Goal: Entertainment & Leisure: Consume media (video, audio)

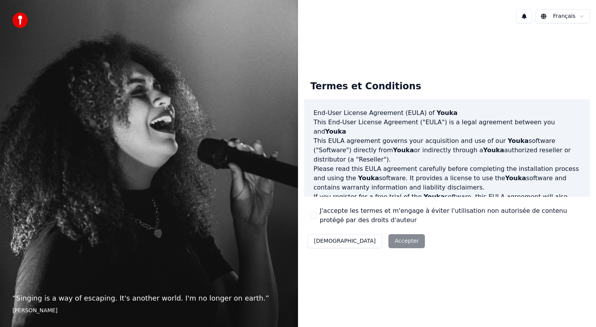
scroll to position [116, 0]
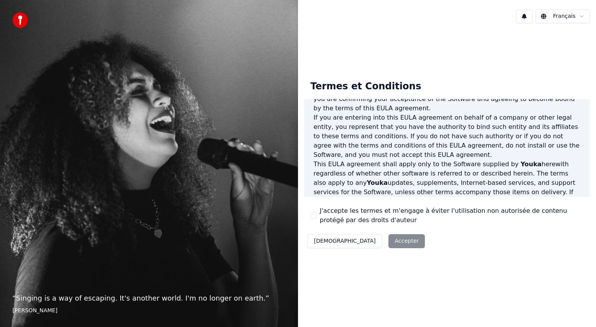
click at [557, 18] on html "“ Singing is a way of escaping. It's another world. I'm no longer on earth. ” […" at bounding box center [298, 163] width 596 height 327
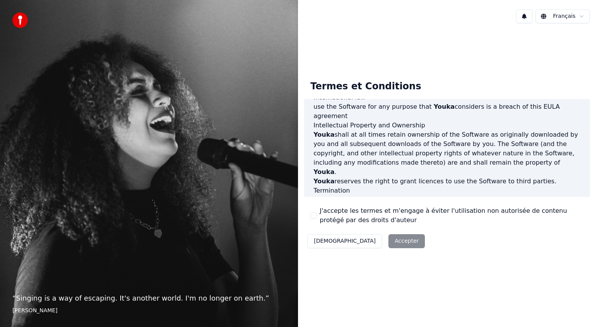
scroll to position [414, 0]
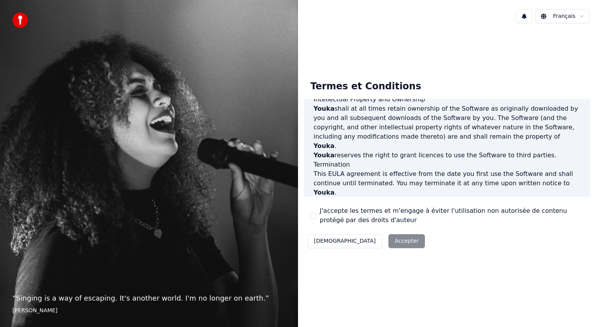
click at [317, 215] on div "J'accepte les termes et m'engage à éviter l'utilisation non autorisée de conten…" at bounding box center [446, 215] width 273 height 19
click at [313, 215] on button "J'accepte les termes et m'engage à éviter l'utilisation non autorisée de conten…" at bounding box center [313, 215] width 6 height 6
click at [389, 243] on button "Accepter" at bounding box center [407, 241] width 36 height 14
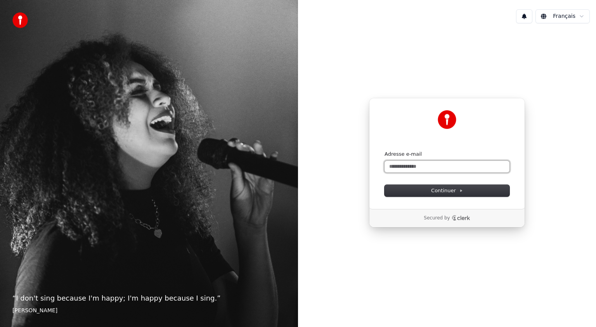
click at [437, 167] on input "Adresse e-mail" at bounding box center [447, 167] width 125 height 12
click at [442, 191] on span "Continuer" at bounding box center [447, 190] width 32 height 7
type input "**********"
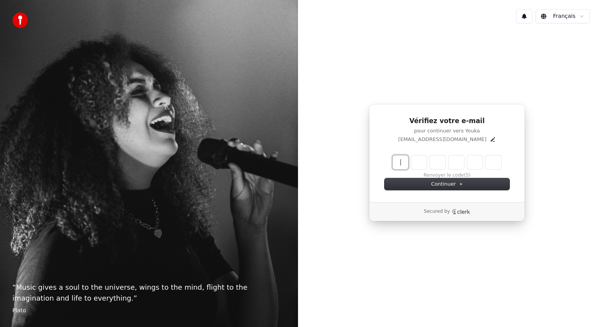
click at [405, 161] on input "Enter verification code" at bounding box center [455, 162] width 124 height 14
type input "******"
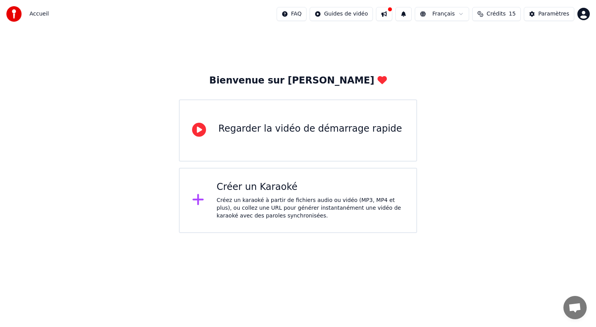
click at [198, 128] on icon at bounding box center [199, 130] width 14 height 14
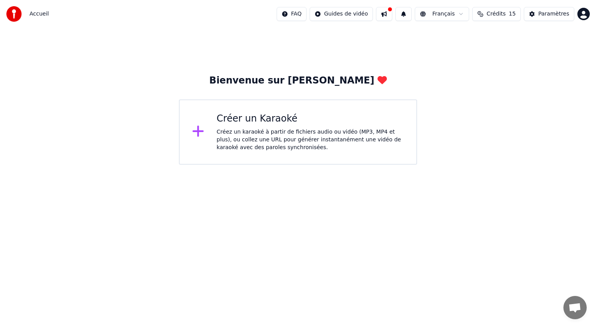
click at [563, 149] on div "Bienvenue sur Youka Créer un Karaoké Créez un karaoké à partir de fichiers audi…" at bounding box center [298, 96] width 596 height 137
click at [314, 134] on div "Créez un karaoké à partir de fichiers audio ou vidéo (MP3, MP4 et plus), ou col…" at bounding box center [310, 139] width 187 height 23
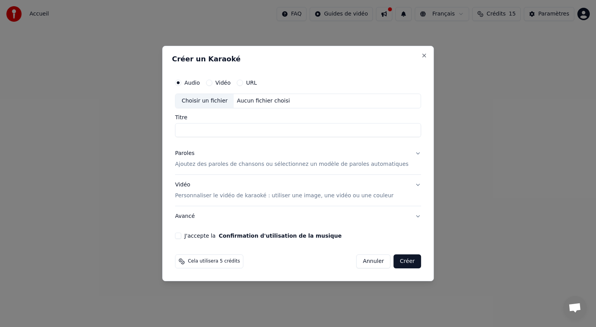
click at [271, 101] on div "Aucun fichier choisi" at bounding box center [263, 101] width 59 height 8
type input "**********"
click at [237, 166] on p "Ajoutez des paroles de chansons ou sélectionnez un modèle de paroles automatiqu…" at bounding box center [292, 164] width 234 height 8
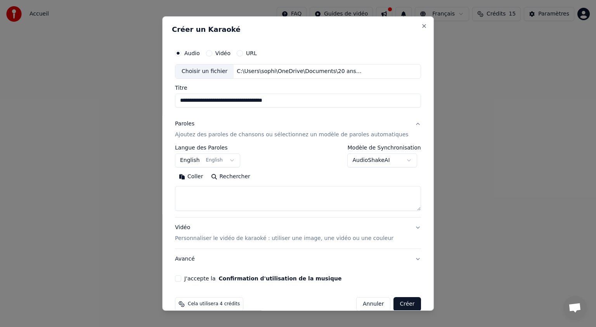
click at [230, 161] on button "English English" at bounding box center [207, 160] width 65 height 14
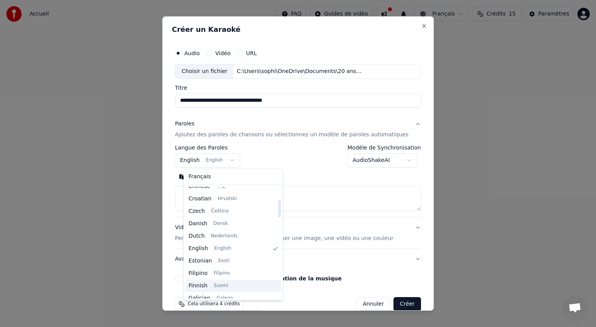
scroll to position [140, 0]
select select "**"
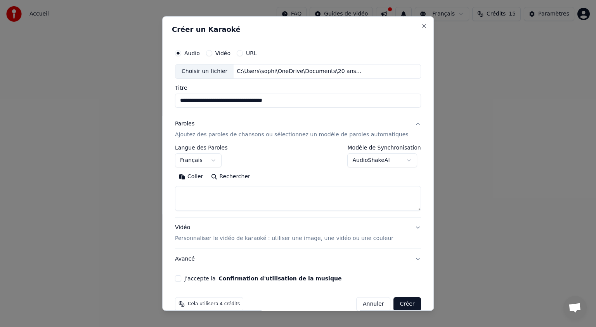
click at [220, 189] on textarea at bounding box center [298, 198] width 246 height 25
paste textarea "**********"
type textarea "**********"
click at [261, 238] on p "Personnaliser le vidéo de karaoké : utiliser une image, une vidéo ou une couleur" at bounding box center [284, 238] width 219 height 8
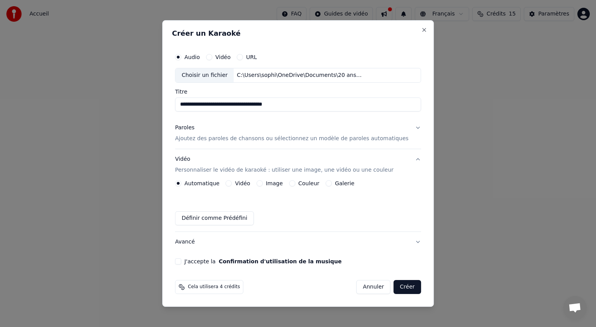
click at [272, 185] on div "Image" at bounding box center [270, 183] width 26 height 6
click at [263, 182] on button "Image" at bounding box center [260, 183] width 6 height 6
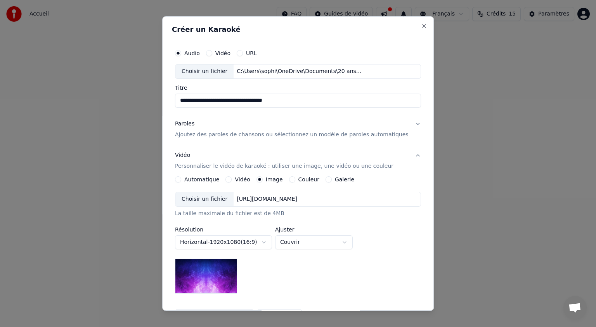
click at [330, 180] on button "Galerie" at bounding box center [329, 179] width 6 height 6
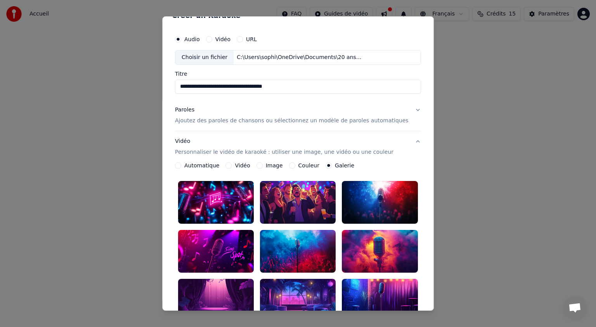
scroll to position [7, 0]
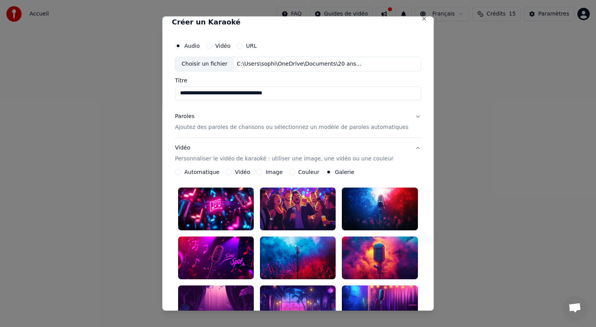
click at [277, 173] on label "Image" at bounding box center [274, 171] width 17 height 5
click at [263, 173] on button "Image" at bounding box center [260, 172] width 6 height 6
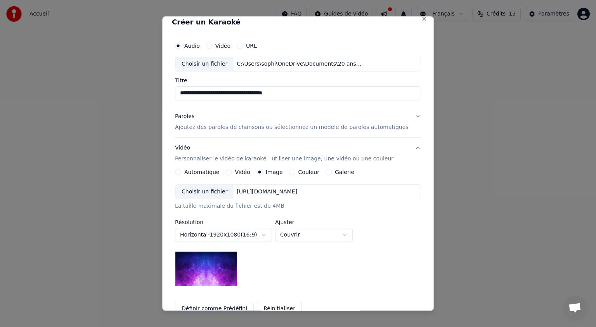
click at [224, 192] on div "Choisir un fichier" at bounding box center [204, 192] width 58 height 14
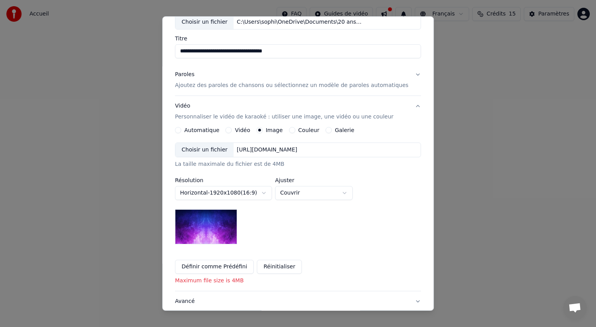
scroll to position [85, 0]
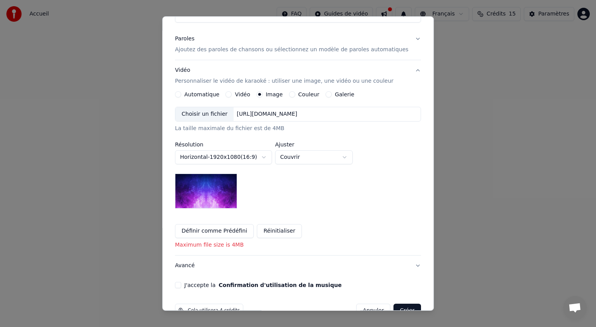
click at [181, 284] on button "J'accepte la Confirmation d'utilisation de la musique" at bounding box center [178, 285] width 6 height 6
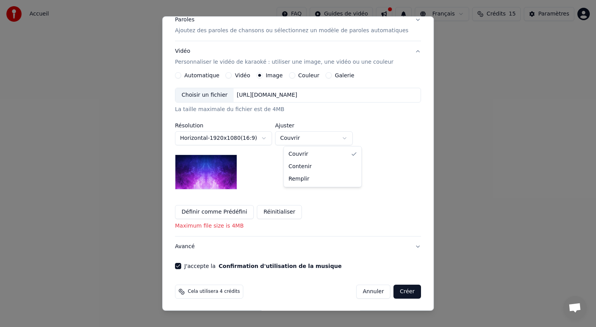
click at [300, 139] on body "**********" at bounding box center [298, 82] width 596 height 165
select select "****"
click at [216, 97] on div "Choisir un fichier" at bounding box center [204, 95] width 58 height 14
click at [214, 95] on div "Choisir un fichier" at bounding box center [204, 95] width 58 height 14
click at [334, 177] on div "**********" at bounding box center [298, 139] width 246 height 102
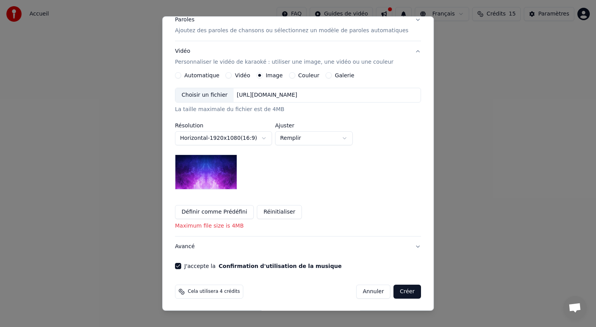
click at [394, 287] on button "Créer" at bounding box center [407, 291] width 27 height 14
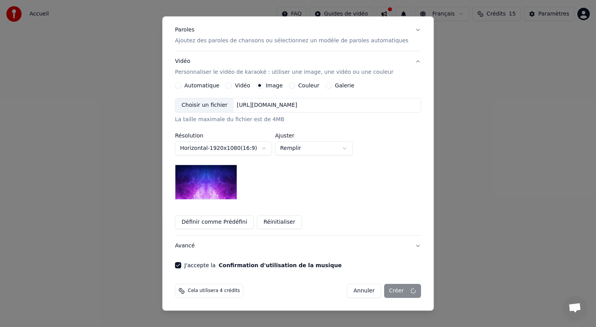
scroll to position [93, 0]
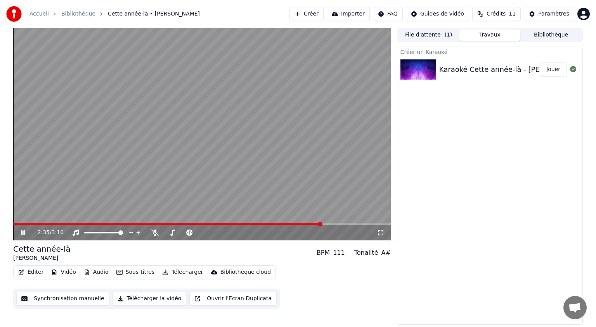
click at [314, 11] on button "Créer" at bounding box center [307, 14] width 34 height 14
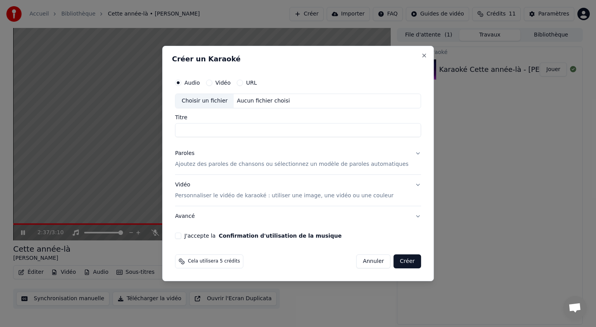
click at [217, 101] on div "Choisir un fichier" at bounding box center [204, 101] width 58 height 14
type input "**********"
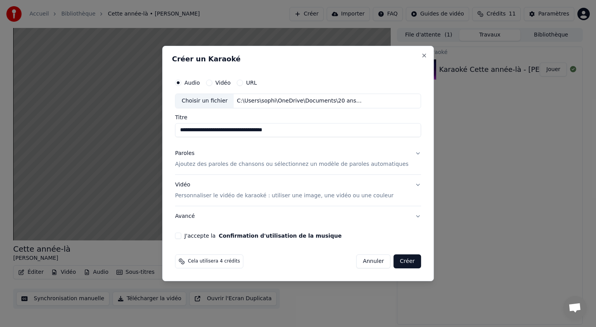
click at [232, 163] on p "Ajoutez des paroles de chansons ou sélectionnez un modèle de paroles automatiqu…" at bounding box center [292, 164] width 234 height 8
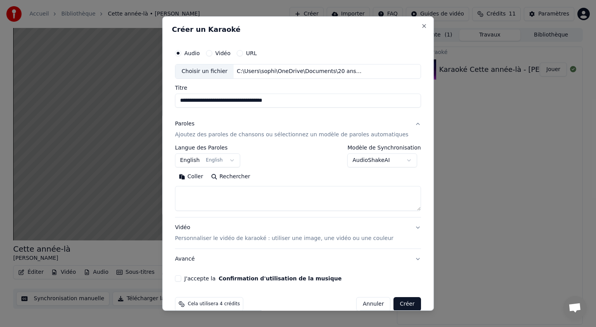
click at [215, 160] on button "English English" at bounding box center [207, 160] width 65 height 14
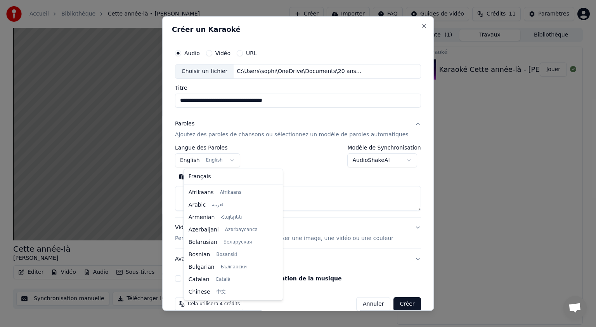
scroll to position [62, 0]
select select "**"
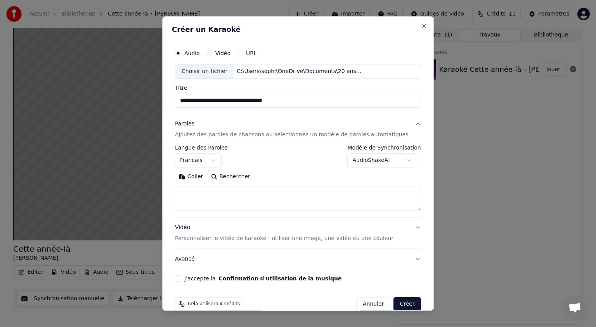
click at [207, 193] on textarea at bounding box center [298, 198] width 246 height 25
paste textarea "**********"
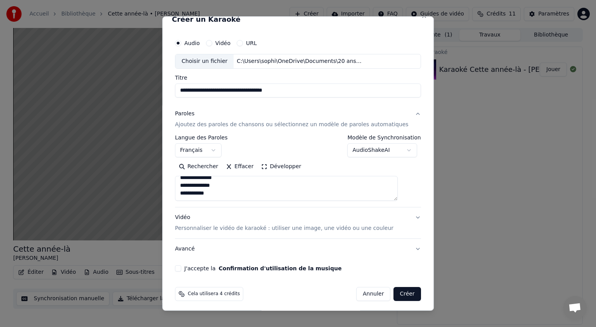
scroll to position [12, 0]
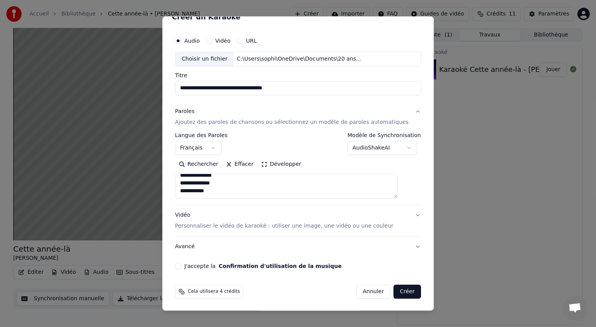
type textarea "**********"
click at [204, 225] on p "Personnaliser le vidéo de karaoké : utiliser une image, une vidéo ou une couleur" at bounding box center [284, 226] width 219 height 8
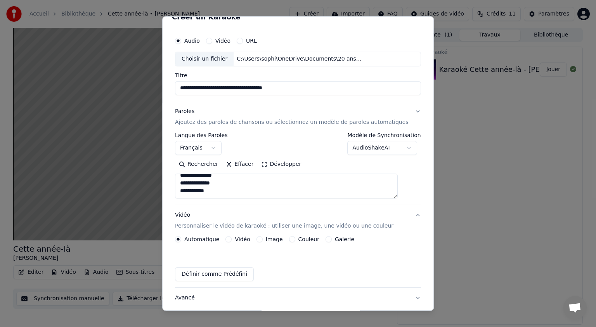
scroll to position [0, 0]
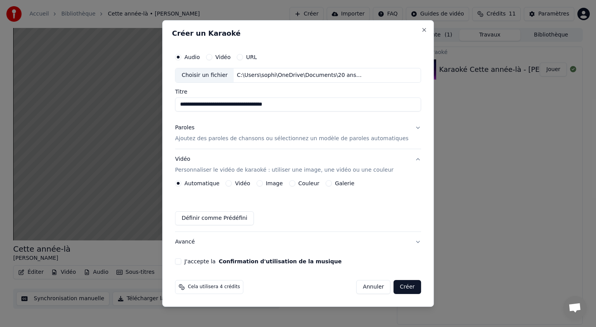
click at [263, 182] on button "Image" at bounding box center [260, 183] width 6 height 6
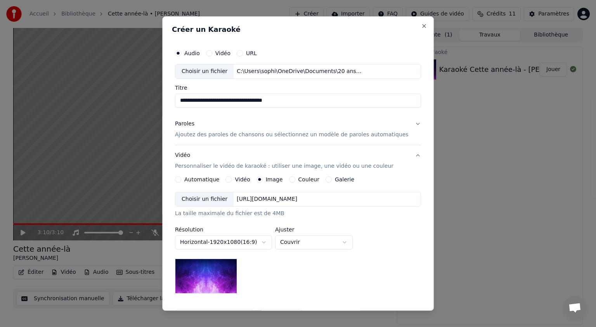
click at [211, 201] on div "Choisir un fichier" at bounding box center [204, 199] width 58 height 14
click at [371, 199] on div "Choisir un fichier https://imagedelivery.net/jkI57_JBx8hWPzcSI-uF5w/c7639807-3f…" at bounding box center [298, 199] width 246 height 15
click at [368, 39] on div "**********" at bounding box center [298, 163] width 272 height 294
click at [225, 199] on div "Choisir un fichier" at bounding box center [204, 199] width 58 height 14
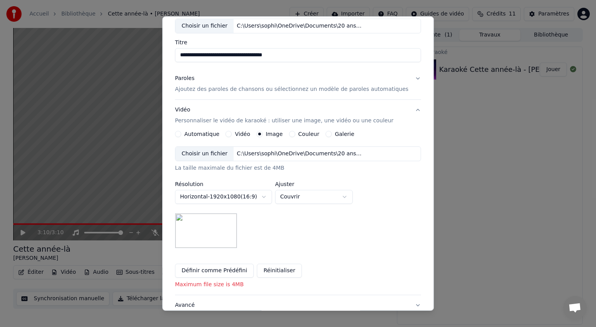
scroll to position [104, 0]
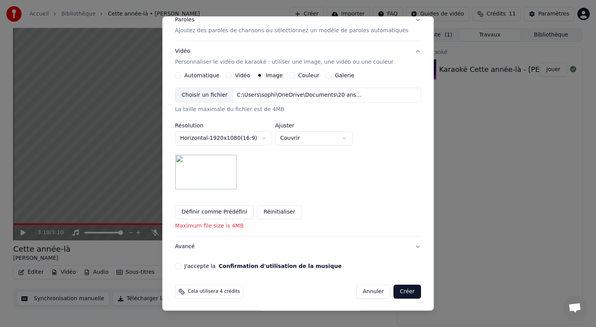
click at [396, 291] on button "Créer" at bounding box center [407, 291] width 27 height 14
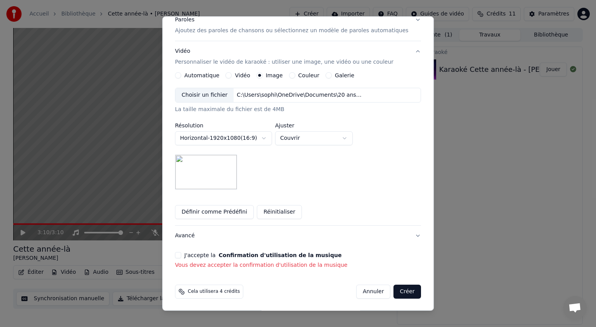
click at [181, 253] on button "J'accepte la Confirmation d'utilisation de la musique" at bounding box center [178, 255] width 6 height 6
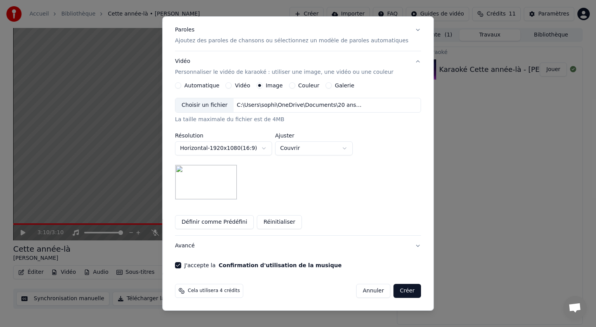
scroll to position [93, 0]
click at [394, 290] on button "Créer" at bounding box center [407, 291] width 27 height 14
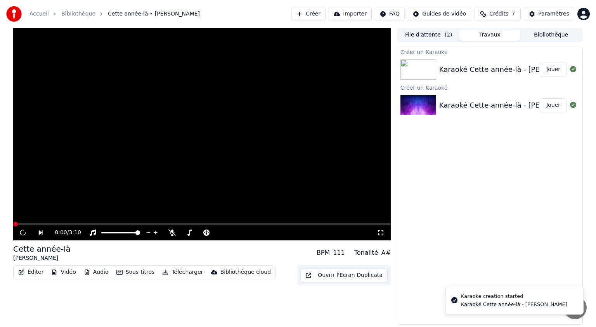
scroll to position [0, 0]
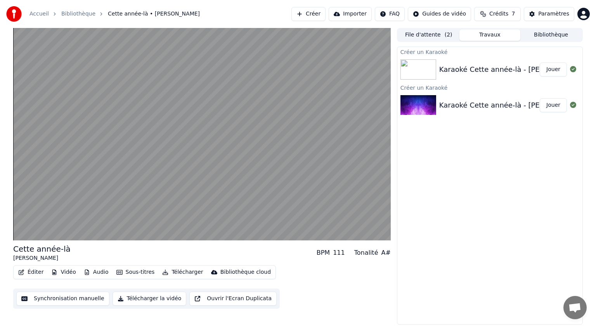
click at [550, 71] on button "Jouer" at bounding box center [553, 69] width 27 height 14
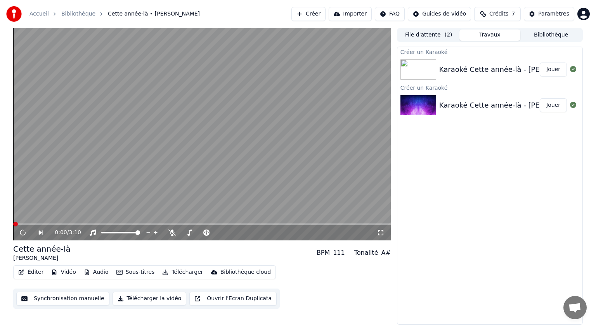
click at [424, 63] on img at bounding box center [419, 69] width 36 height 20
click at [423, 64] on img at bounding box center [419, 69] width 36 height 20
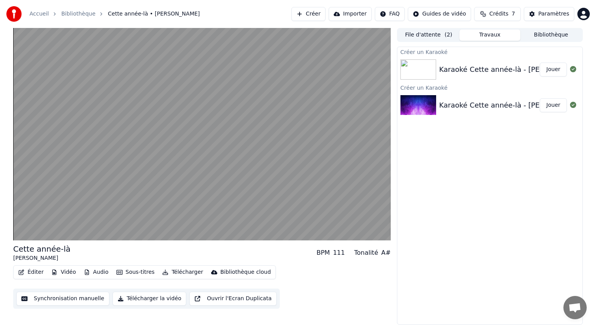
click at [423, 64] on img at bounding box center [419, 69] width 36 height 20
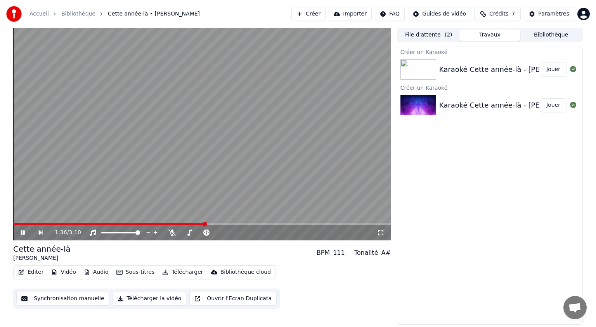
click at [23, 234] on icon at bounding box center [28, 232] width 18 height 6
click at [574, 106] on icon at bounding box center [573, 105] width 6 height 6
click at [574, 104] on icon at bounding box center [573, 105] width 6 height 6
click at [570, 102] on icon at bounding box center [573, 105] width 6 height 6
click at [572, 104] on icon at bounding box center [573, 105] width 6 height 6
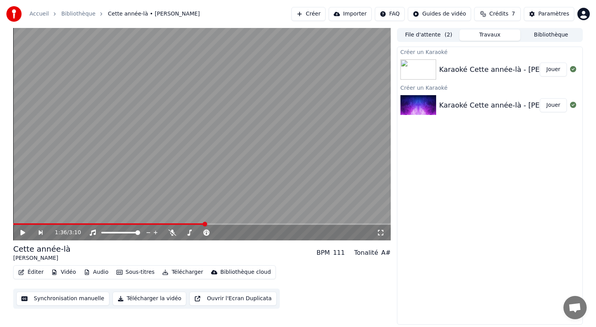
click at [572, 104] on icon at bounding box center [573, 105] width 6 height 6
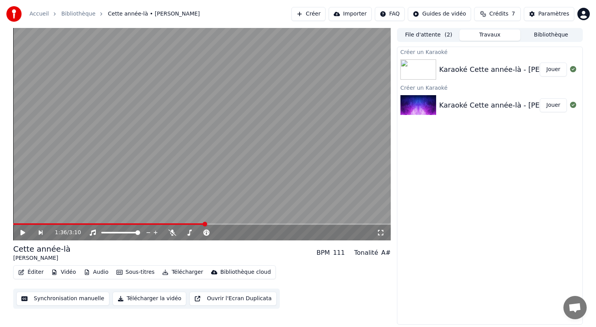
click at [572, 104] on icon at bounding box center [573, 105] width 6 height 6
click at [420, 102] on img at bounding box center [419, 105] width 36 height 20
click at [416, 63] on img at bounding box center [419, 69] width 36 height 20
click at [468, 69] on div "Karaoké Cette année-là - Claude François _" at bounding box center [512, 69] width 147 height 11
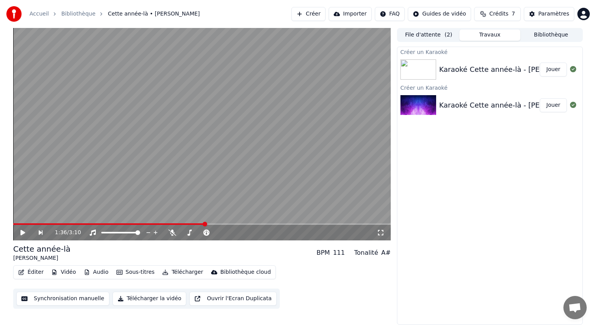
click at [468, 69] on div "Karaoké Cette année-là - Claude François _" at bounding box center [512, 69] width 147 height 11
click at [442, 106] on div "Karaoké Cette année-là - Claude François _" at bounding box center [512, 105] width 147 height 11
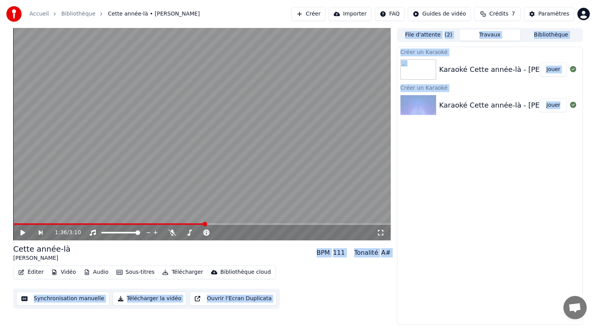
drag, startPoint x: 205, startPoint y: 225, endPoint x: 0, endPoint y: 231, distance: 204.6
click at [37, 226] on span at bounding box center [39, 224] width 5 height 5
click at [13, 224] on span at bounding box center [15, 224] width 5 height 5
click at [19, 232] on icon at bounding box center [28, 232] width 18 height 6
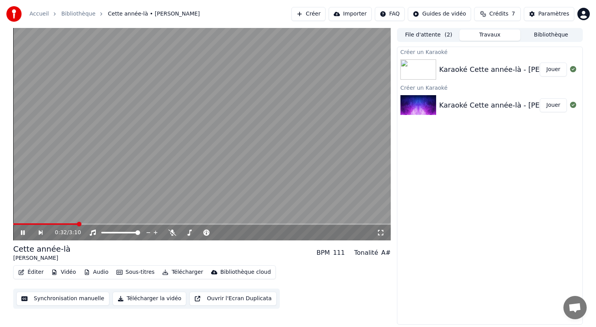
click at [68, 210] on video at bounding box center [202, 134] width 378 height 212
drag, startPoint x: 79, startPoint y: 220, endPoint x: 6, endPoint y: 223, distance: 73.4
click at [6, 223] on div "0:32 / 3:10 Cette année-là Claude François BPM 111 Tonalité A# Éditer Vidéo Aud…" at bounding box center [298, 176] width 596 height 297
click at [13, 225] on span at bounding box center [13, 224] width 0 height 2
click at [13, 224] on span at bounding box center [15, 224] width 5 height 5
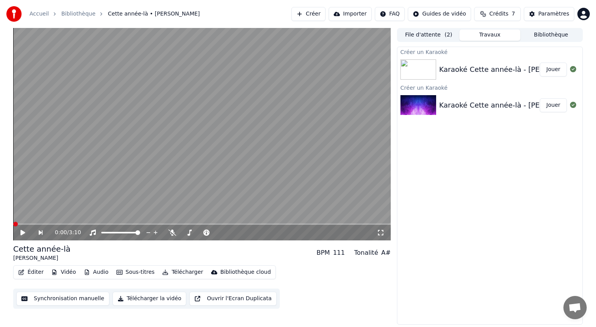
click at [24, 234] on icon at bounding box center [28, 232] width 18 height 6
click at [304, 179] on video at bounding box center [202, 134] width 378 height 212
click at [301, 181] on video at bounding box center [202, 134] width 378 height 212
click at [16, 223] on span at bounding box center [15, 224] width 5 height 5
click at [132, 219] on video at bounding box center [202, 134] width 378 height 212
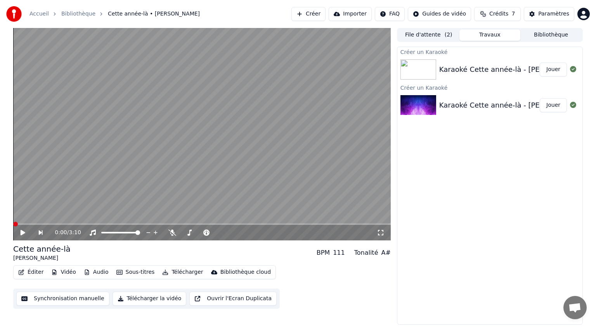
click at [20, 222] on video at bounding box center [202, 134] width 378 height 212
click at [17, 222] on span at bounding box center [15, 224] width 5 height 5
click at [276, 194] on video at bounding box center [202, 134] width 378 height 212
click at [428, 70] on img at bounding box center [419, 69] width 36 height 20
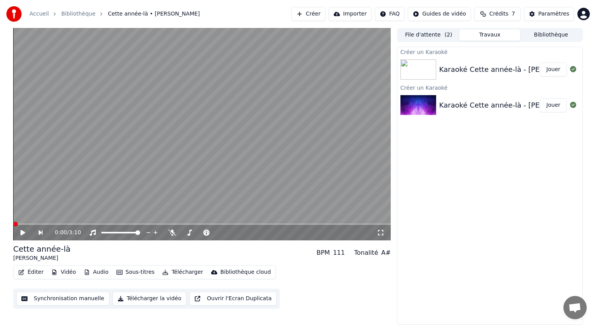
click at [446, 69] on div "Karaoké Cette année-là - Claude François _" at bounding box center [512, 69] width 147 height 11
click at [447, 69] on div "Karaoké Cette année-là - Claude François _" at bounding box center [512, 69] width 147 height 11
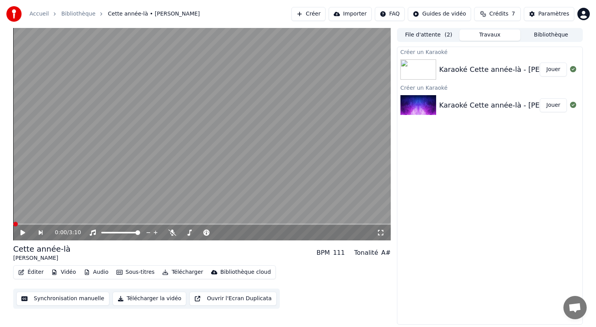
click at [447, 69] on div "Karaoké Cette année-là - Claude François _" at bounding box center [512, 69] width 147 height 11
click at [118, 272] on icon "button" at bounding box center [119, 272] width 6 height 5
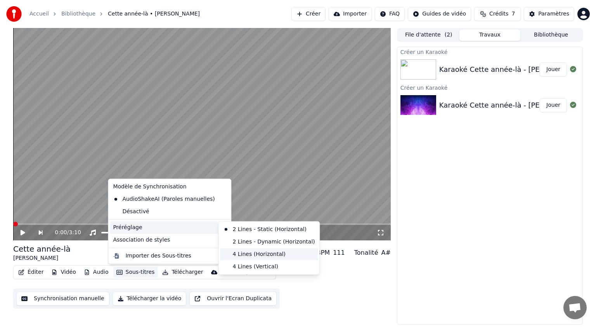
click at [243, 255] on div "4 Lines (Horizontal)" at bounding box center [269, 254] width 98 height 12
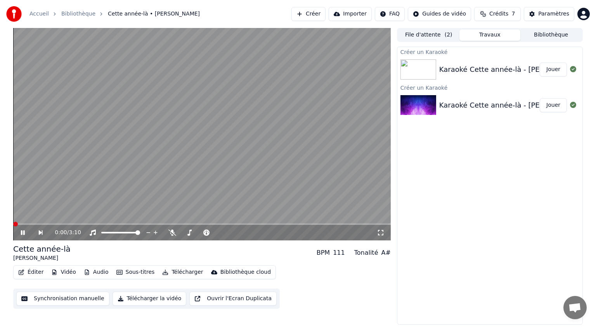
click at [23, 231] on icon at bounding box center [23, 232] width 4 height 5
click at [24, 231] on icon at bounding box center [28, 232] width 18 height 6
click at [42, 220] on video at bounding box center [202, 134] width 378 height 212
click at [44, 227] on div "0:00 / 3:10" at bounding box center [202, 233] width 378 height 16
click at [23, 233] on icon at bounding box center [23, 232] width 5 height 5
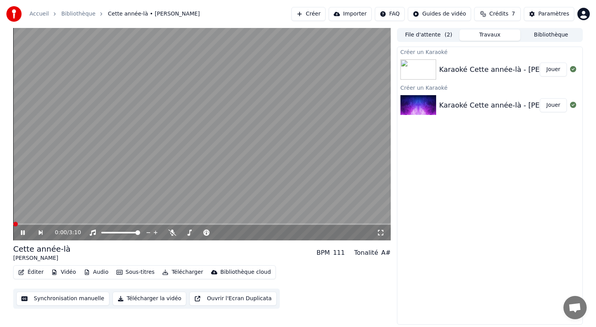
click at [466, 210] on div "Créer un Karaoké Karaoké Cette année-là - Claude François _ Jouer Créer un Kara…" at bounding box center [490, 186] width 186 height 278
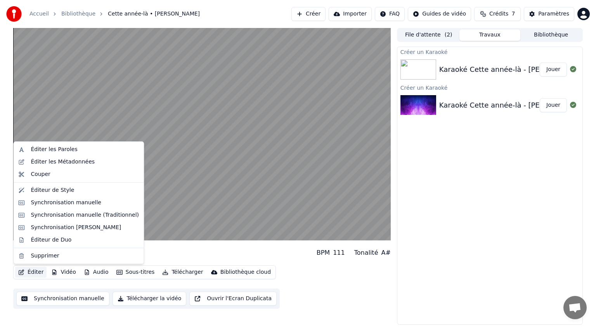
click at [33, 270] on button "Éditer" at bounding box center [30, 272] width 31 height 11
click at [53, 148] on div "Éditer les Paroles" at bounding box center [54, 150] width 47 height 8
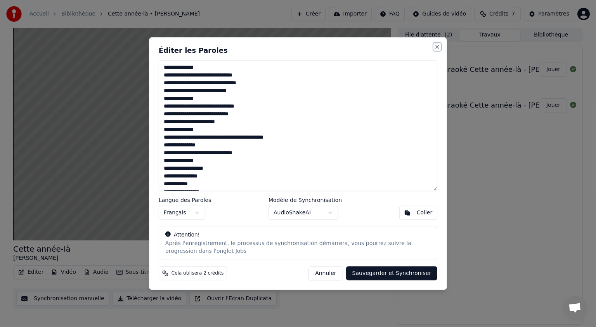
click at [435, 47] on button "Close" at bounding box center [437, 47] width 6 height 6
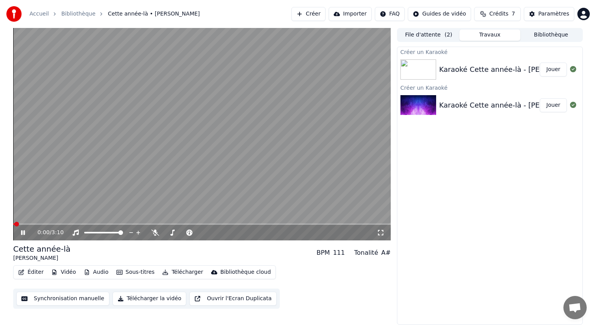
click at [456, 66] on div "Karaoké Cette année-là - Claude François _" at bounding box center [512, 69] width 147 height 11
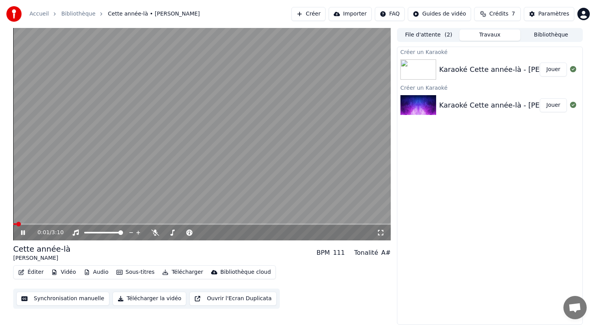
click at [456, 66] on div "Karaoké Cette année-là - Claude François _" at bounding box center [512, 69] width 147 height 11
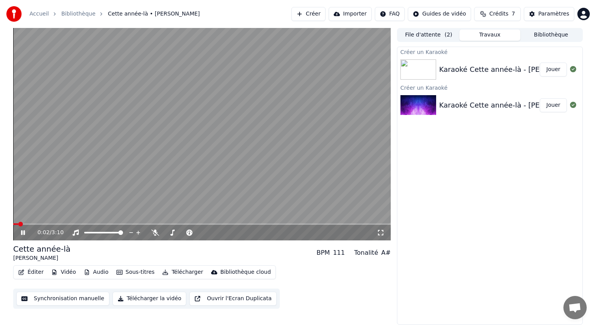
click at [456, 66] on div "Karaoké Cette année-là - Claude François _" at bounding box center [512, 69] width 147 height 11
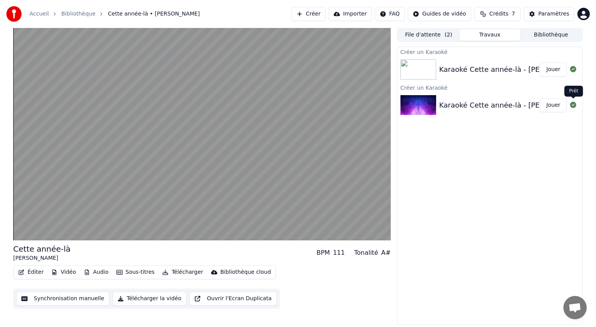
click at [571, 106] on icon at bounding box center [573, 105] width 6 height 6
click at [421, 108] on img at bounding box center [419, 105] width 36 height 20
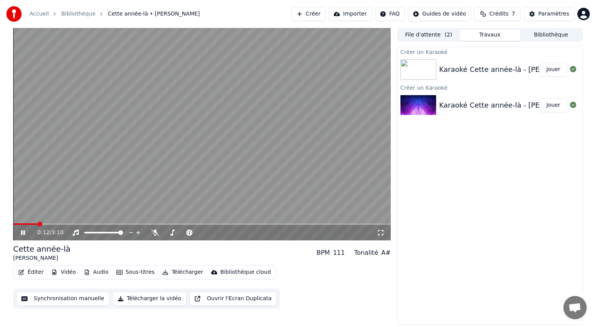
click at [206, 297] on button "Ouvrir l'Ecran Duplicata" at bounding box center [232, 298] width 87 height 14
click at [25, 232] on icon at bounding box center [28, 232] width 18 height 6
click at [573, 106] on icon at bounding box center [573, 105] width 6 height 6
click at [449, 228] on div "Créer un Karaoké Karaoké Cette année-là - Claude François _ Jouer Créer un Kara…" at bounding box center [490, 186] width 186 height 278
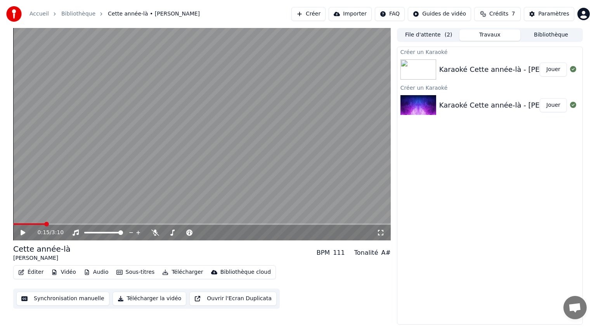
click at [81, 12] on link "Bibliothèque" at bounding box center [78, 14] width 34 height 8
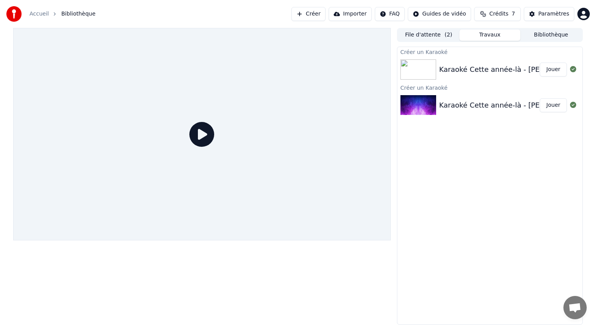
click at [435, 65] on img at bounding box center [419, 69] width 36 height 20
click at [462, 67] on div "Karaoké Cette année-là - Claude François _" at bounding box center [512, 69] width 147 height 11
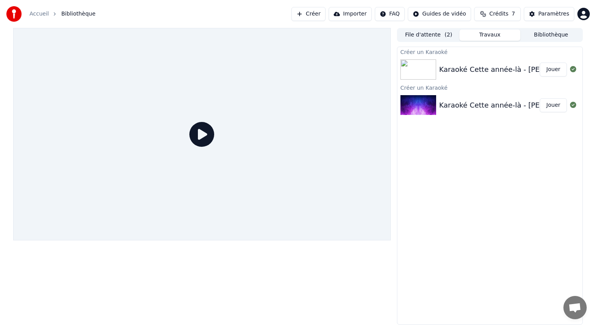
click at [462, 67] on div "Karaoké Cette année-là - Claude François _" at bounding box center [512, 69] width 147 height 11
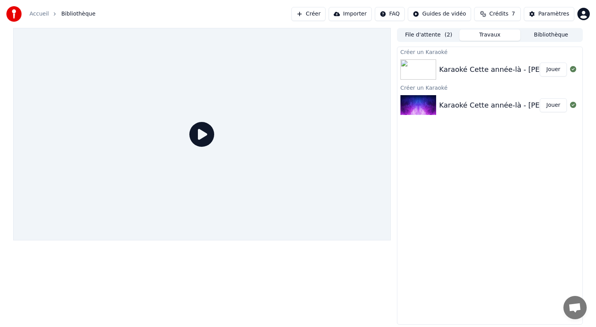
click at [462, 67] on div "Karaoké Cette année-là - Claude François _" at bounding box center [512, 69] width 147 height 11
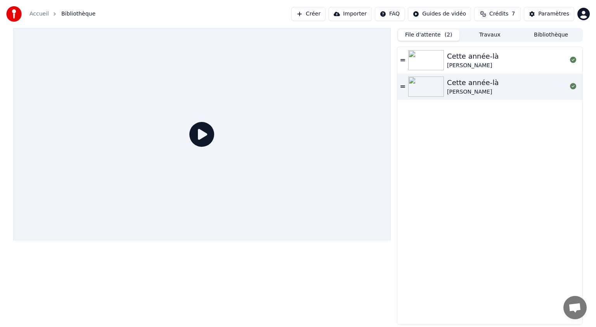
click at [440, 36] on button "File d'attente ( 2 )" at bounding box center [428, 34] width 61 height 11
click at [453, 86] on div "Cette année-là" at bounding box center [473, 82] width 52 height 11
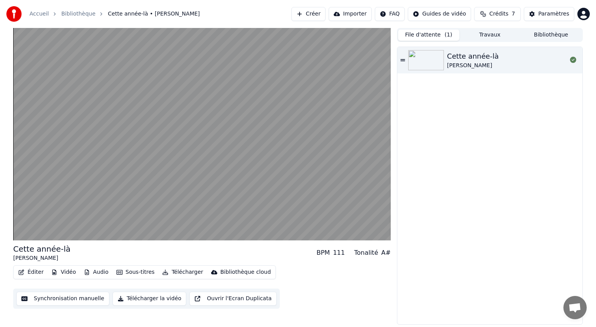
click at [423, 33] on button "File d'attente ( 1 )" at bounding box center [428, 34] width 61 height 11
click at [481, 34] on button "Travaux" at bounding box center [490, 34] width 61 height 11
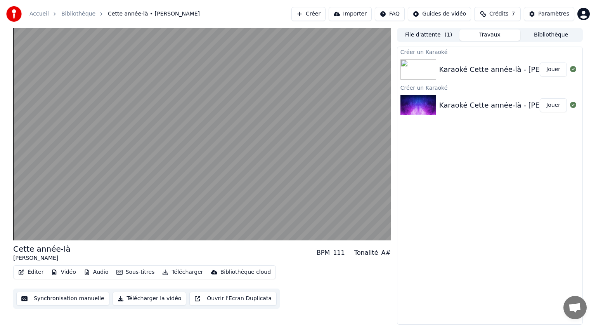
click at [433, 72] on img at bounding box center [419, 69] width 36 height 20
click at [545, 36] on button "Bibliothèque" at bounding box center [550, 34] width 61 height 11
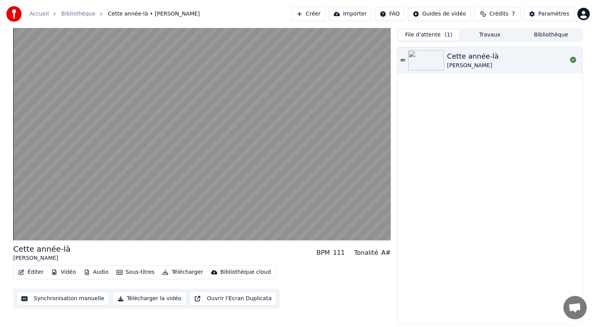
click at [424, 34] on button "File d'attente ( 1 )" at bounding box center [428, 34] width 61 height 11
click at [220, 273] on div "Bibliothèque cloud" at bounding box center [245, 272] width 50 height 8
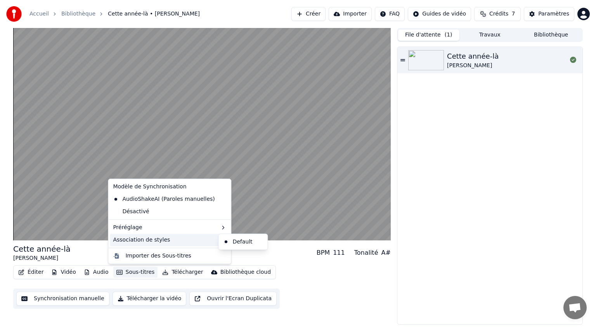
click at [144, 242] on div "Association de styles" at bounding box center [170, 240] width 120 height 12
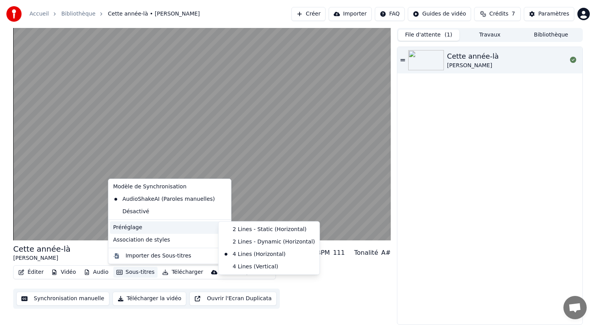
click at [131, 227] on div "Préréglage" at bounding box center [170, 227] width 120 height 12
click at [247, 266] on div "4 Lines (Vertical)" at bounding box center [269, 266] width 98 height 12
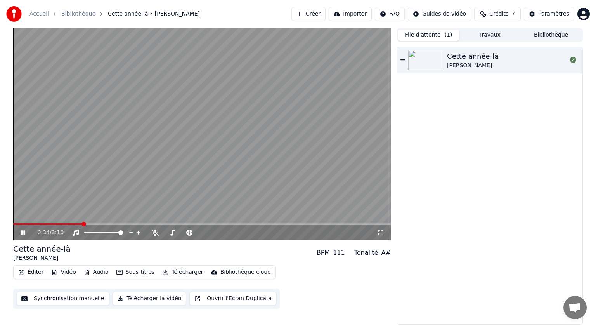
click at [137, 272] on button "Sous-titres" at bounding box center [135, 272] width 45 height 11
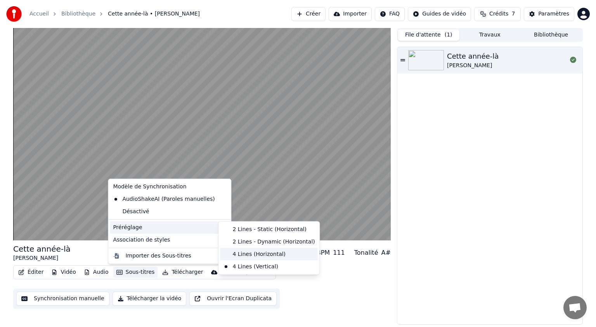
click at [245, 251] on div "4 Lines (Horizontal)" at bounding box center [269, 254] width 98 height 12
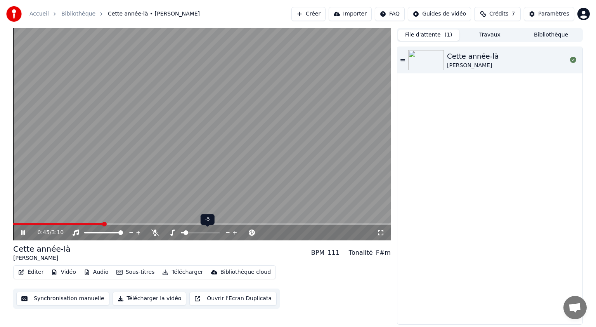
click at [185, 232] on span at bounding box center [186, 232] width 5 height 5
click at [202, 232] on span at bounding box center [200, 233] width 39 height 2
click at [198, 232] on span at bounding box center [200, 232] width 5 height 5
click at [195, 232] on span at bounding box center [197, 232] width 5 height 5
click at [200, 232] on span at bounding box center [200, 233] width 39 height 2
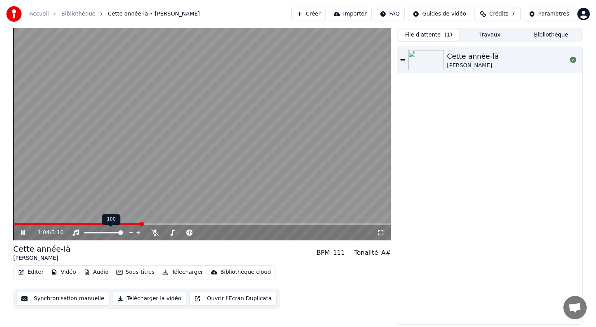
click at [138, 233] on icon at bounding box center [138, 233] width 4 height 4
click at [325, 14] on button "Créer" at bounding box center [308, 14] width 34 height 14
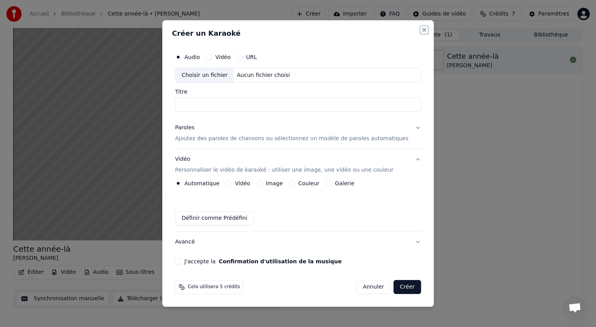
click at [421, 27] on button "Close" at bounding box center [424, 30] width 6 height 6
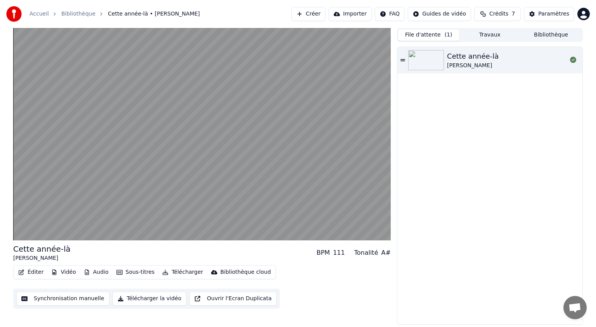
click at [428, 34] on button "File d'attente ( 1 )" at bounding box center [428, 34] width 61 height 11
click at [480, 35] on button "Travaux" at bounding box center [490, 34] width 61 height 11
click at [432, 36] on button "File d'attente ( 1 )" at bounding box center [428, 34] width 61 height 11
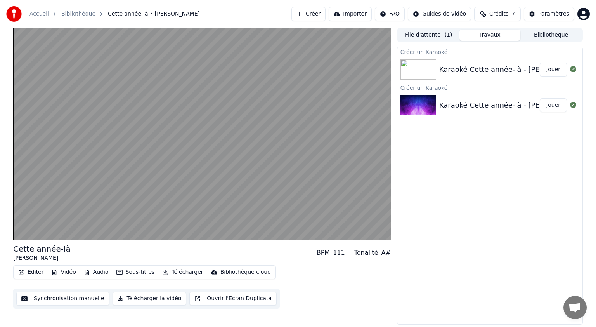
click at [483, 32] on button "Travaux" at bounding box center [490, 34] width 61 height 11
click at [423, 73] on img at bounding box center [419, 69] width 36 height 20
click at [423, 72] on img at bounding box center [419, 69] width 36 height 20
click at [550, 69] on button "Jouer" at bounding box center [553, 69] width 27 height 14
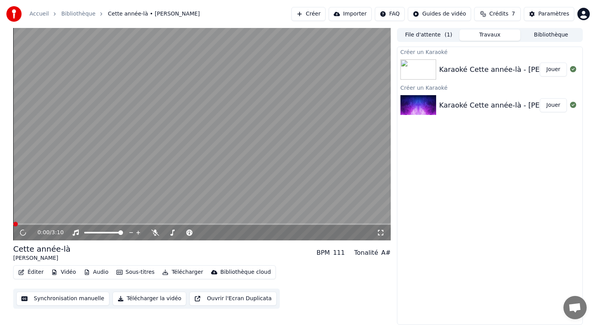
click at [557, 70] on button "Jouer" at bounding box center [553, 69] width 27 height 14
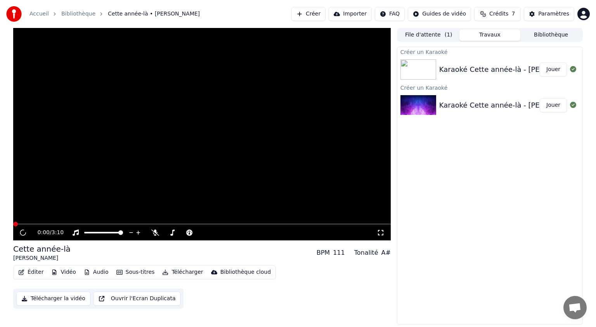
click at [557, 70] on button "Jouer" at bounding box center [553, 69] width 27 height 14
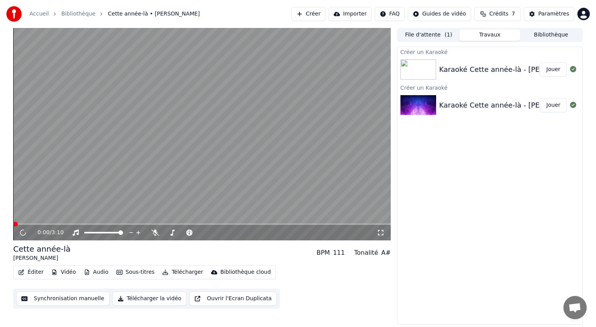
click at [557, 70] on button "Jouer" at bounding box center [553, 69] width 27 height 14
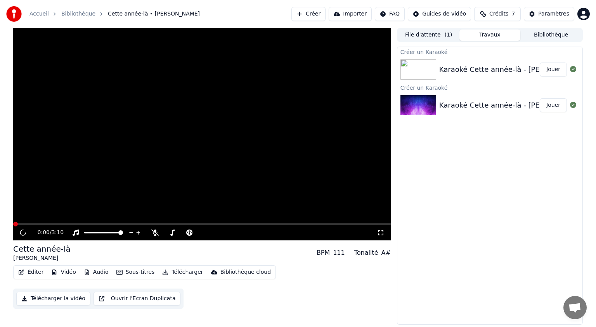
click at [557, 70] on button "Jouer" at bounding box center [553, 69] width 27 height 14
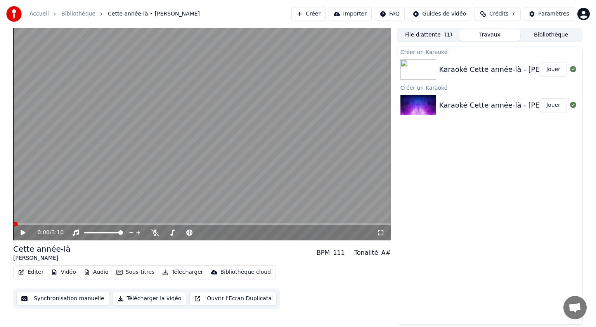
click at [36, 269] on button "Éditer" at bounding box center [30, 272] width 31 height 11
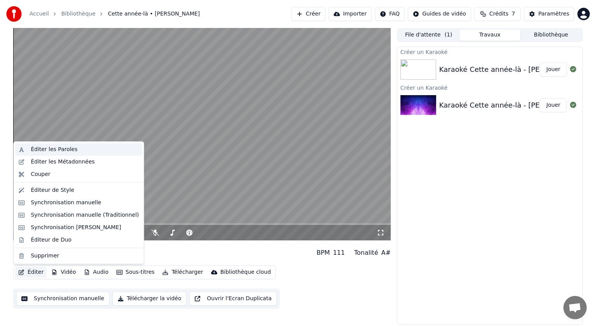
click at [64, 149] on div "Éditer les Paroles" at bounding box center [54, 150] width 47 height 8
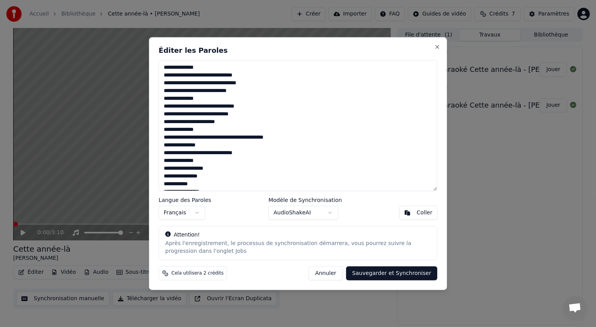
click at [433, 48] on h2 "Éditer les Paroles" at bounding box center [298, 50] width 279 height 7
click at [437, 46] on button "Close" at bounding box center [437, 47] width 6 height 6
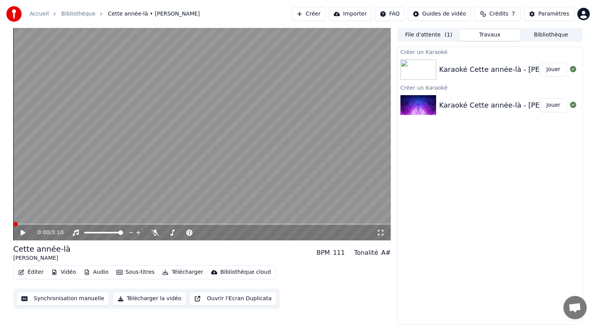
click at [283, 197] on video at bounding box center [202, 134] width 378 height 212
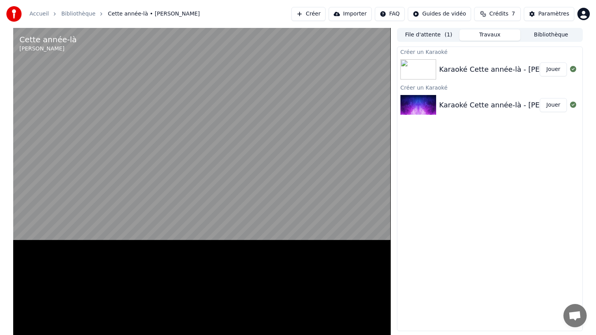
click at [283, 206] on video at bounding box center [202, 195] width 378 height 335
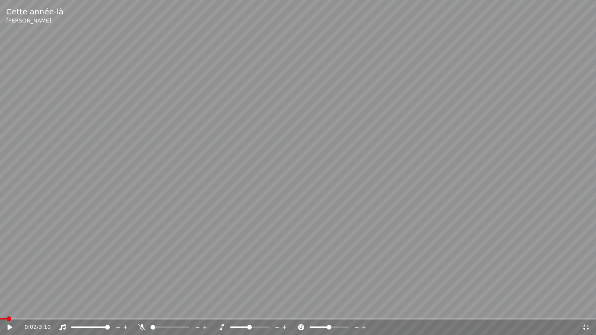
click at [283, 206] on video at bounding box center [298, 167] width 596 height 335
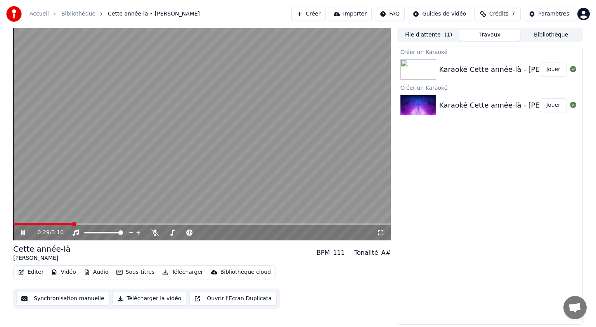
drag, startPoint x: 70, startPoint y: 223, endPoint x: 10, endPoint y: 222, distance: 60.2
click at [10, 222] on div "0:29 / 3:10 Cette année-là Claude François BPM 111 Tonalité A# Éditer Vidéo Aud…" at bounding box center [298, 176] width 582 height 297
click at [22, 231] on icon at bounding box center [23, 232] width 4 height 5
click at [83, 223] on span at bounding box center [202, 224] width 378 height 2
drag, startPoint x: 87, startPoint y: 225, endPoint x: 52, endPoint y: 227, distance: 35.0
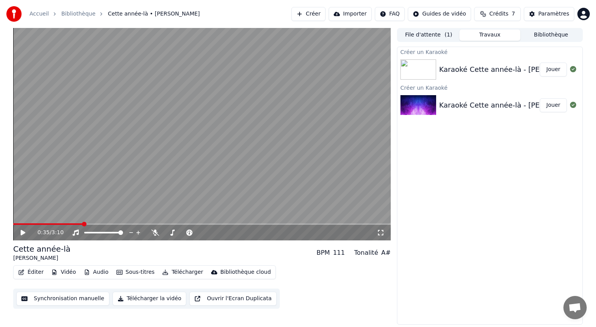
click at [23, 227] on div "0:35 / 3:10" at bounding box center [202, 233] width 378 height 16
drag, startPoint x: 85, startPoint y: 220, endPoint x: 98, endPoint y: 231, distance: 16.8
click at [227, 233] on div "0:35 / 3:10" at bounding box center [202, 134] width 378 height 212
drag, startPoint x: 85, startPoint y: 224, endPoint x: 89, endPoint y: 224, distance: 4.3
click at [85, 224] on div "Instrumental Instrumental" at bounding box center [77, 220] width 39 height 11
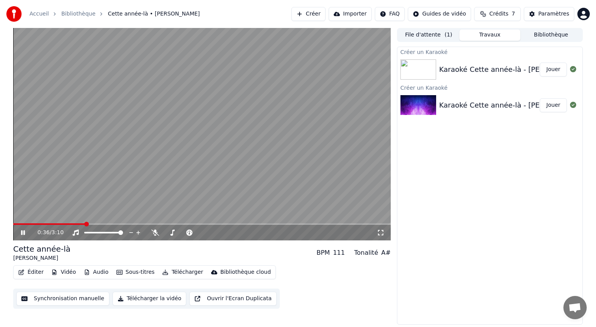
click at [153, 205] on video at bounding box center [202, 134] width 378 height 212
click at [391, 226] on span at bounding box center [388, 224] width 5 height 5
click at [479, 67] on div "Karaoké Cette année-là - Claude François _" at bounding box center [512, 69] width 147 height 11
click at [477, 71] on div "Karaoké Cette année-là - Claude François _" at bounding box center [512, 69] width 147 height 11
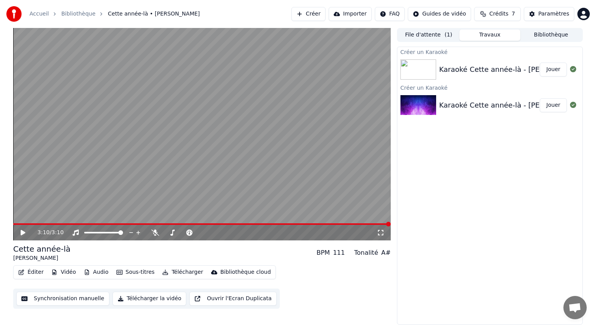
click at [477, 71] on div "Karaoké Cette année-là - Claude François _" at bounding box center [512, 69] width 147 height 11
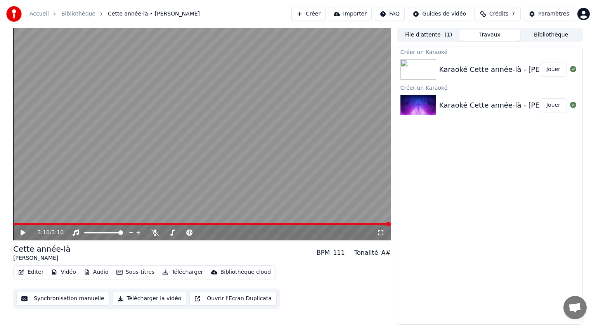
click at [477, 71] on div "Karaoké Cette année-là - Claude François _" at bounding box center [512, 69] width 147 height 11
click at [430, 101] on img at bounding box center [419, 105] width 36 height 20
click at [434, 106] on img at bounding box center [419, 105] width 36 height 20
click at [439, 105] on div at bounding box center [420, 105] width 39 height 20
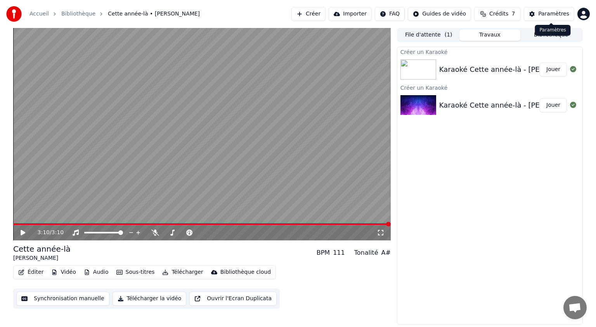
click at [540, 13] on button "Paramètres" at bounding box center [549, 14] width 50 height 14
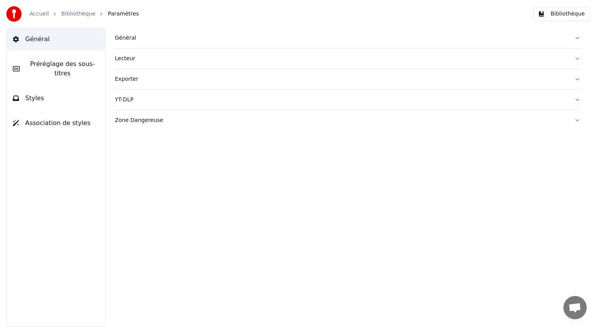
click at [130, 60] on div "Lecteur" at bounding box center [341, 59] width 453 height 8
click at [61, 62] on span "Préréglage des sous-titres" at bounding box center [62, 68] width 73 height 19
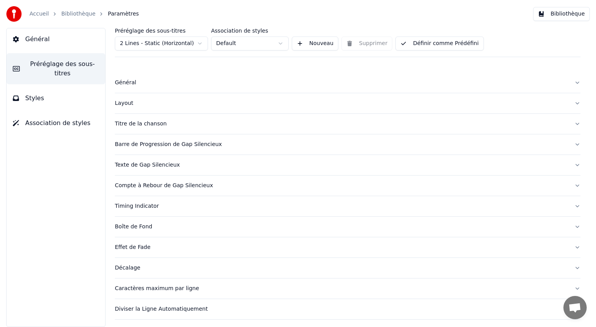
click at [569, 123] on button "Titre de la chanson" at bounding box center [348, 124] width 466 height 20
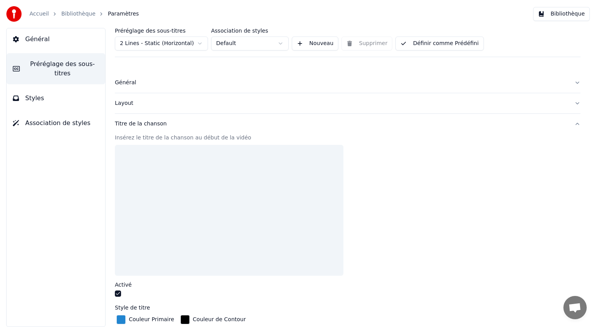
click at [569, 123] on button "Titre de la chanson" at bounding box center [348, 124] width 466 height 20
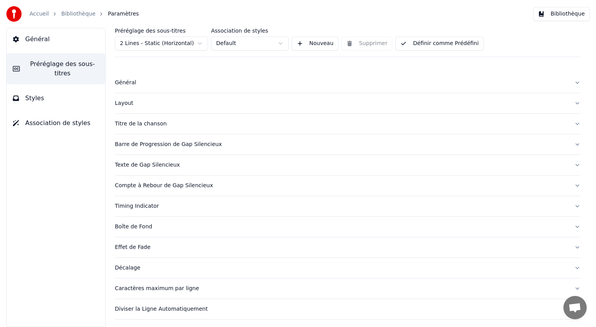
click at [552, 188] on div "Compte à Rebour de Gap Silencieux" at bounding box center [341, 186] width 453 height 8
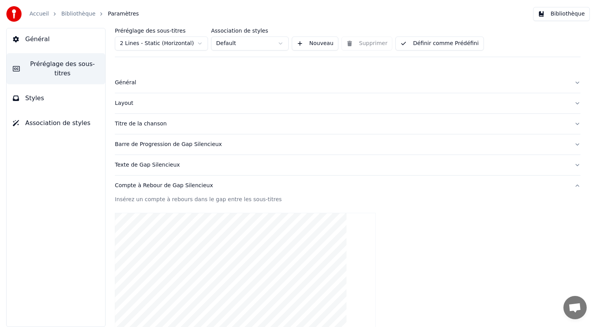
click at [570, 183] on button "Compte à Rebour de Gap Silencieux" at bounding box center [348, 185] width 466 height 20
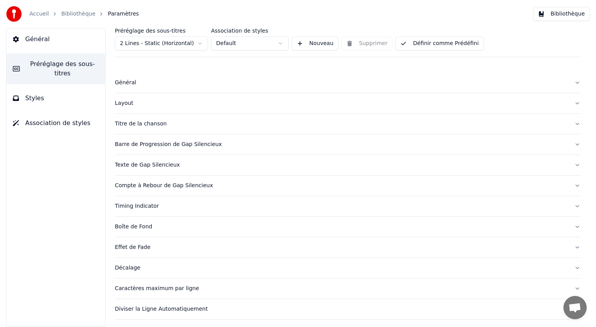
click at [123, 267] on div "Décalage" at bounding box center [341, 268] width 453 height 8
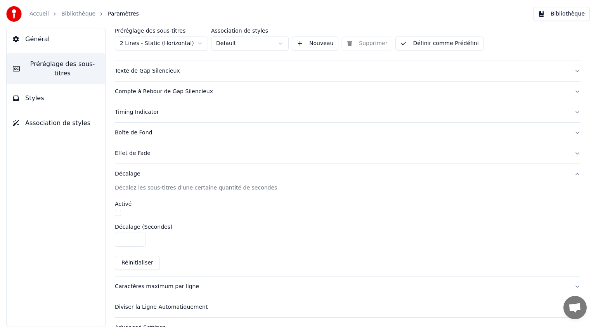
scroll to position [109, 0]
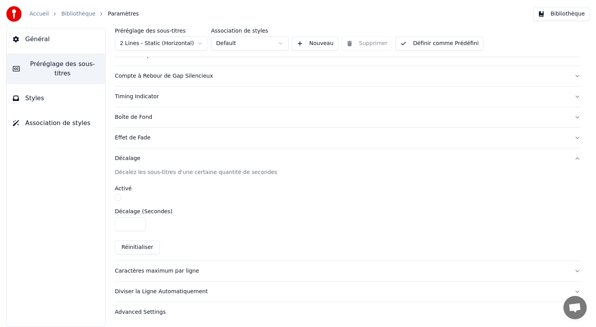
click at [572, 157] on button "Décalage" at bounding box center [348, 158] width 466 height 20
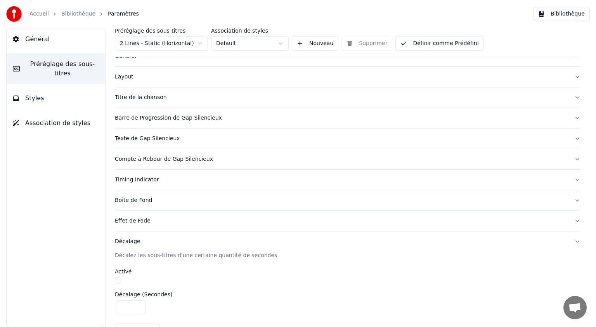
scroll to position [18, 0]
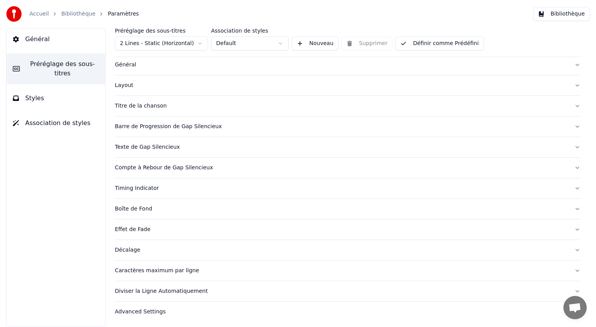
click at [568, 225] on button "Effet de Fade" at bounding box center [348, 229] width 466 height 20
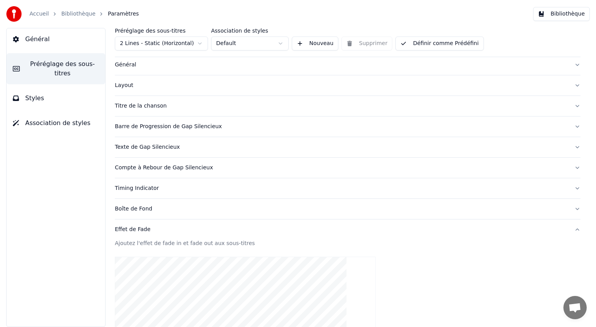
scroll to position [95, 0]
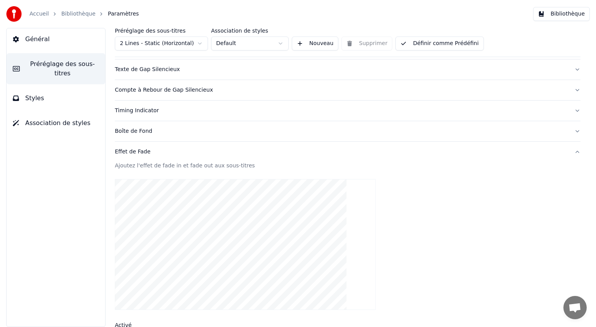
click at [408, 222] on div at bounding box center [348, 244] width 466 height 143
click at [570, 152] on button "Effet de Fade" at bounding box center [348, 152] width 466 height 20
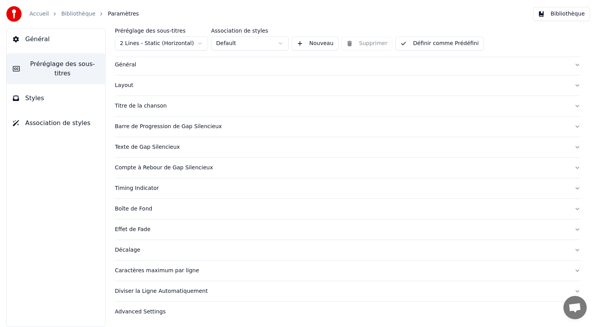
click at [142, 147] on div "Texte de Gap Silencieux" at bounding box center [341, 147] width 453 height 8
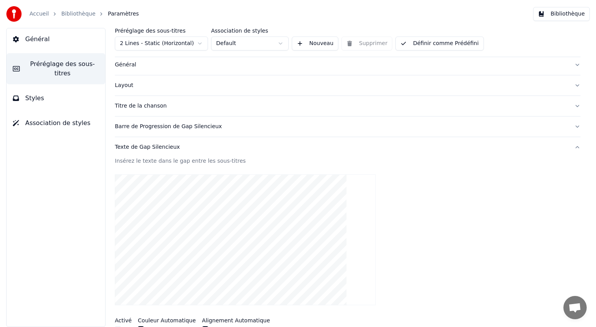
click at [142, 147] on div "Texte de Gap Silencieux" at bounding box center [341, 147] width 453 height 8
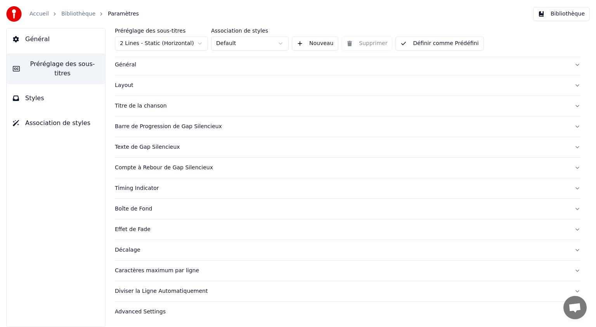
click at [126, 87] on div "Layout" at bounding box center [341, 86] width 453 height 8
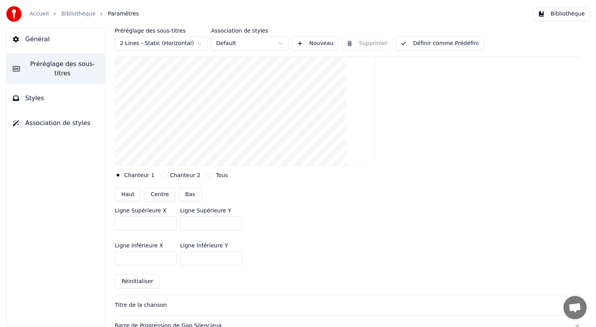
scroll to position [0, 0]
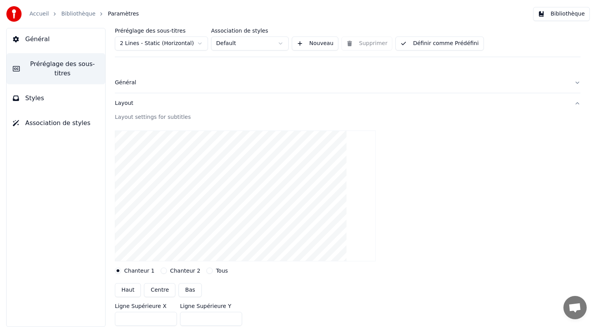
click at [123, 105] on div "Layout" at bounding box center [341, 103] width 453 height 8
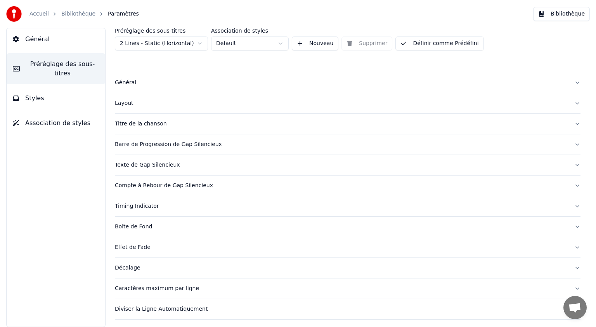
click at [123, 84] on div "Général" at bounding box center [341, 83] width 453 height 8
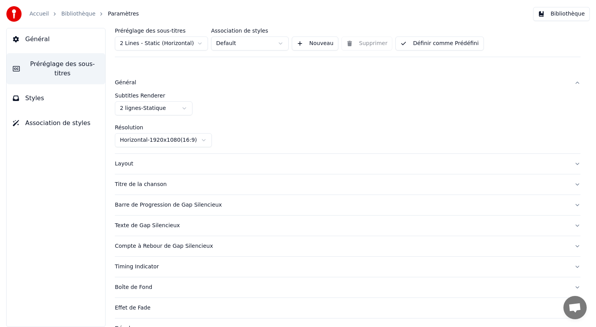
click at [182, 109] on html "Accueil Bibliothèque Paramètres Bibliothèque Général Préréglage des sous-titres…" at bounding box center [298, 163] width 596 height 327
click at [184, 107] on html "Accueil Bibliothèque Paramètres Bibliothèque Général Préréglage des sous-titres…" at bounding box center [298, 163] width 596 height 327
click at [39, 87] on button "Styles" at bounding box center [56, 98] width 99 height 22
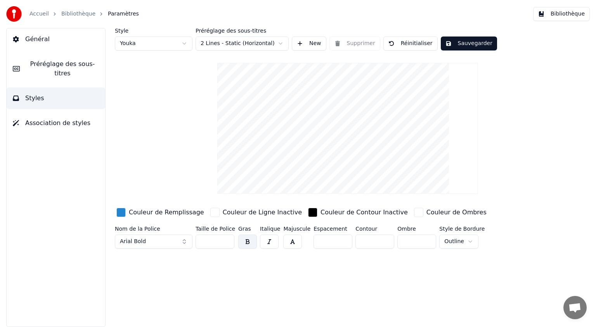
click at [34, 118] on span "Association de styles" at bounding box center [57, 122] width 65 height 9
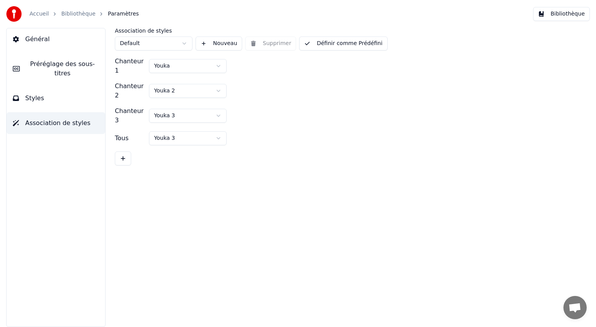
click at [53, 61] on span "Préréglage des sous-titres" at bounding box center [62, 68] width 73 height 19
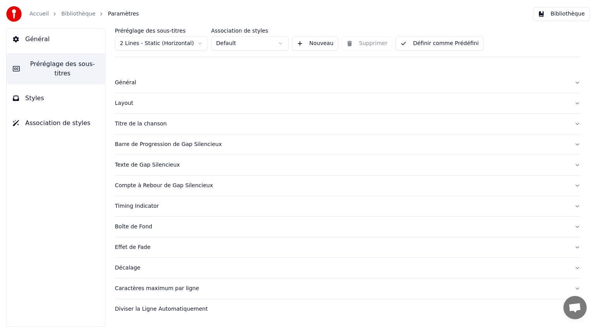
click at [162, 309] on div "Diviser la Ligne Automatiquement" at bounding box center [341, 309] width 453 height 8
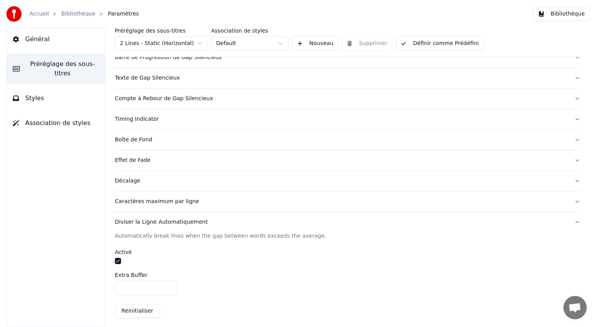
scroll to position [89, 0]
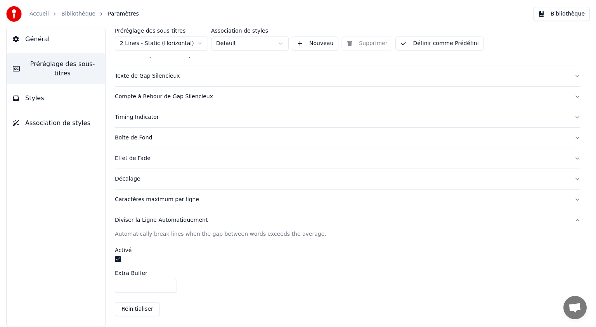
click at [118, 256] on button "button" at bounding box center [118, 259] width 6 height 6
click at [118, 257] on button "button" at bounding box center [118, 259] width 6 height 6
click at [199, 42] on html "Accueil Bibliothèque Paramètres Bibliothèque Général Préréglage des sous-titres…" at bounding box center [298, 163] width 596 height 327
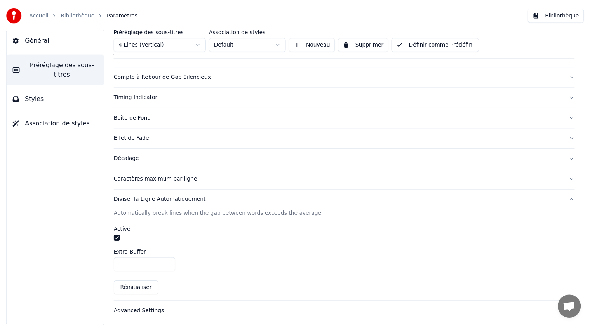
scroll to position [68, 0]
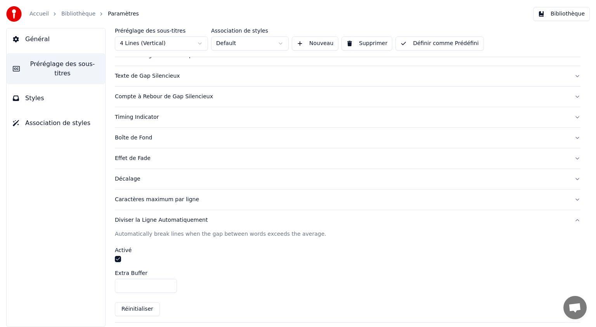
click at [324, 40] on button "Nouveau" at bounding box center [315, 43] width 47 height 14
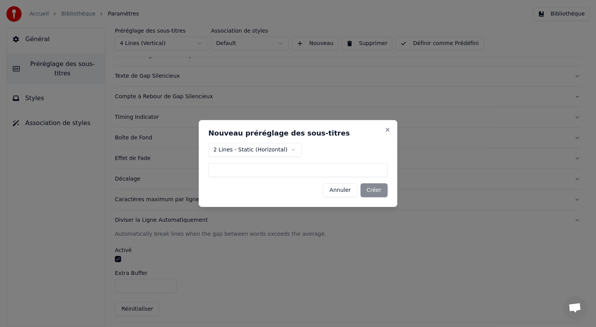
click at [342, 190] on button "Annuler" at bounding box center [340, 190] width 34 height 14
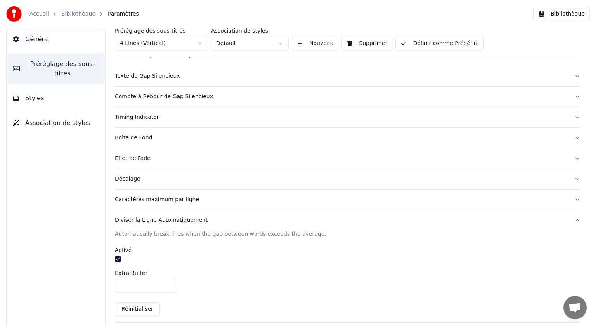
click at [64, 16] on link "Bibliothèque" at bounding box center [78, 14] width 34 height 8
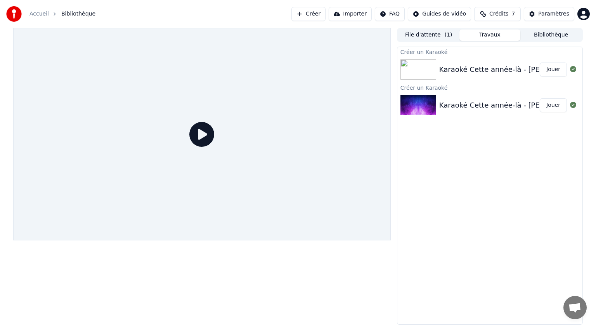
click at [424, 35] on button "File d'attente ( 1 )" at bounding box center [428, 34] width 61 height 11
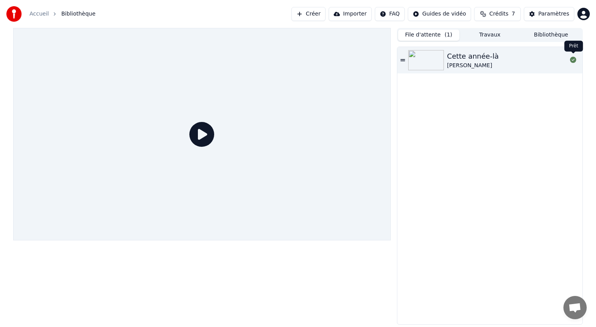
click at [574, 60] on icon at bounding box center [573, 60] width 6 height 6
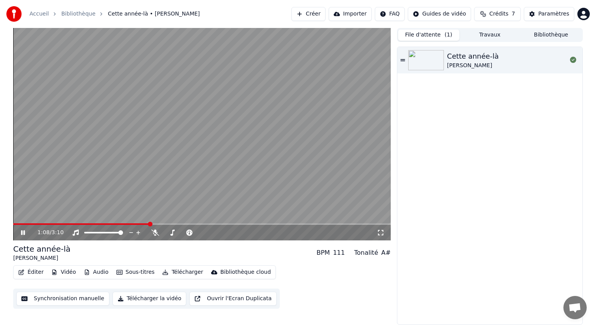
click at [25, 229] on icon at bounding box center [28, 232] width 18 height 6
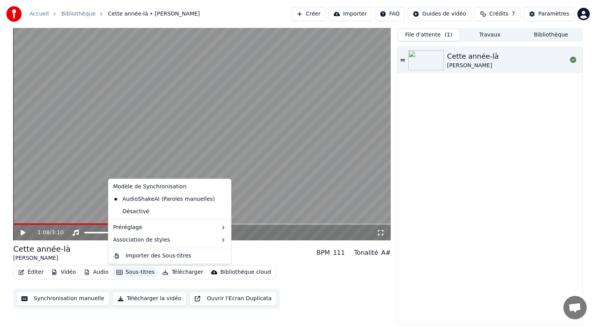
click at [128, 270] on button "Sous-titres" at bounding box center [135, 272] width 45 height 11
click at [132, 212] on div "Désactivé" at bounding box center [170, 211] width 120 height 12
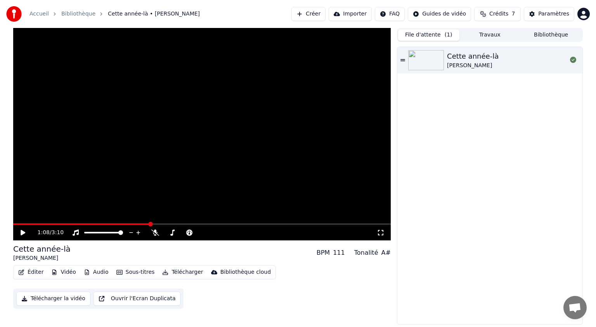
click at [20, 229] on icon at bounding box center [28, 232] width 18 height 6
click at [137, 272] on button "Sous-titres" at bounding box center [135, 272] width 45 height 11
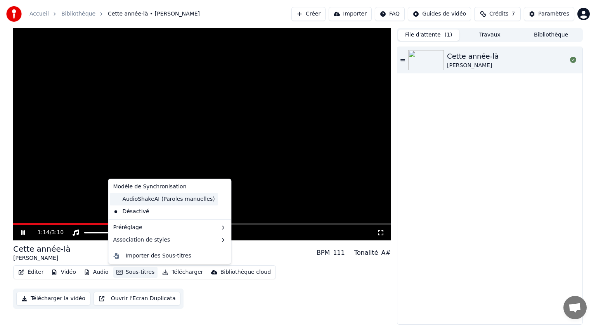
click at [139, 197] on div "AudioShakeAI (Paroles manuelles)" at bounding box center [164, 199] width 108 height 12
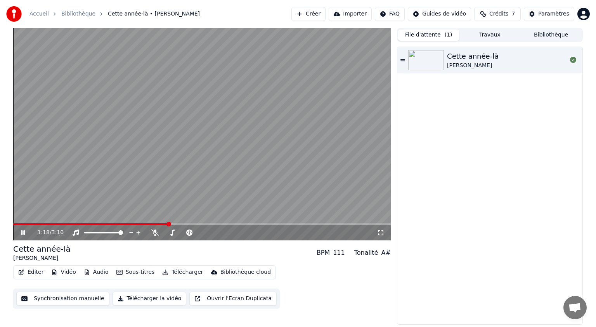
click at [122, 270] on button "Sous-titres" at bounding box center [135, 272] width 45 height 11
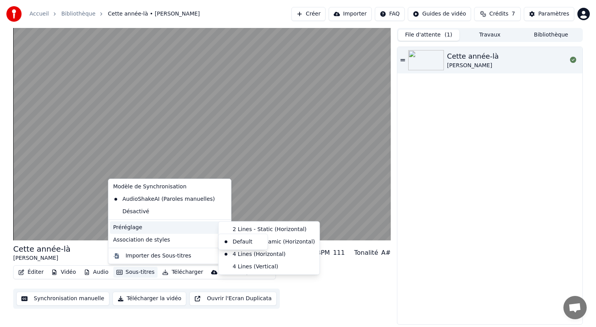
click at [135, 230] on div "Préréglage" at bounding box center [170, 227] width 120 height 12
click at [253, 243] on div "2 Lines - Dynamic (Horizontal)" at bounding box center [269, 242] width 98 height 12
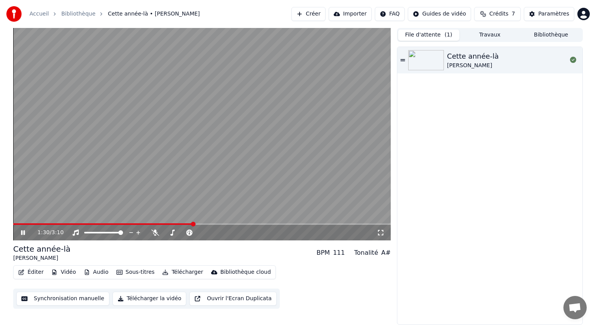
click at [379, 231] on icon at bounding box center [381, 232] width 8 height 6
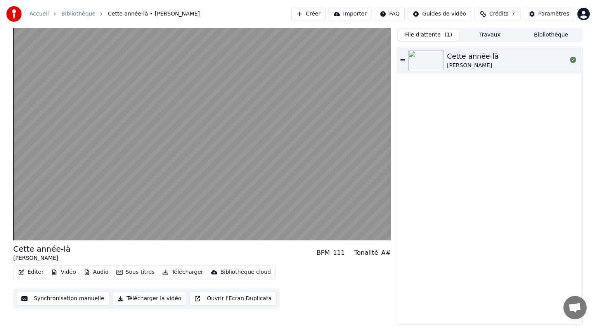
click at [36, 270] on button "Éditer" at bounding box center [30, 272] width 31 height 11
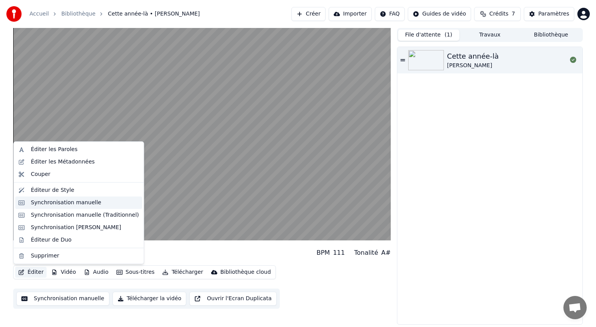
click at [56, 202] on div "Synchronisation manuelle" at bounding box center [66, 203] width 71 height 8
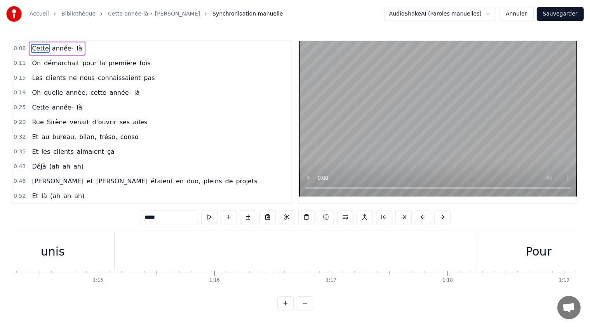
scroll to position [0, 8809]
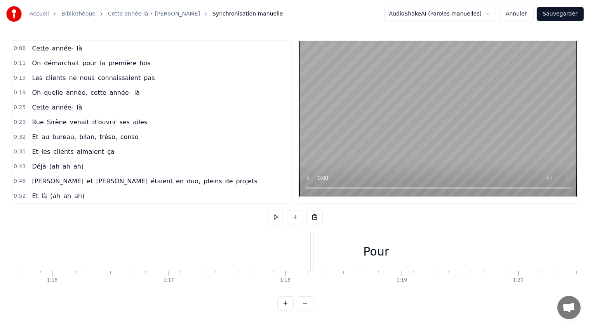
drag, startPoint x: 304, startPoint y: 242, endPoint x: 290, endPoint y: 244, distance: 14.1
drag, startPoint x: 290, startPoint y: 247, endPoint x: 281, endPoint y: 247, distance: 8.5
click at [305, 305] on button at bounding box center [305, 303] width 16 height 14
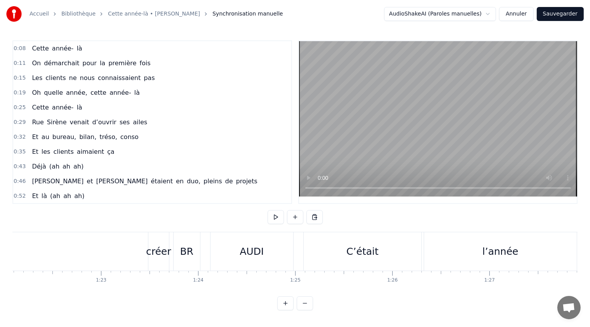
scroll to position [0, 7975]
click at [302, 308] on button at bounding box center [305, 303] width 16 height 14
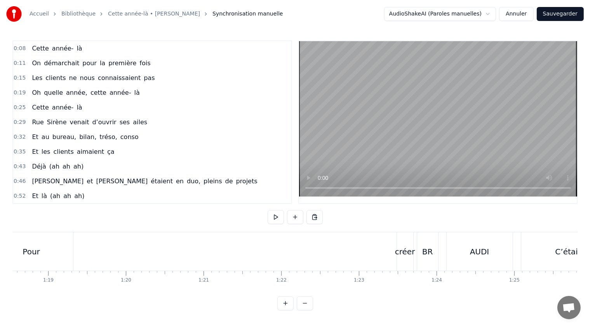
scroll to position [0, 6083]
click at [249, 259] on div "Pour créer BR AUDI" at bounding box center [265, 251] width 525 height 38
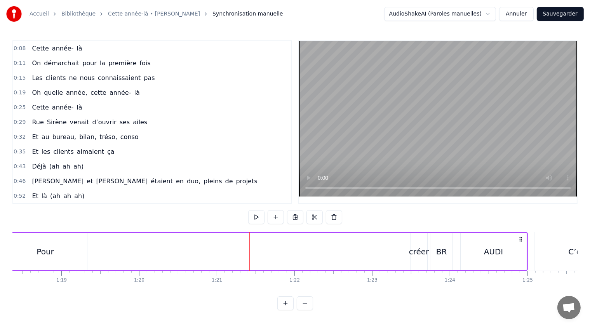
drag, startPoint x: 248, startPoint y: 247, endPoint x: 213, endPoint y: 248, distance: 35.7
click at [213, 248] on div "Pour créer BR AUDI" at bounding box center [265, 251] width 525 height 38
click at [219, 250] on div "Pour créer BR AUDI" at bounding box center [265, 251] width 525 height 38
drag, startPoint x: 213, startPoint y: 250, endPoint x: 192, endPoint y: 249, distance: 20.6
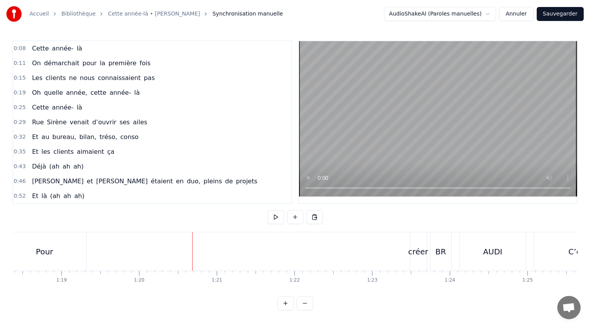
click at [305, 307] on button at bounding box center [305, 303] width 16 height 14
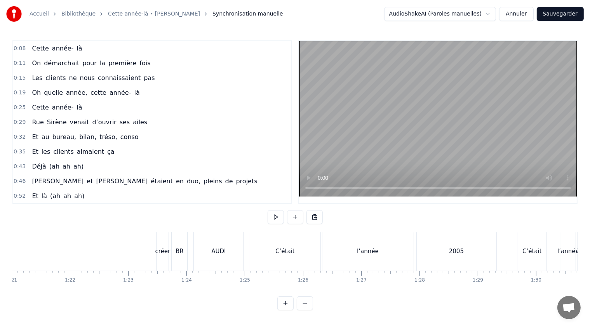
scroll to position [0, 4659]
click at [80, 249] on div "Pour créer BR AUDI" at bounding box center [106, 251] width 394 height 38
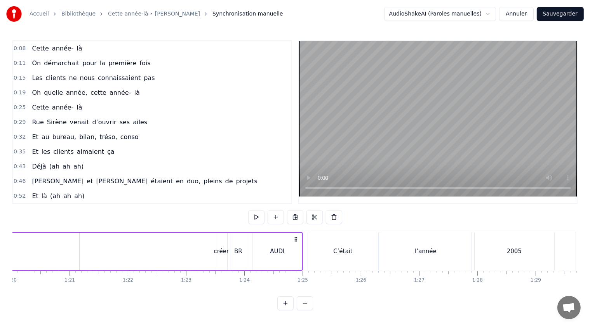
click at [214, 253] on div "Pour créer BR AUDI" at bounding box center [106, 251] width 394 height 38
drag, startPoint x: 215, startPoint y: 250, endPoint x: 143, endPoint y: 253, distance: 72.3
click at [143, 253] on div "Pour créer BR AUDI" at bounding box center [106, 251] width 394 height 38
click at [141, 253] on div "Pour créer BR AUDI" at bounding box center [106, 251] width 394 height 38
click at [222, 253] on div "créer" at bounding box center [221, 251] width 12 height 37
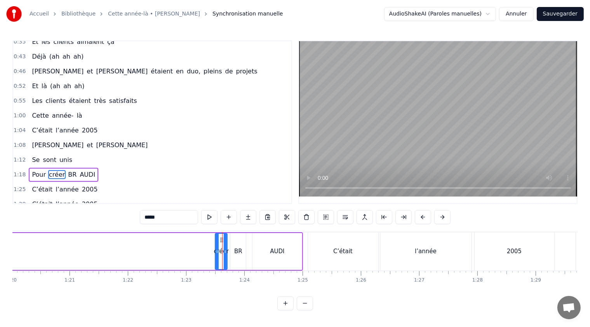
scroll to position [154, 0]
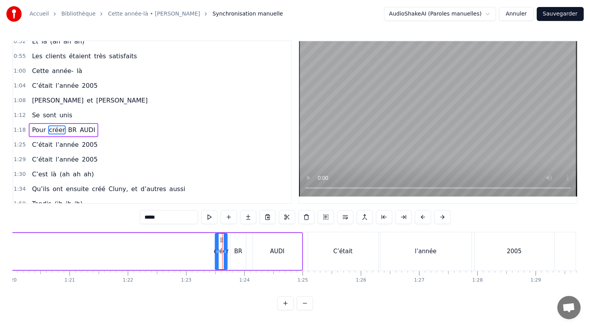
click at [300, 310] on button at bounding box center [305, 303] width 16 height 14
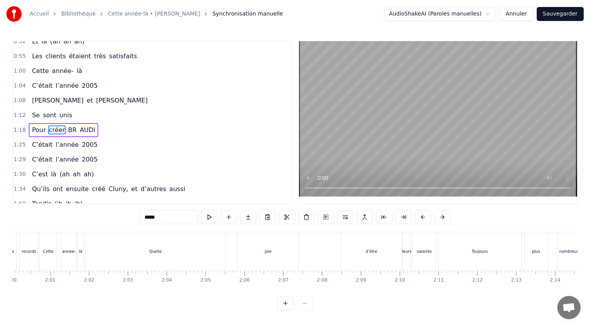
click at [300, 310] on div at bounding box center [295, 303] width 36 height 14
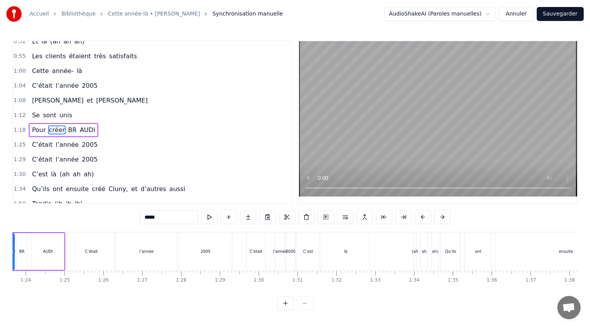
scroll to position [0, 3206]
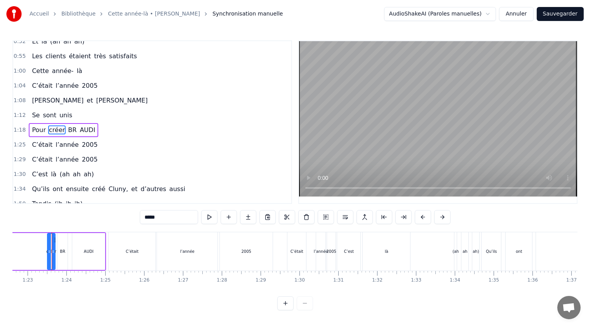
click at [286, 310] on button at bounding box center [285, 303] width 16 height 14
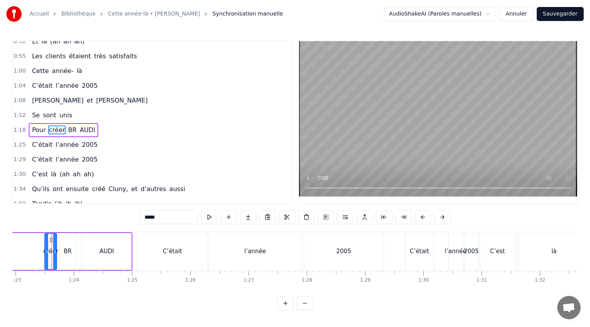
click at [286, 310] on button at bounding box center [285, 303] width 16 height 14
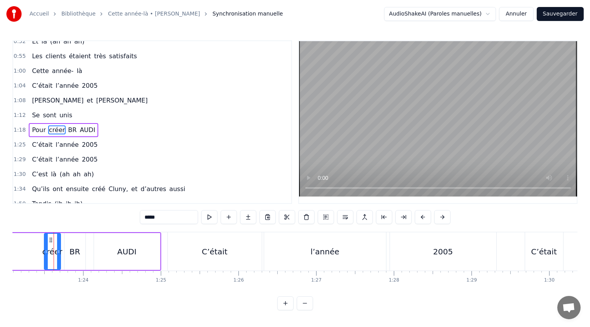
scroll to position [0, 6452]
click at [286, 310] on button at bounding box center [285, 303] width 16 height 14
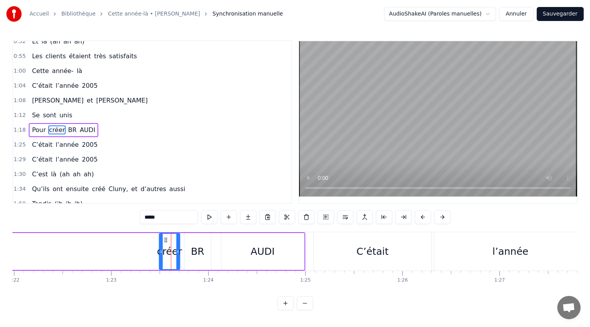
scroll to position [0, 8074]
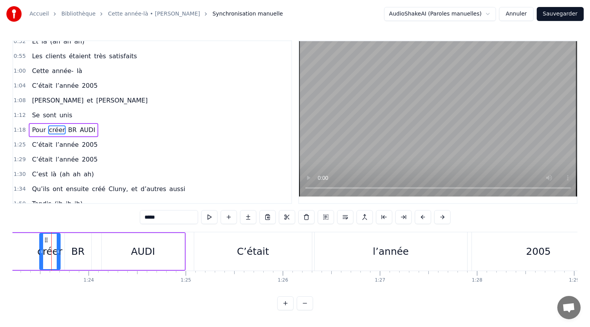
click at [304, 310] on button at bounding box center [305, 303] width 16 height 14
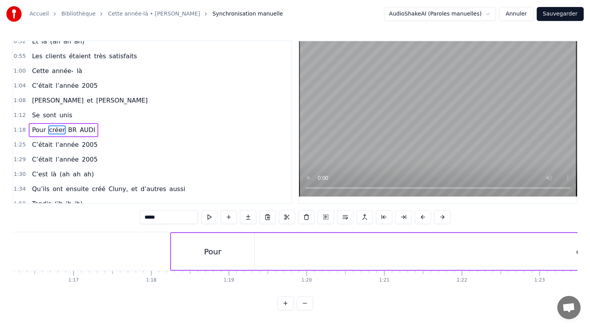
scroll to position [0, 5724]
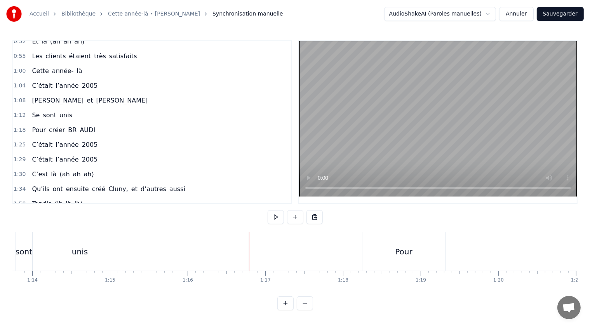
drag, startPoint x: 247, startPoint y: 248, endPoint x: 231, endPoint y: 249, distance: 15.9
click at [218, 248] on div at bounding box center [218, 251] width 0 height 38
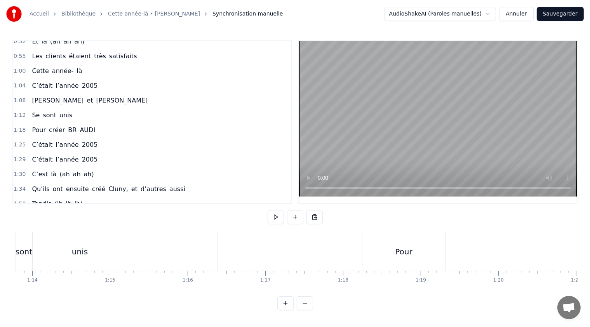
click at [218, 248] on div at bounding box center [218, 251] width 0 height 38
click at [269, 219] on button at bounding box center [275, 217] width 16 height 14
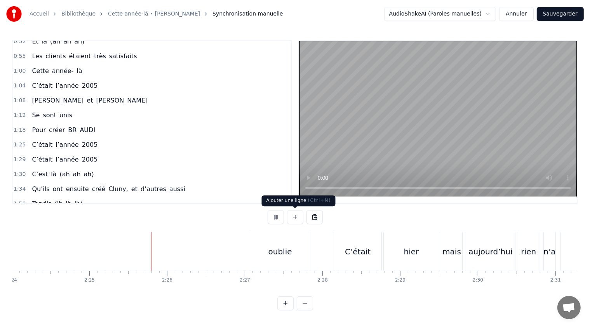
scroll to position [0, 11226]
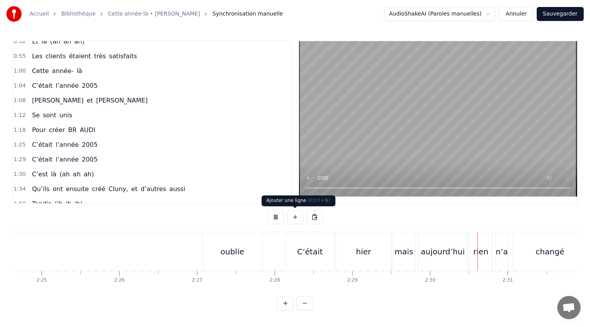
click at [292, 217] on button at bounding box center [295, 217] width 16 height 14
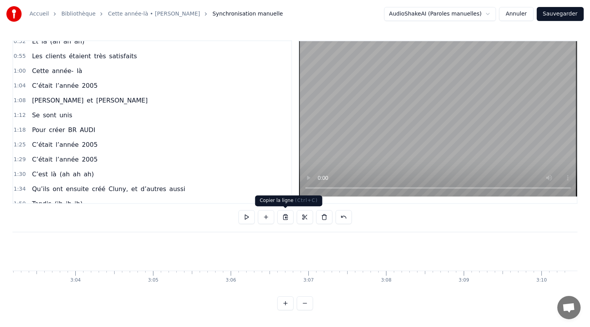
scroll to position [0, 14220]
click at [245, 219] on button at bounding box center [246, 217] width 16 height 14
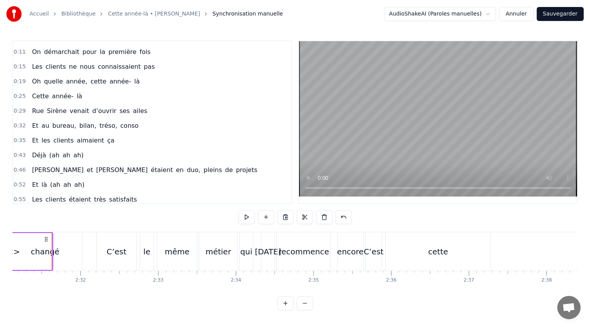
scroll to position [0, 0]
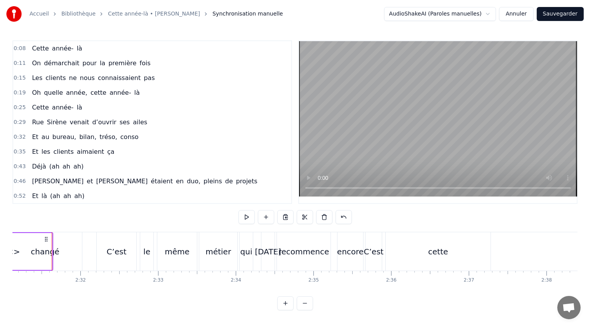
click at [64, 47] on span "année-" at bounding box center [62, 48] width 23 height 9
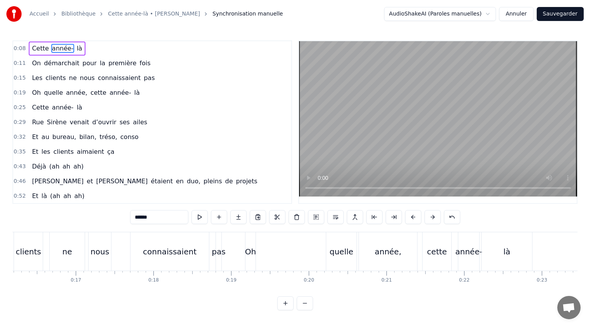
scroll to position [0, 635]
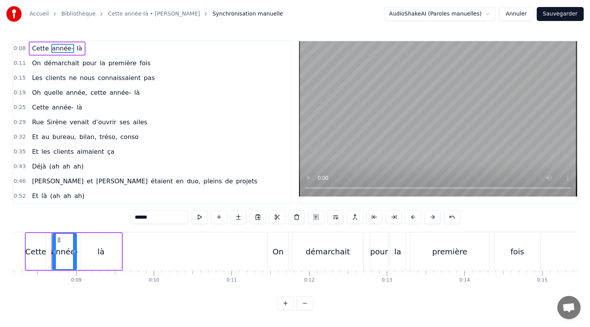
click at [20, 48] on span "0:08" at bounding box center [20, 49] width 12 height 8
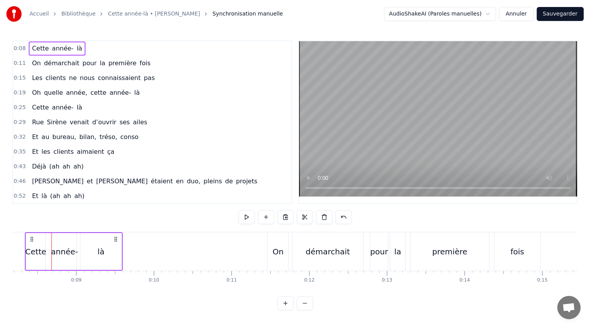
scroll to position [0, 609]
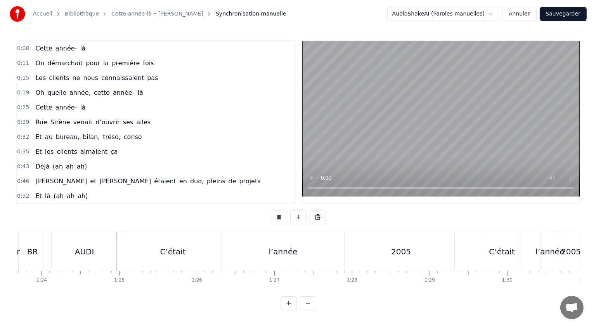
scroll to position [0, 6501]
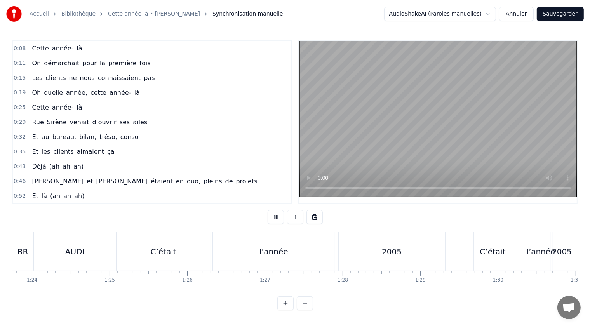
click at [517, 16] on button "Annuler" at bounding box center [516, 14] width 34 height 14
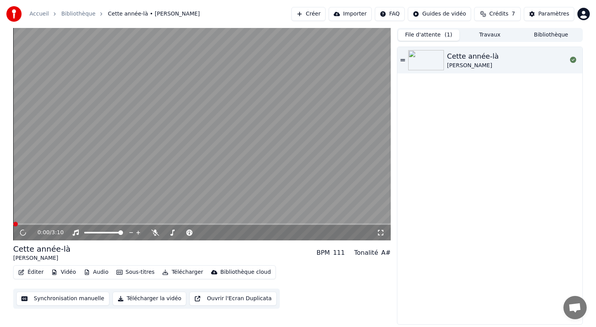
click at [494, 36] on button "Travaux" at bounding box center [490, 34] width 61 height 11
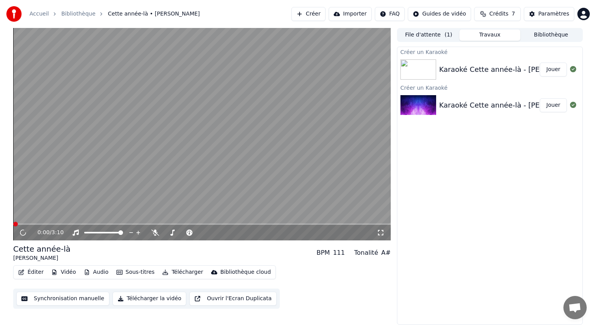
click at [494, 36] on button "Travaux" at bounding box center [490, 34] width 61 height 11
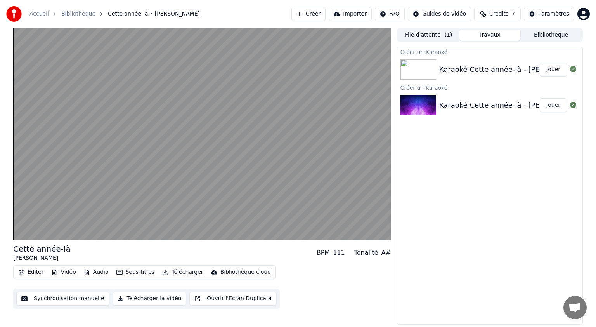
drag, startPoint x: 447, startPoint y: 71, endPoint x: 441, endPoint y: 123, distance: 52.3
click at [441, 123] on div "Créer un Karaoké Karaoké Cette année-là - Claude François _ Jouer Créer un Kara…" at bounding box center [490, 186] width 186 height 278
click at [413, 72] on img at bounding box center [419, 69] width 36 height 20
click at [413, 71] on img at bounding box center [419, 69] width 36 height 20
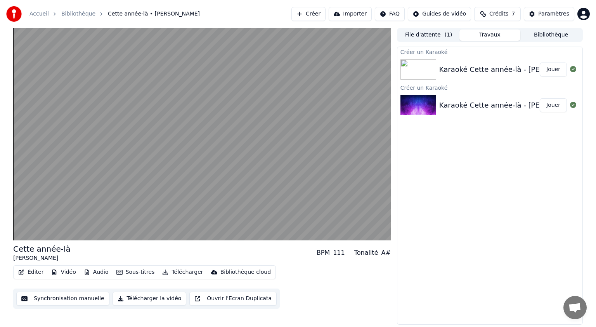
click at [413, 71] on img at bounding box center [419, 69] width 36 height 20
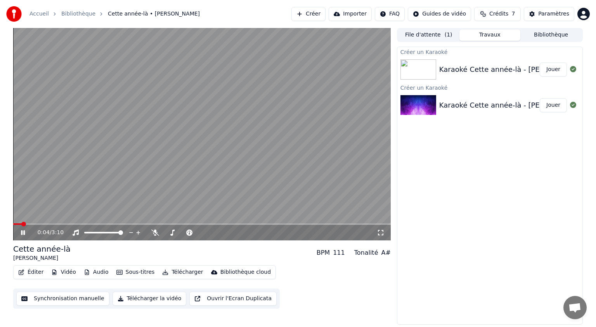
click at [222, 171] on video at bounding box center [202, 134] width 378 height 212
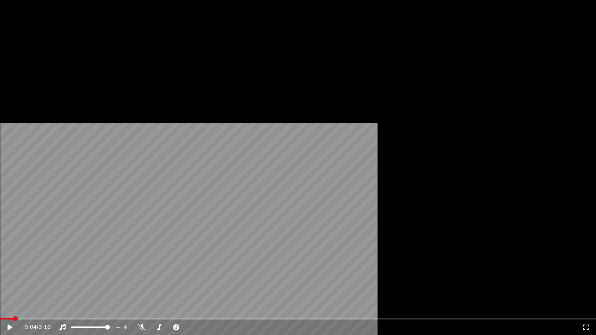
click at [222, 180] on video at bounding box center [298, 167] width 596 height 335
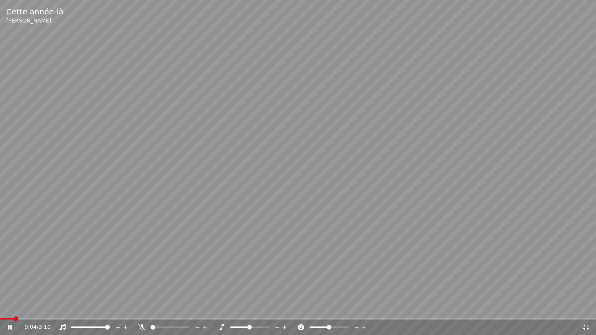
click at [222, 180] on video at bounding box center [298, 167] width 596 height 335
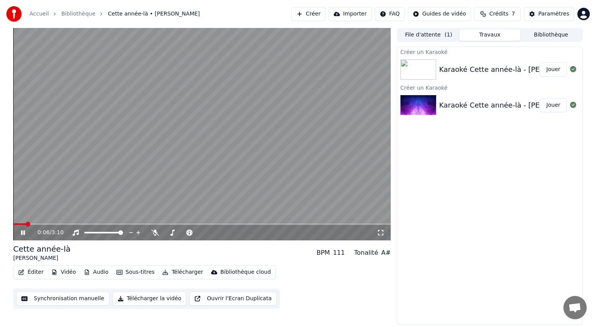
click at [428, 34] on button "File d'attente ( 1 )" at bounding box center [428, 34] width 61 height 11
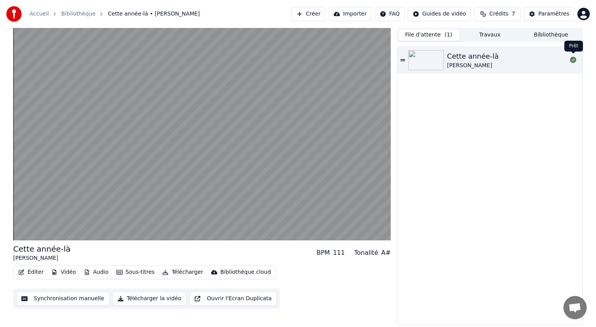
click at [574, 60] on icon at bounding box center [573, 60] width 6 height 6
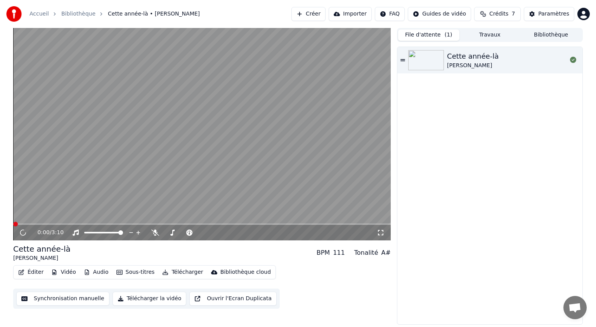
click at [574, 60] on icon at bounding box center [573, 60] width 6 height 6
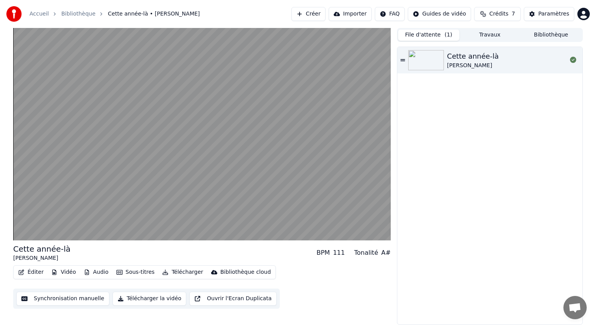
click at [574, 60] on icon at bounding box center [573, 60] width 6 height 6
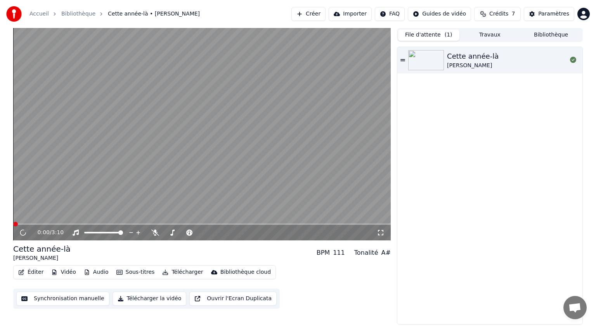
click at [404, 59] on icon at bounding box center [403, 59] width 5 height 5
click at [501, 34] on button "Travaux" at bounding box center [490, 34] width 61 height 11
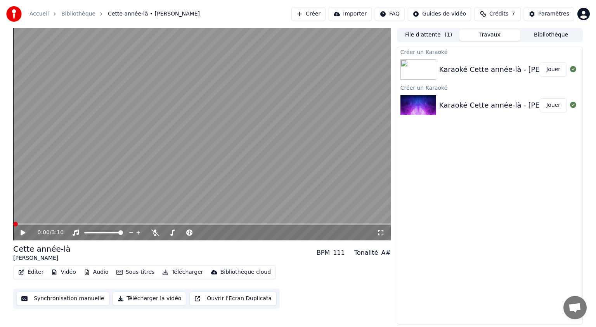
click at [71, 16] on link "Bibliothèque" at bounding box center [78, 14] width 34 height 8
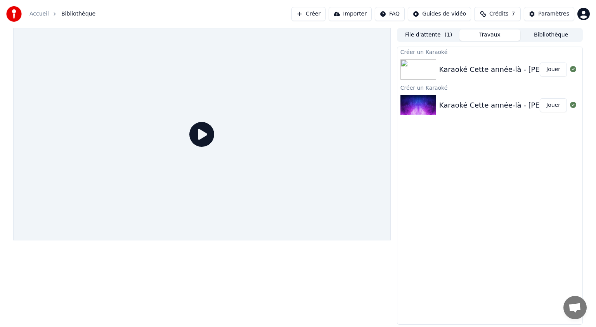
click at [458, 83] on div "Créer un Karaoké" at bounding box center [489, 87] width 185 height 9
click at [450, 73] on div "Karaoké Cette année-là - Claude François _" at bounding box center [512, 69] width 147 height 11
click at [417, 71] on img at bounding box center [419, 69] width 36 height 20
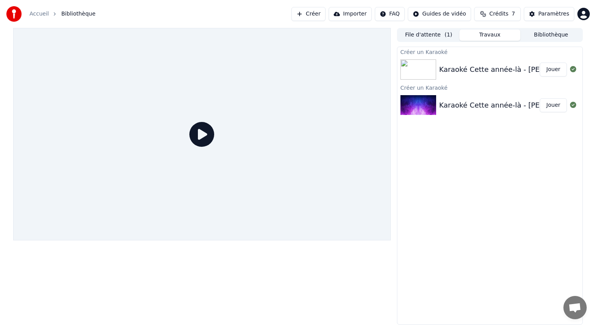
click at [417, 71] on img at bounding box center [419, 69] width 36 height 20
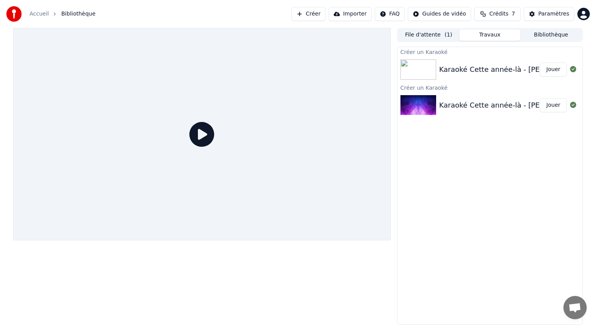
click at [417, 71] on img at bounding box center [419, 69] width 36 height 20
click at [418, 71] on img at bounding box center [419, 69] width 36 height 20
click at [193, 140] on icon at bounding box center [201, 134] width 25 height 25
click at [210, 129] on icon at bounding box center [201, 134] width 25 height 25
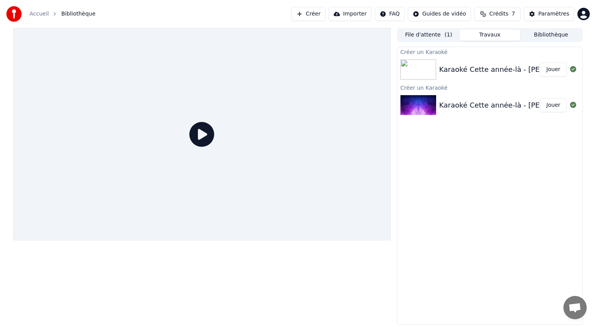
click at [209, 129] on icon at bounding box center [201, 134] width 25 height 25
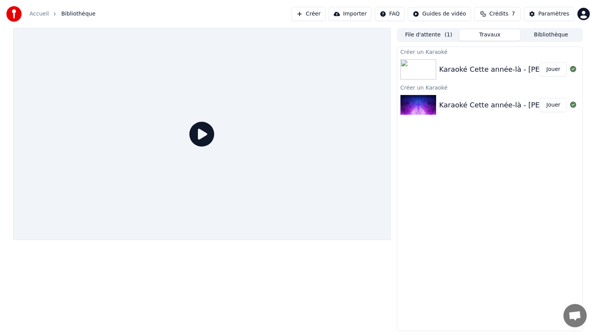
click at [209, 138] on div at bounding box center [202, 134] width 378 height 212
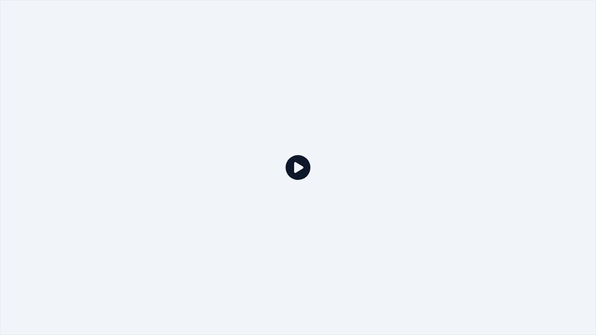
click at [209, 138] on div at bounding box center [298, 167] width 596 height 335
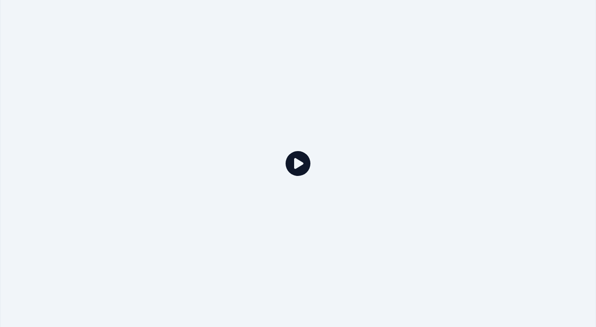
click at [286, 151] on icon at bounding box center [298, 163] width 25 height 25
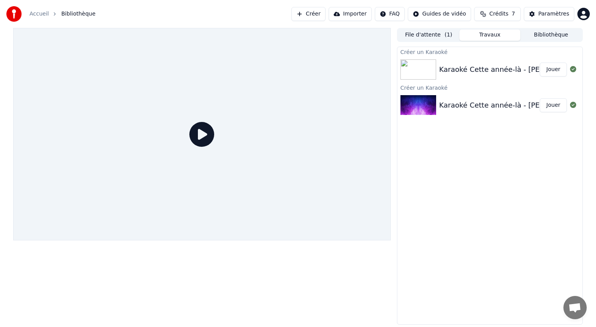
click at [73, 13] on span "Bibliothèque" at bounding box center [78, 14] width 34 height 8
click at [36, 14] on link "Accueil" at bounding box center [38, 14] width 19 height 8
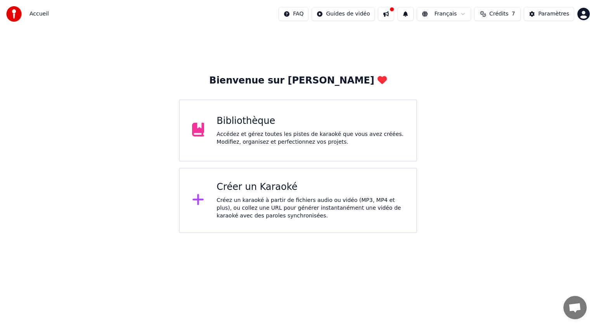
click at [269, 135] on div "Accédez et gérez toutes les pistes de karaoké que vous avez créées. Modifiez, o…" at bounding box center [310, 138] width 187 height 16
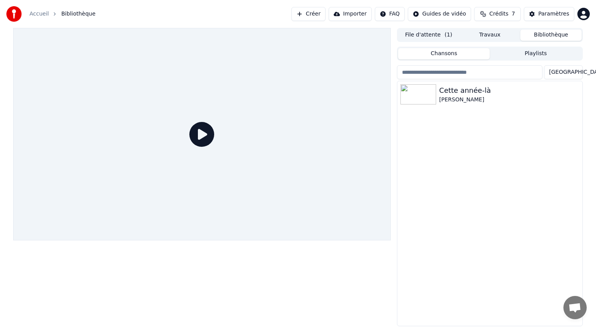
click at [541, 37] on button "Bibliothèque" at bounding box center [550, 34] width 61 height 11
click at [444, 94] on div "Cette année-là" at bounding box center [505, 90] width 132 height 11
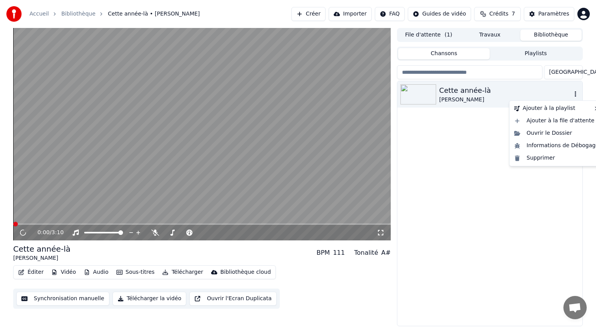
click at [575, 94] on icon "button" at bounding box center [576, 93] width 2 height 5
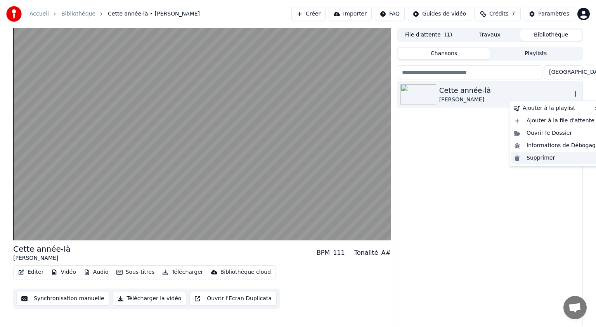
click at [546, 155] on div "Supprimer" at bounding box center [556, 158] width 91 height 12
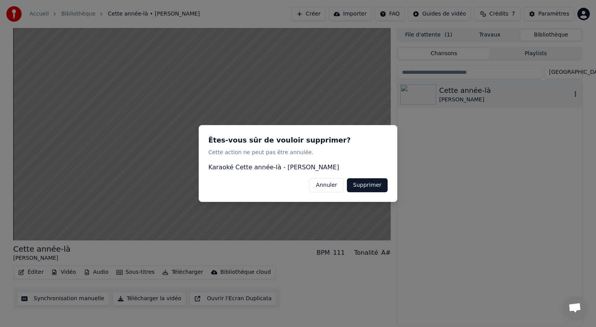
click at [382, 186] on button "Supprimer" at bounding box center [367, 185] width 41 height 14
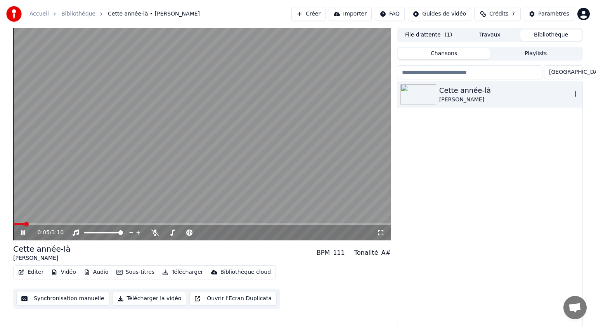
click at [17, 223] on video at bounding box center [202, 134] width 378 height 212
click at [574, 99] on div "Cette année-là Claude François" at bounding box center [489, 94] width 185 height 26
click at [574, 96] on icon "button" at bounding box center [576, 94] width 8 height 6
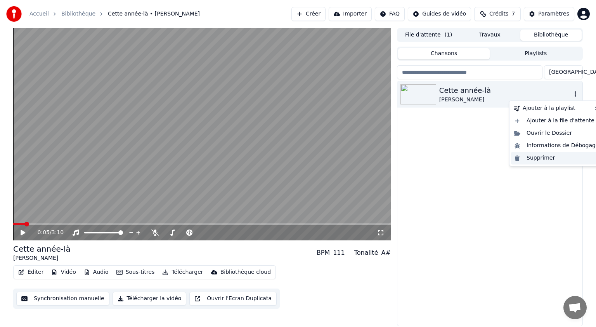
click at [540, 157] on div "Supprimer" at bounding box center [556, 158] width 91 height 12
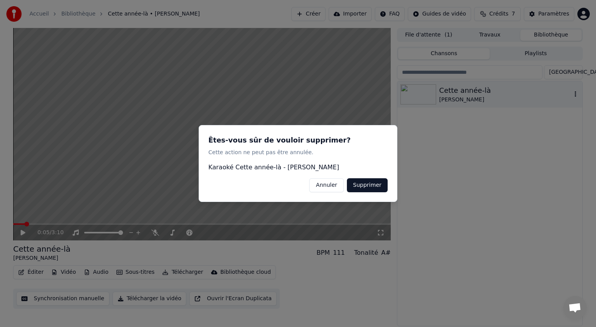
click at [368, 184] on button "Supprimer" at bounding box center [367, 185] width 41 height 14
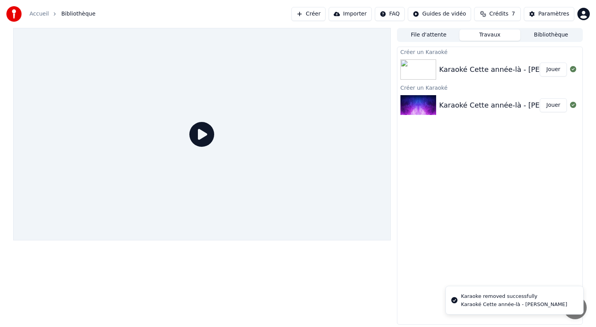
click at [494, 38] on button "Travaux" at bounding box center [490, 34] width 61 height 11
click at [449, 37] on button "File d'attente" at bounding box center [428, 34] width 61 height 11
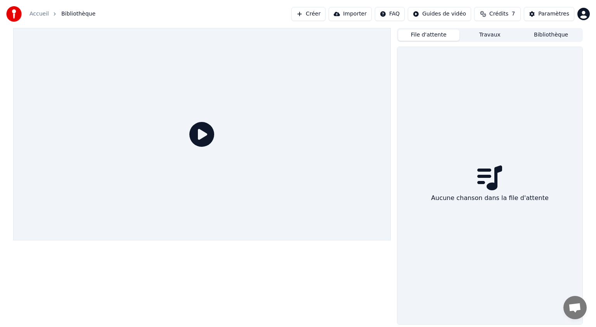
click at [487, 35] on button "Travaux" at bounding box center [490, 34] width 61 height 11
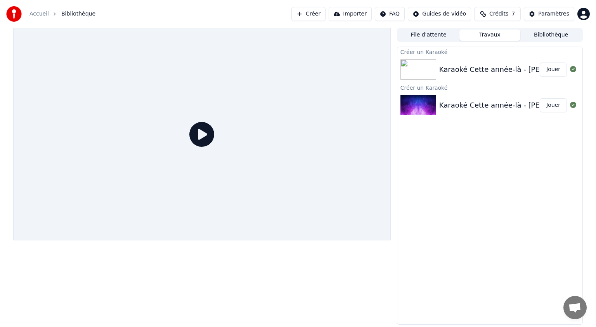
click at [545, 34] on button "Bibliothèque" at bounding box center [550, 34] width 61 height 11
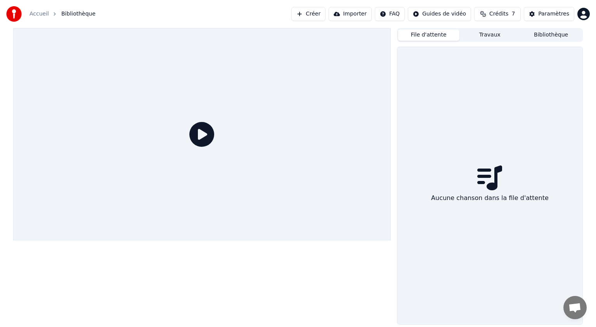
click at [441, 38] on button "File d'attente" at bounding box center [428, 34] width 61 height 11
click at [490, 37] on button "Travaux" at bounding box center [490, 34] width 61 height 11
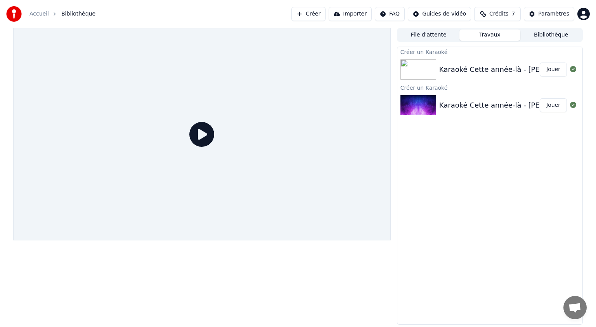
click at [444, 76] on div "Karaoké Cette année-là - Claude François _ Jouer" at bounding box center [489, 69] width 185 height 26
click at [574, 70] on icon at bounding box center [573, 69] width 6 height 6
click at [458, 70] on div "Karaoké Cette année-là - Claude François _" at bounding box center [512, 69] width 147 height 11
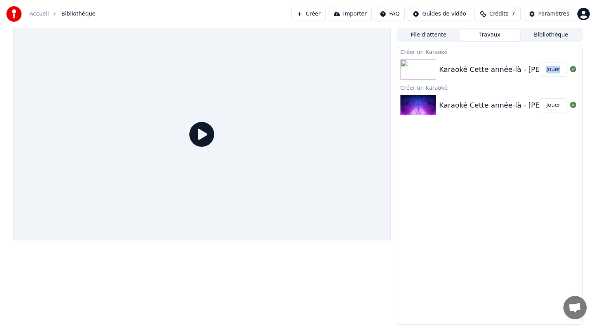
click at [458, 69] on div "Karaoké Cette année-là - Claude François _" at bounding box center [512, 69] width 147 height 11
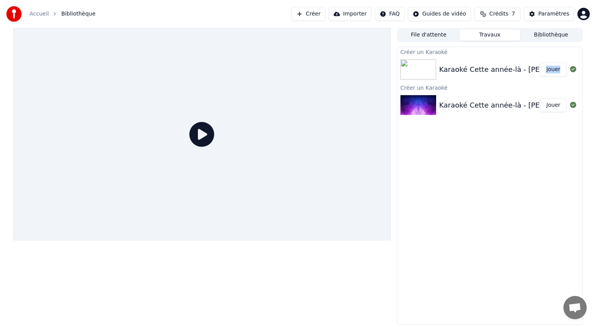
click at [458, 69] on div "Karaoké Cette année-là - Claude François _" at bounding box center [512, 69] width 147 height 11
click at [203, 132] on icon at bounding box center [201, 134] width 25 height 25
click at [449, 76] on div "Karaoké Cette année-là - Claude François _ Jouer" at bounding box center [489, 69] width 185 height 26
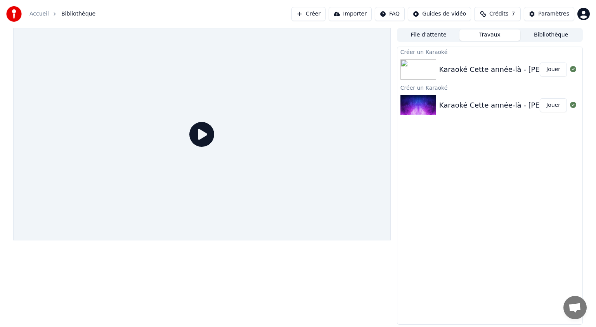
click at [203, 135] on icon at bounding box center [201, 134] width 25 height 25
click at [203, 136] on icon at bounding box center [201, 134] width 25 height 25
click at [204, 142] on div at bounding box center [202, 134] width 378 height 212
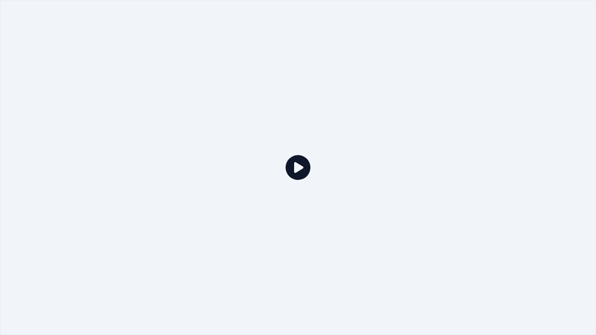
click at [204, 142] on div at bounding box center [298, 167] width 596 height 335
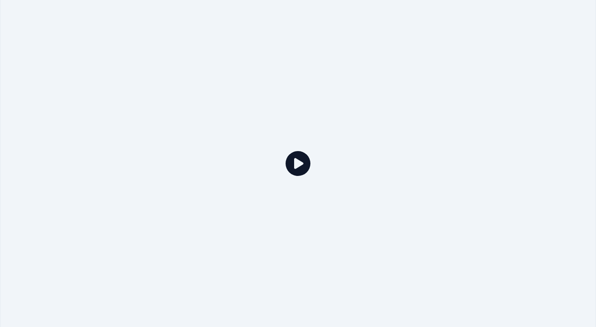
click at [286, 151] on icon at bounding box center [298, 163] width 25 height 25
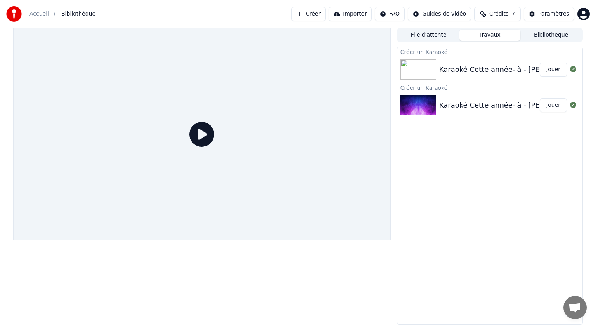
click at [204, 134] on icon at bounding box center [201, 134] width 25 height 25
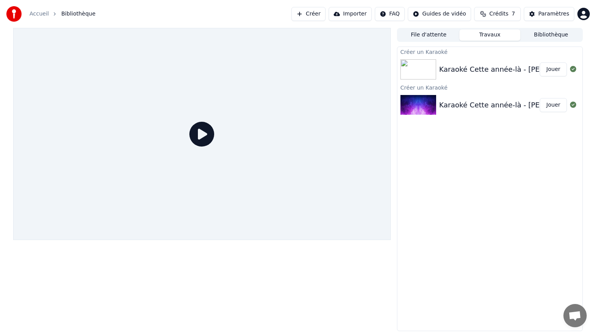
click at [204, 142] on div at bounding box center [202, 134] width 378 height 212
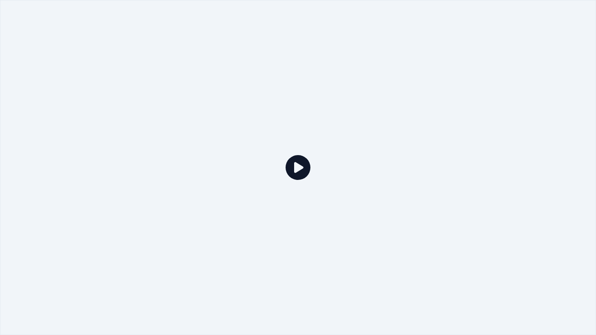
click at [204, 142] on div at bounding box center [298, 167] width 596 height 335
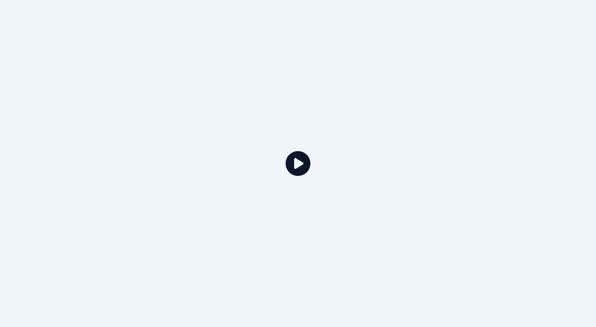
click at [286, 151] on icon at bounding box center [298, 163] width 25 height 25
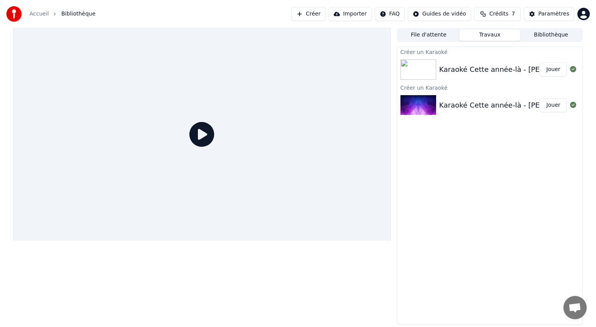
click at [204, 134] on icon at bounding box center [201, 134] width 25 height 25
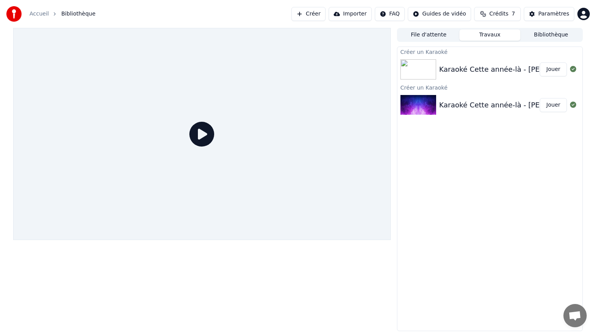
click at [204, 142] on div at bounding box center [202, 134] width 378 height 212
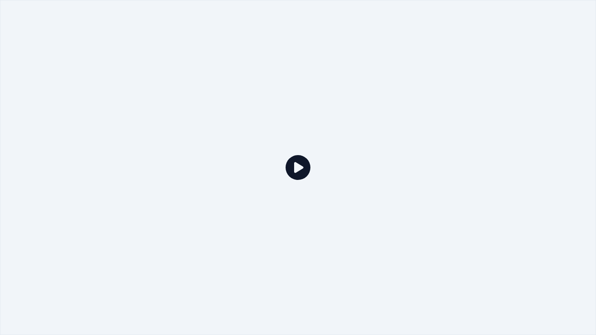
click at [204, 142] on div at bounding box center [298, 167] width 596 height 335
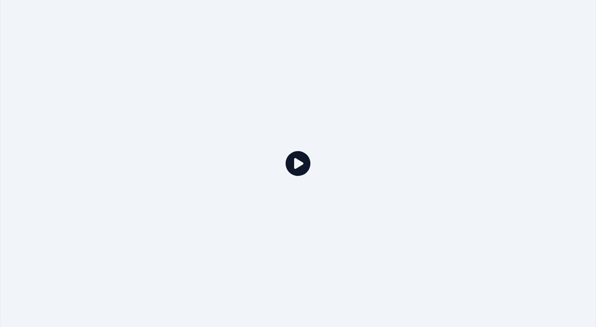
click at [286, 151] on icon at bounding box center [298, 163] width 25 height 25
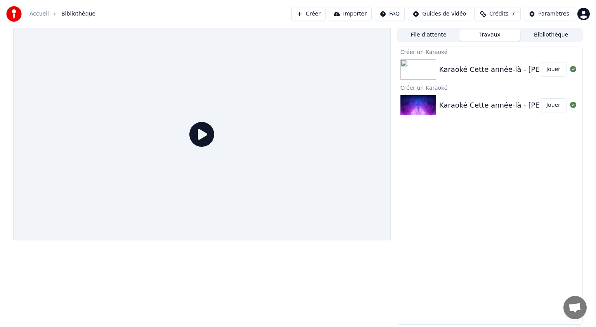
click at [204, 134] on icon at bounding box center [201, 134] width 25 height 25
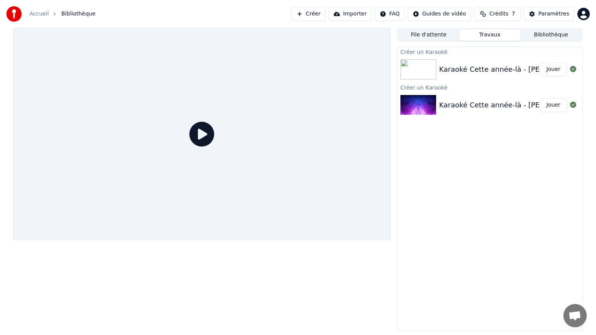
click at [214, 147] on icon at bounding box center [201, 134] width 25 height 25
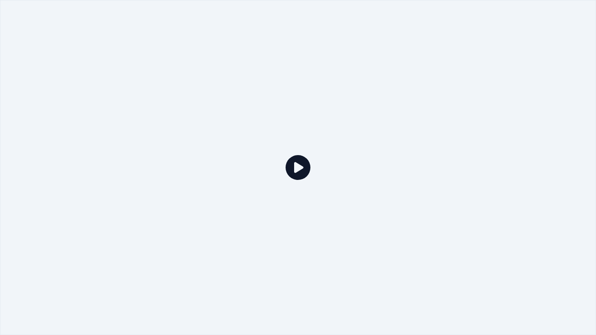
click at [304, 169] on icon at bounding box center [298, 167] width 25 height 25
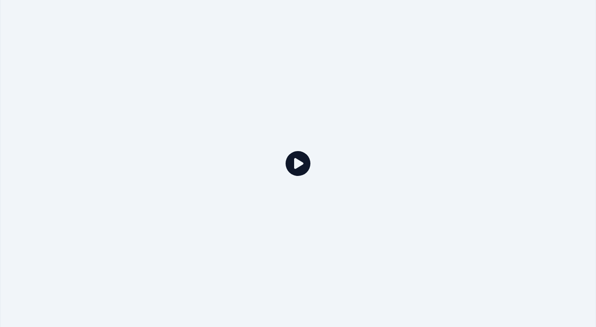
click at [304, 160] on div at bounding box center [298, 163] width 596 height 335
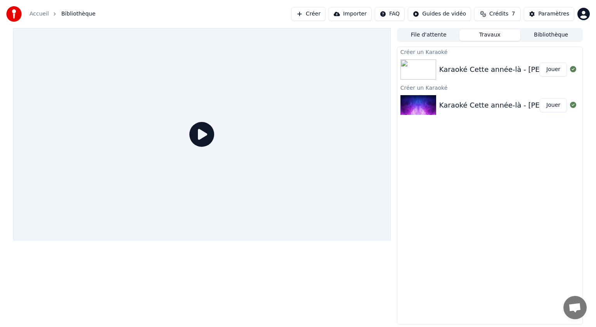
click at [468, 113] on div "Karaoké Cette année-là - Claude François _ Jouer" at bounding box center [489, 105] width 185 height 26
click at [47, 12] on div "Accueil" at bounding box center [43, 14] width 28 height 8
click at [83, 15] on span "Bibliothèque" at bounding box center [78, 14] width 34 height 8
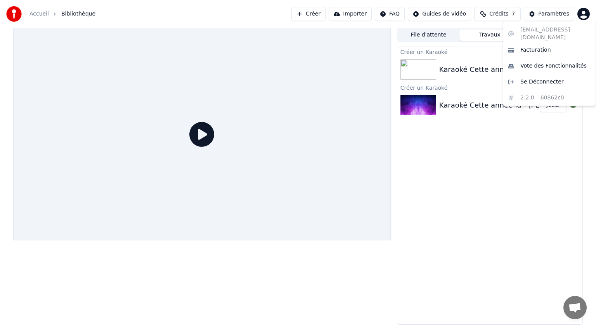
click at [581, 11] on html "Accueil Bibliothèque Créer Importer FAQ Guides de vidéo Crédits 7 Paramètres Fi…" at bounding box center [298, 163] width 596 height 327
click at [529, 46] on span "Facturation" at bounding box center [535, 50] width 31 height 8
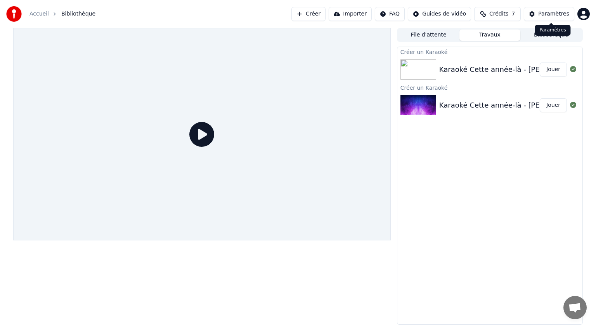
click at [512, 19] on button "Crédits 7" at bounding box center [497, 14] width 47 height 14
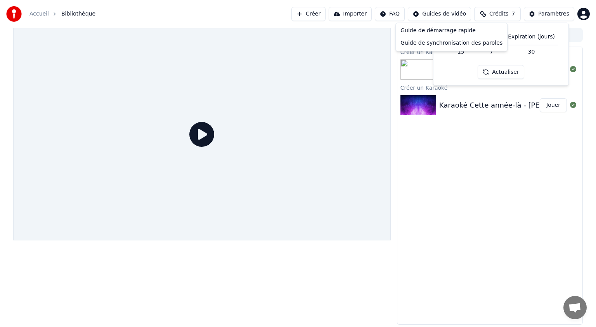
click at [461, 17] on html "Accueil Bibliothèque Créer Importer FAQ Guides de vidéo Crédits 7 Paramètres Fi…" at bounding box center [298, 163] width 596 height 327
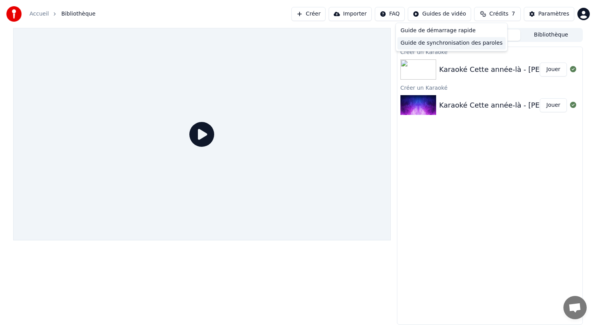
click at [449, 40] on div "Guide de synchronisation des paroles" at bounding box center [451, 43] width 108 height 12
click at [432, 74] on img at bounding box center [419, 69] width 36 height 20
click at [470, 74] on div "Karaoké Cette année-là - Claude François _" at bounding box center [512, 69] width 147 height 11
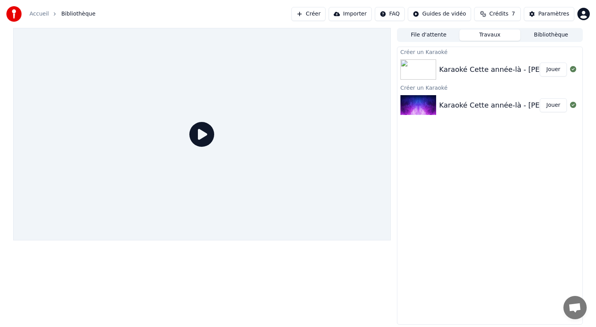
click at [470, 73] on div "Karaoké Cette année-là - Claude François _" at bounding box center [512, 69] width 147 height 11
click at [548, 107] on button "Jouer" at bounding box center [553, 105] width 27 height 14
click at [489, 37] on button "Travaux" at bounding box center [490, 34] width 61 height 11
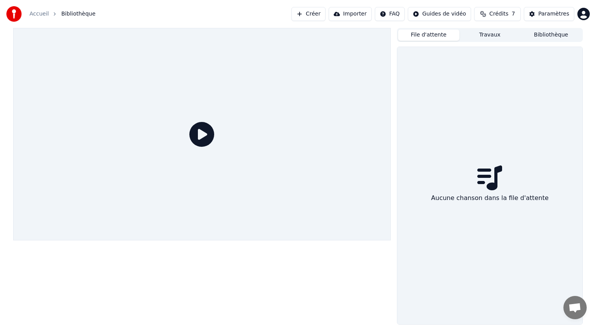
click at [434, 34] on button "File d'attente" at bounding box center [428, 34] width 61 height 11
click at [468, 179] on div "Aucune chanson dans la file d'attente" at bounding box center [489, 185] width 185 height 277
click at [483, 36] on button "Travaux" at bounding box center [490, 34] width 61 height 11
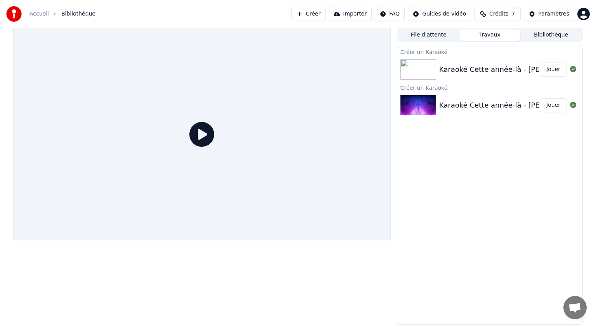
click at [462, 73] on div "Karaoké Cette année-là - Claude François _" at bounding box center [512, 69] width 147 height 11
click at [545, 69] on button "Jouer" at bounding box center [553, 69] width 27 height 14
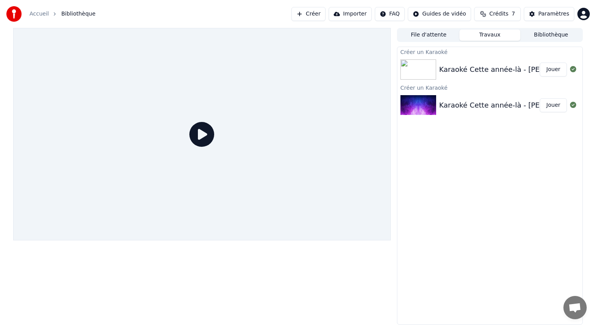
click at [545, 69] on button "Jouer" at bounding box center [553, 69] width 27 height 14
click at [572, 71] on icon at bounding box center [573, 69] width 6 height 6
click at [576, 71] on icon at bounding box center [573, 69] width 6 height 6
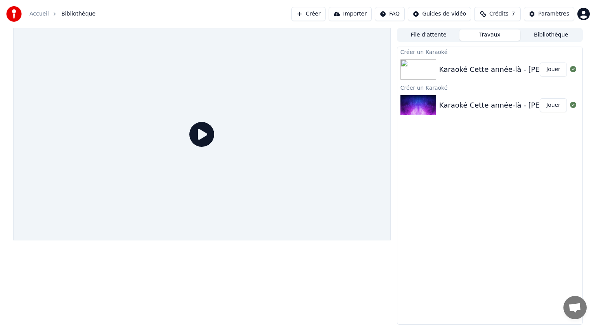
click at [576, 106] on icon at bounding box center [573, 105] width 6 height 6
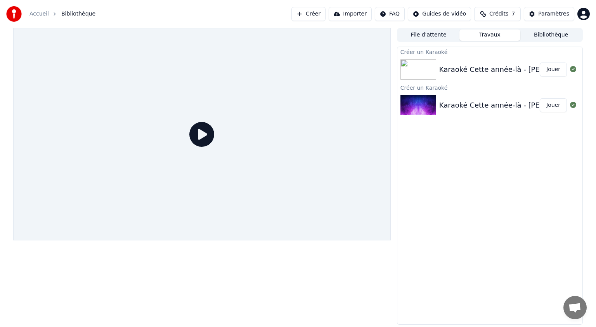
click at [576, 106] on icon at bounding box center [573, 105] width 6 height 6
click at [516, 168] on div "Créer un Karaoké Karaoké Cette année-là - Claude François _ Jouer Créer un Kara…" at bounding box center [490, 186] width 186 height 278
click at [421, 109] on img at bounding box center [419, 105] width 36 height 20
click at [419, 80] on div "Karaoké Cette année-là - Claude François _ Jouer" at bounding box center [489, 69] width 185 height 26
click at [52, 12] on icon "breadcrumb" at bounding box center [54, 13] width 5 height 5
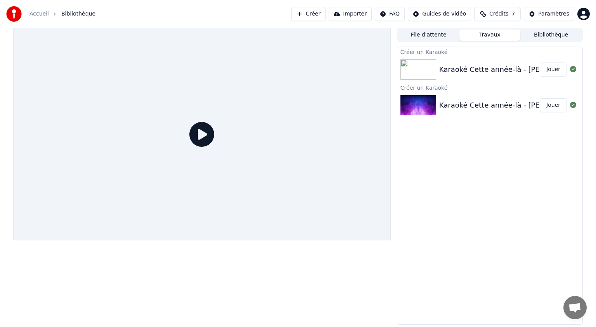
click at [46, 12] on div "Accueil" at bounding box center [43, 14] width 28 height 8
click at [42, 14] on link "Accueil" at bounding box center [38, 14] width 19 height 8
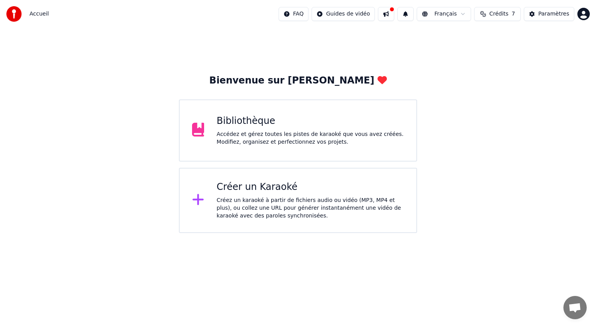
click at [238, 128] on div "Bibliothèque Accédez et gérez toutes les pistes de karaoké que vous avez créées…" at bounding box center [310, 130] width 187 height 31
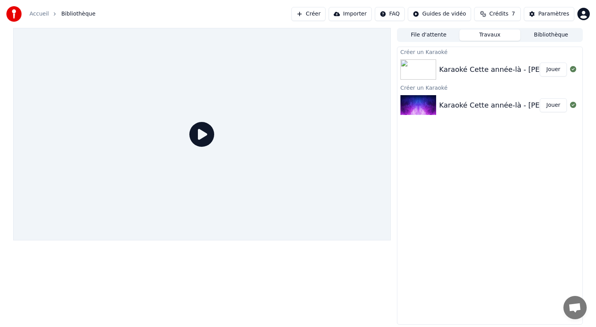
click at [482, 74] on div "Karaoké Cette année-là - Claude François _" at bounding box center [512, 69] width 147 height 11
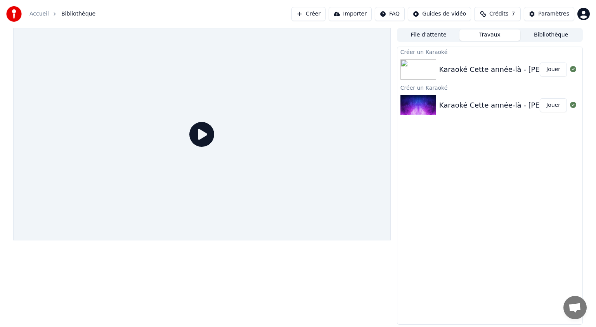
click at [482, 74] on div "Karaoké Cette année-là - Claude François _" at bounding box center [512, 69] width 147 height 11
click at [31, 13] on link "Accueil" at bounding box center [38, 14] width 19 height 8
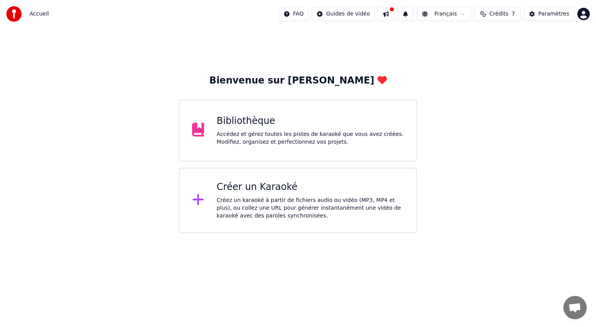
click at [235, 190] on div "Créer un Karaoké" at bounding box center [310, 187] width 187 height 12
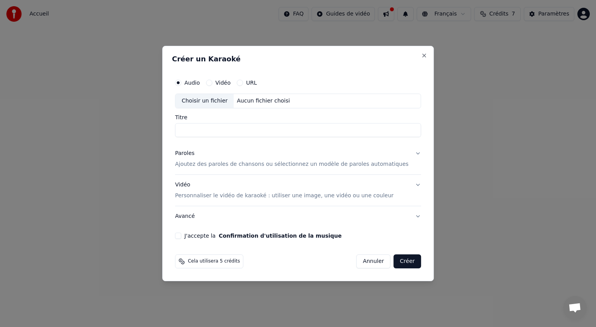
click at [369, 260] on button "Annuler" at bounding box center [373, 261] width 34 height 14
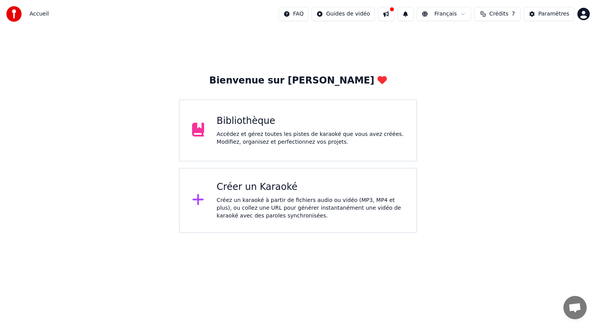
click at [292, 144] on div "Accédez et gérez toutes les pistes de karaoké que vous avez créées. Modifiez, o…" at bounding box center [310, 138] width 187 height 16
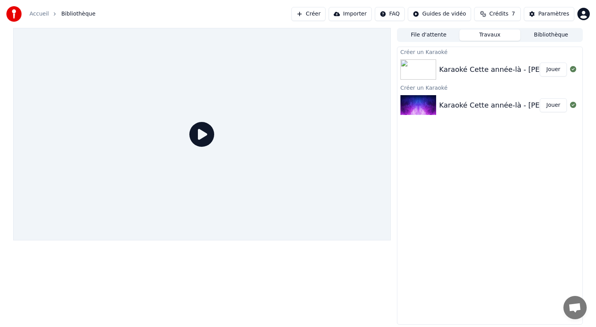
click at [458, 255] on div "Créer un Karaoké Karaoké Cette année-là - Claude François _ Jouer Créer un Kara…" at bounding box center [490, 186] width 186 height 278
click at [469, 224] on div "Créer un Karaoké Karaoké Cette année-là - Claude François _ Jouer Créer un Kara…" at bounding box center [490, 186] width 186 height 278
click at [472, 222] on div "Créer un Karaoké Karaoké Cette année-là - Claude François _ Jouer Créer un Kara…" at bounding box center [490, 186] width 186 height 278
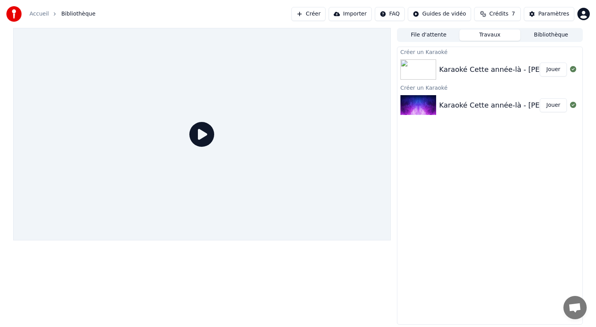
click at [216, 140] on div at bounding box center [202, 134] width 378 height 212
click at [210, 135] on icon at bounding box center [201, 134] width 25 height 25
click at [515, 110] on div "Karaoké Cette année-là - Claude François _" at bounding box center [512, 105] width 147 height 11
click at [554, 106] on button "Jouer" at bounding box center [553, 105] width 27 height 14
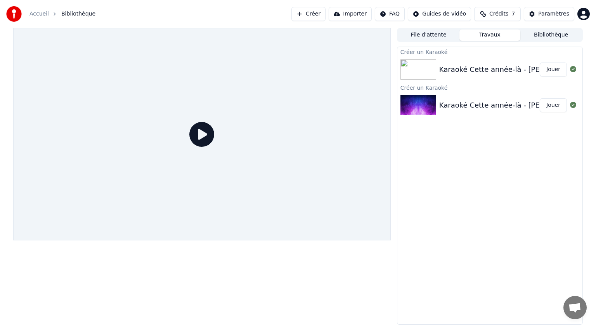
click at [554, 106] on button "Jouer" at bounding box center [553, 105] width 27 height 14
click at [415, 108] on img at bounding box center [419, 105] width 36 height 20
click at [416, 108] on img at bounding box center [419, 105] width 36 height 20
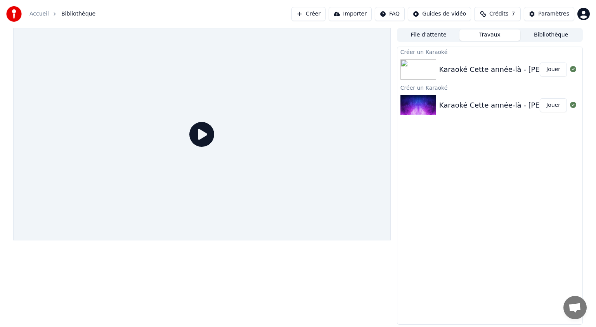
click at [417, 109] on img at bounding box center [419, 105] width 36 height 20
click at [416, 101] on img at bounding box center [419, 105] width 36 height 20
click at [416, 102] on img at bounding box center [419, 105] width 36 height 20
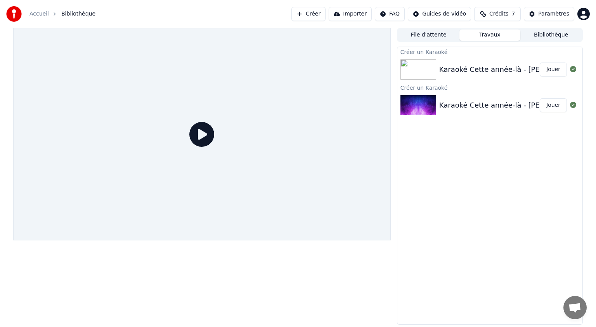
click at [504, 35] on button "Travaux" at bounding box center [490, 34] width 61 height 11
click at [559, 36] on button "Bibliothèque" at bounding box center [550, 34] width 61 height 11
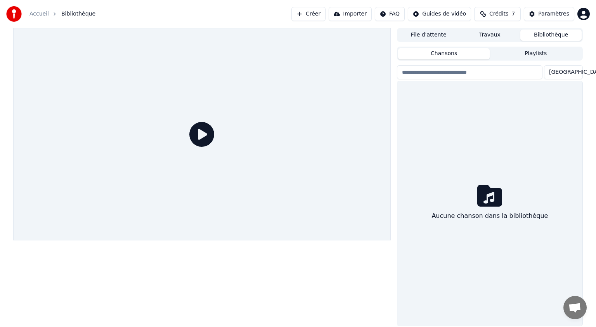
click at [491, 75] on input "search" at bounding box center [470, 72] width 146 height 14
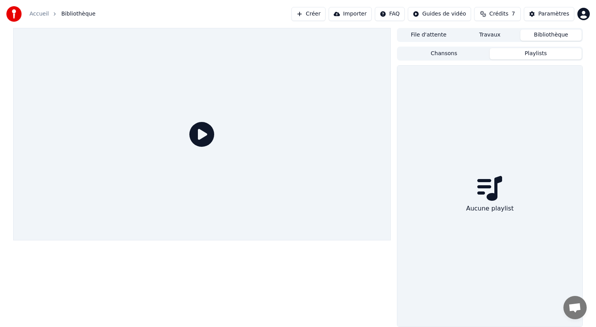
click at [520, 54] on button "Playlists" at bounding box center [536, 53] width 92 height 11
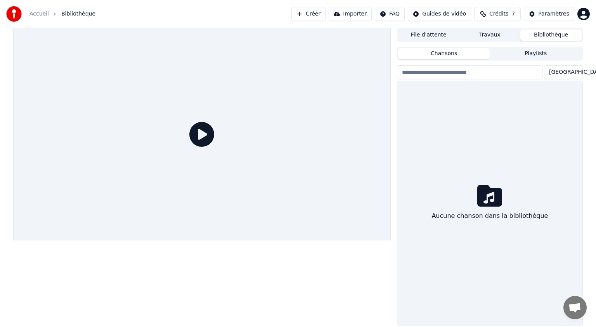
click at [461, 55] on button "Chansons" at bounding box center [444, 53] width 92 height 11
click at [442, 40] on div "File d'attente Travaux Bibliothèque" at bounding box center [490, 35] width 186 height 14
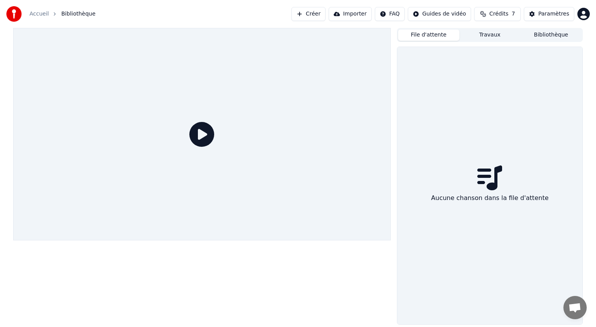
click at [442, 36] on button "File d'attente" at bounding box center [428, 34] width 61 height 11
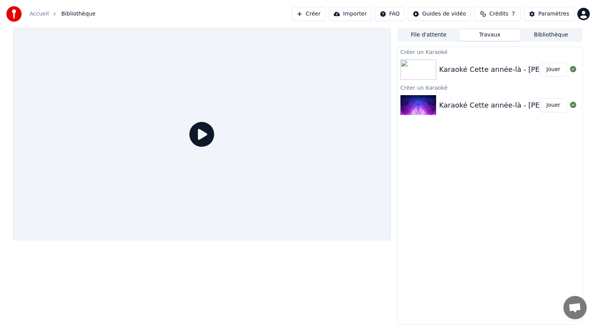
click at [491, 32] on button "Travaux" at bounding box center [490, 34] width 61 height 11
click at [553, 72] on button "Jouer" at bounding box center [553, 69] width 27 height 14
click at [552, 75] on button "Jouer" at bounding box center [553, 69] width 27 height 14
click at [370, 14] on button "Importer" at bounding box center [350, 14] width 43 height 14
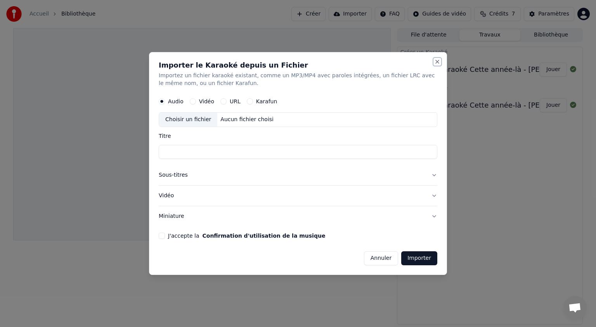
click at [437, 62] on button "Close" at bounding box center [437, 62] width 6 height 6
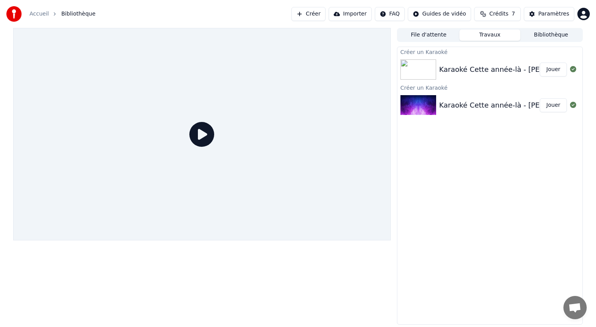
click at [493, 76] on div "Karaoké Cette année-là - Claude François _ Jouer" at bounding box center [489, 69] width 185 height 26
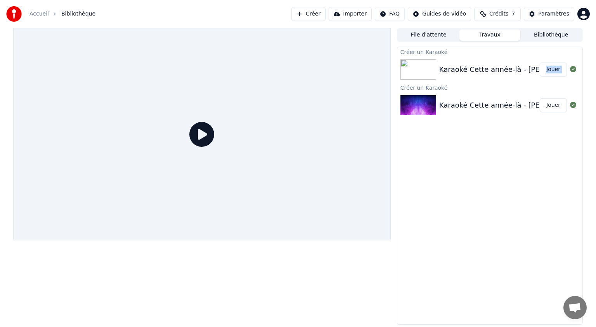
click at [416, 114] on img at bounding box center [419, 105] width 36 height 20
click at [417, 112] on img at bounding box center [419, 105] width 36 height 20
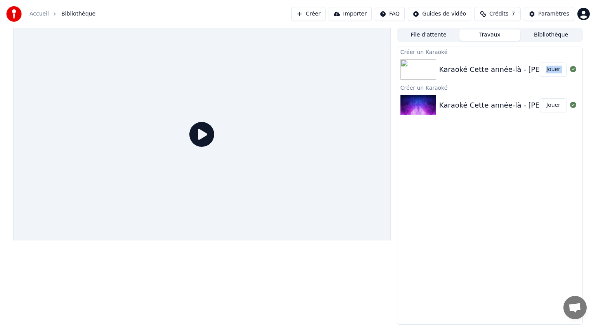
click at [417, 112] on img at bounding box center [419, 105] width 36 height 20
click at [218, 196] on div at bounding box center [202, 134] width 378 height 212
click at [217, 193] on div at bounding box center [202, 134] width 378 height 212
click at [220, 196] on div at bounding box center [202, 134] width 378 height 212
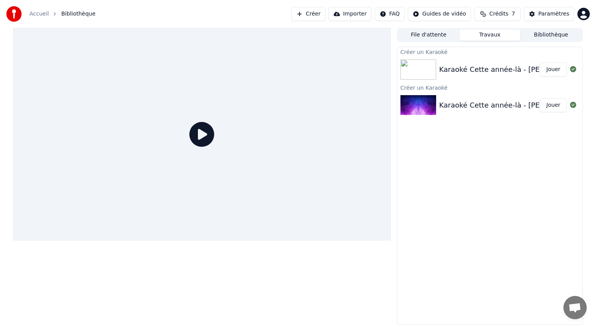
click at [199, 127] on icon at bounding box center [201, 134] width 25 height 25
click at [442, 75] on div "Karaoké Cette année-là - Claude François _ Jouer" at bounding box center [489, 69] width 185 height 26
click at [429, 35] on button "File d'attente" at bounding box center [428, 34] width 61 height 11
click at [484, 34] on button "Travaux" at bounding box center [490, 34] width 61 height 11
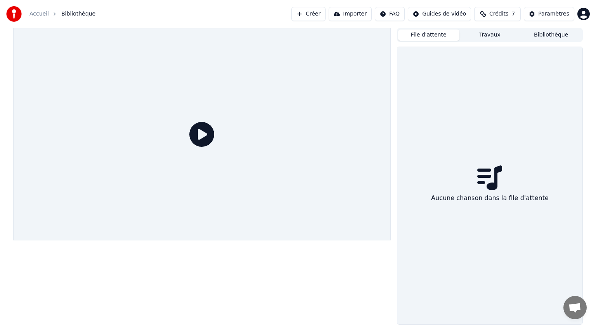
click at [425, 39] on button "File d'attente" at bounding box center [428, 34] width 61 height 11
click at [434, 33] on button "File d'attente" at bounding box center [428, 34] width 61 height 11
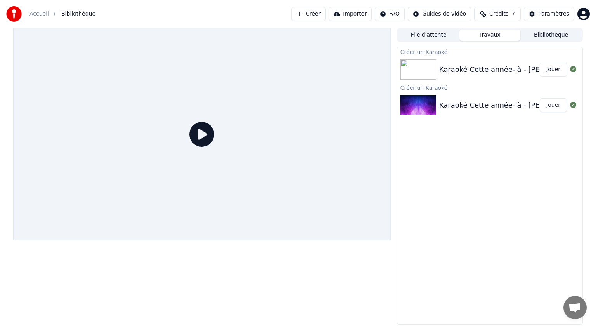
click at [484, 33] on button "Travaux" at bounding box center [490, 34] width 61 height 11
click at [449, 71] on div "Karaoké Cette année-là - Claude François _" at bounding box center [512, 69] width 147 height 11
click at [448, 71] on div "Karaoké Cette année-là - Claude François _" at bounding box center [512, 69] width 147 height 11
click at [205, 137] on icon at bounding box center [201, 134] width 25 height 25
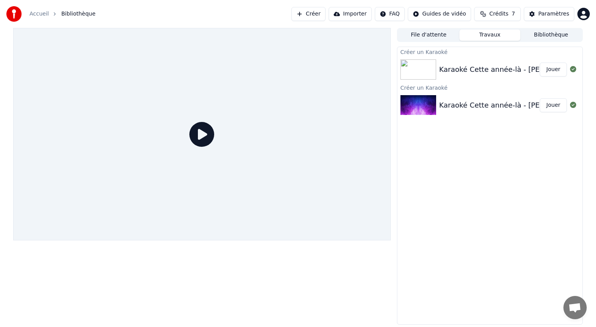
click at [205, 137] on icon at bounding box center [201, 134] width 25 height 25
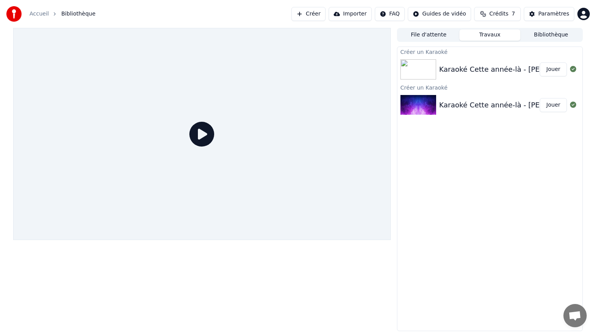
click at [214, 147] on icon at bounding box center [201, 134] width 25 height 25
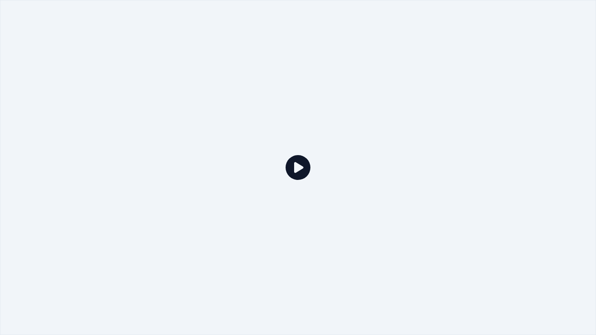
click at [299, 169] on icon at bounding box center [298, 167] width 25 height 25
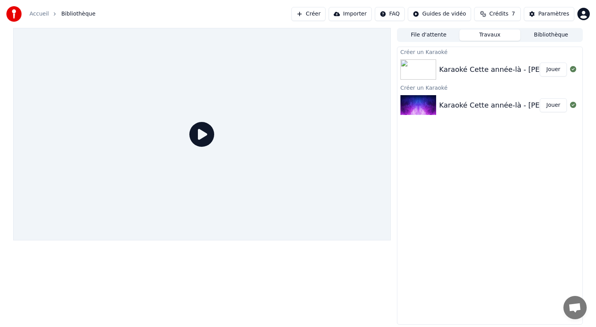
click at [416, 36] on button "File d'attente" at bounding box center [428, 34] width 61 height 11
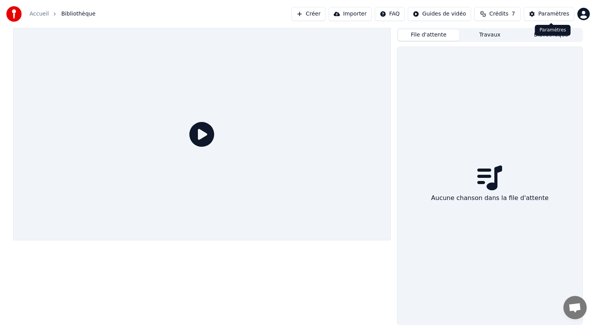
click at [560, 14] on div "Paramètres" at bounding box center [553, 14] width 31 height 8
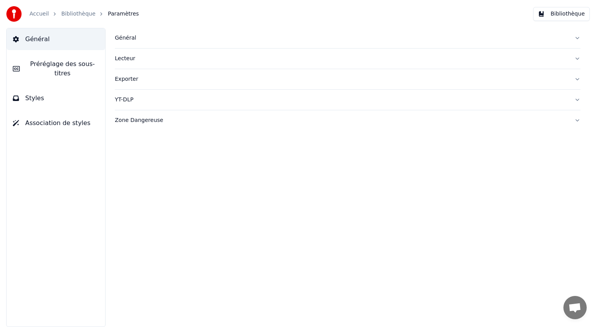
click at [133, 60] on div "Lecteur" at bounding box center [341, 59] width 453 height 8
click at [131, 39] on div "Général" at bounding box center [341, 38] width 453 height 8
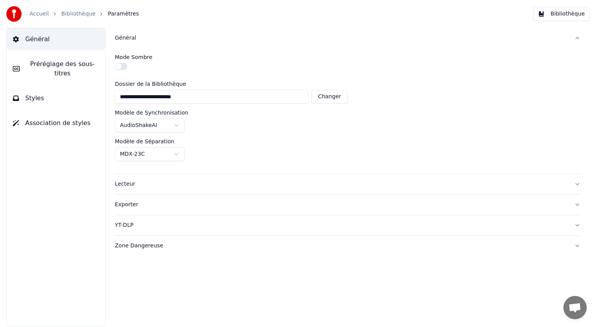
click at [131, 39] on div "Général" at bounding box center [341, 38] width 453 height 8
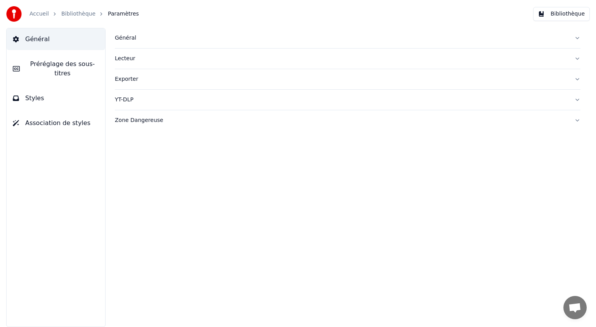
click at [123, 79] on div "Exporter" at bounding box center [341, 79] width 453 height 8
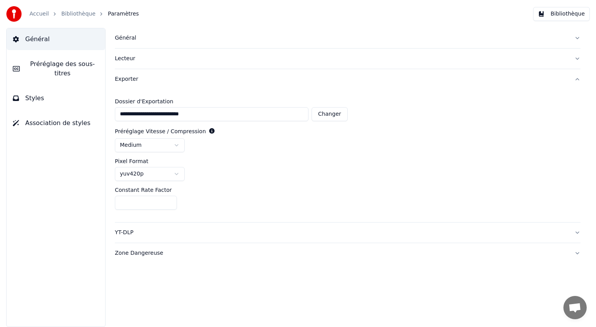
click at [123, 79] on div "Exporter" at bounding box center [341, 79] width 453 height 8
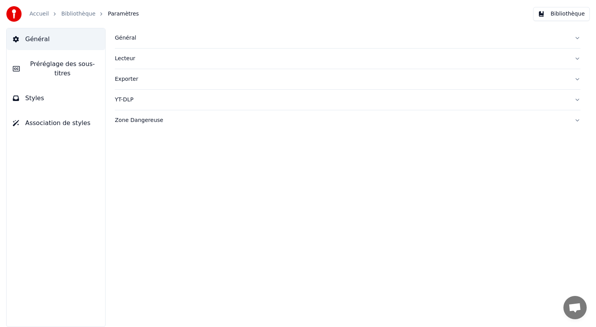
click at [56, 68] on span "Préréglage des sous-titres" at bounding box center [62, 68] width 73 height 19
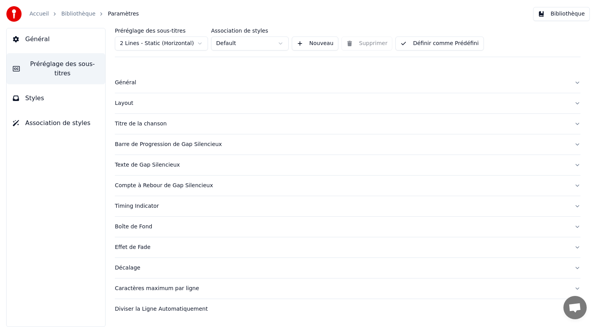
click at [151, 45] on html "Accueil Bibliothèque Paramètres Bibliothèque Général Préréglage des sous-titres…" at bounding box center [298, 163] width 596 height 327
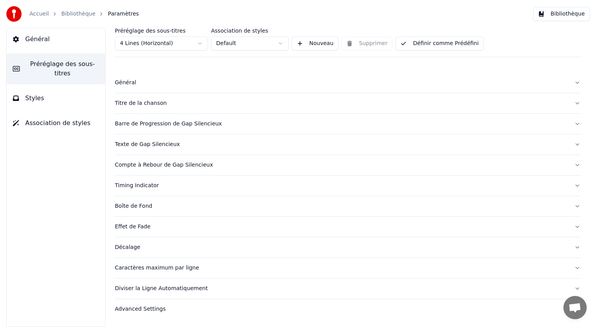
click at [184, 250] on button "Décalage" at bounding box center [348, 247] width 466 height 20
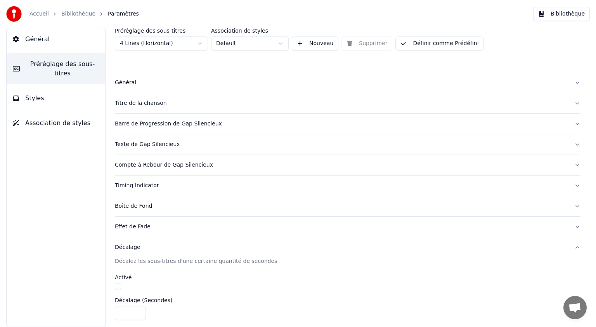
click at [184, 250] on button "Décalage" at bounding box center [348, 247] width 466 height 20
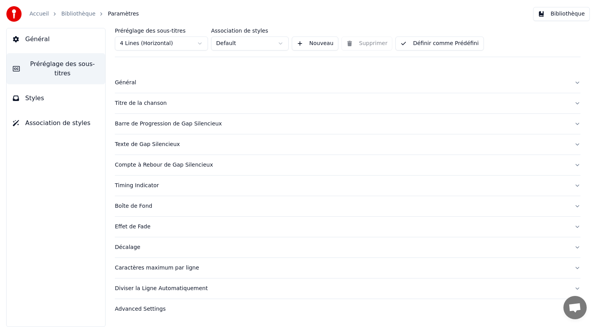
click at [178, 270] on div "Caractères maximum par ligne" at bounding box center [341, 268] width 453 height 8
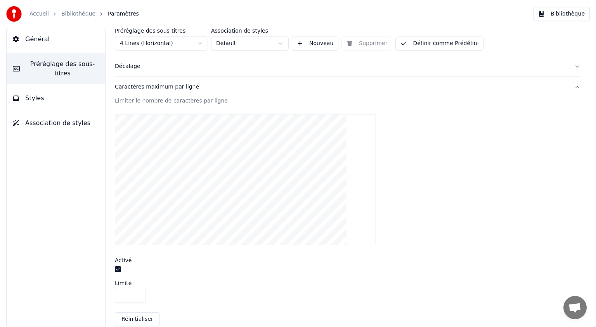
scroll to position [194, 0]
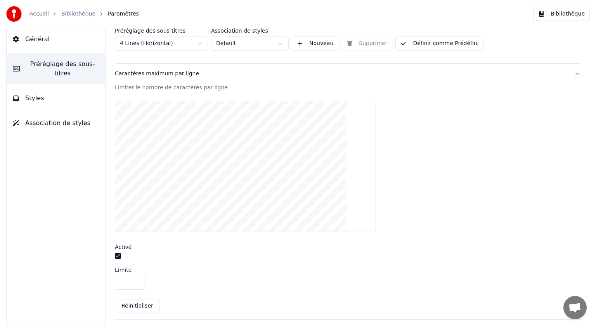
click at [137, 279] on input "**" at bounding box center [130, 283] width 31 height 14
type input "**"
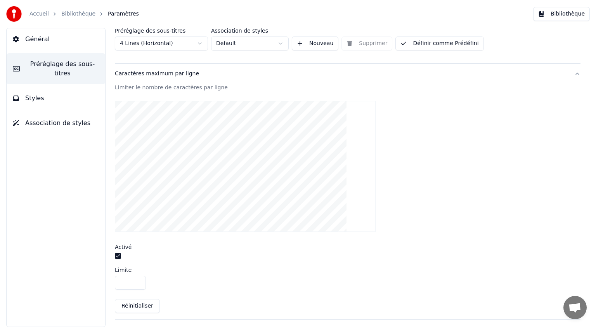
click at [137, 279] on input "**" at bounding box center [130, 283] width 31 height 14
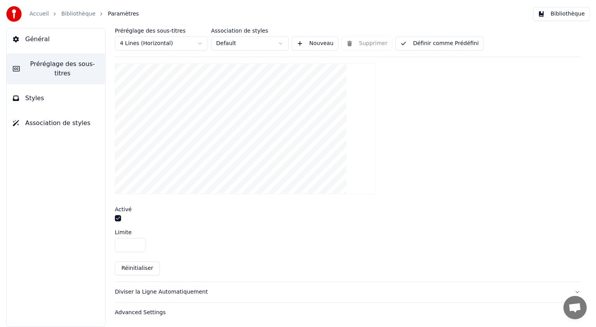
scroll to position [232, 0]
click at [144, 310] on div "Advanced Settings" at bounding box center [341, 312] width 453 height 8
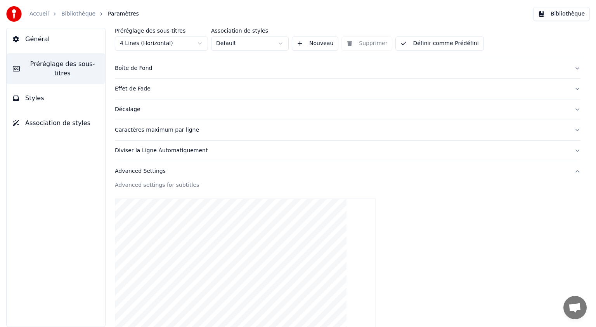
scroll to position [69, 0]
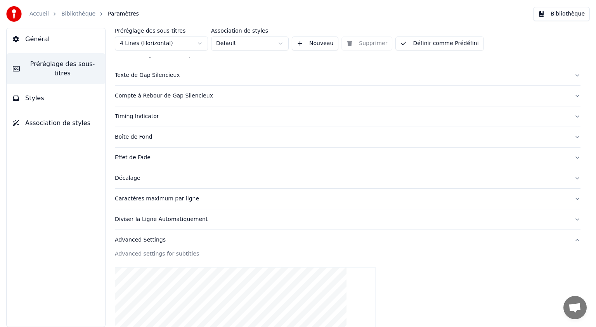
click at [55, 94] on button "Styles" at bounding box center [56, 98] width 99 height 22
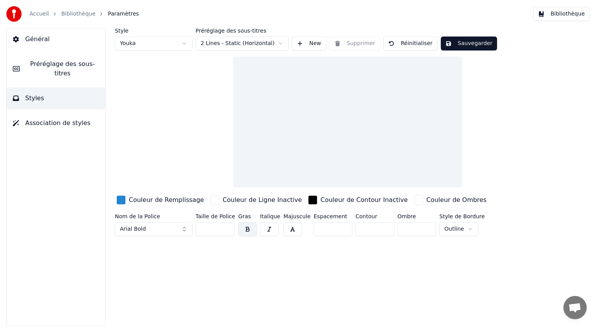
scroll to position [0, 0]
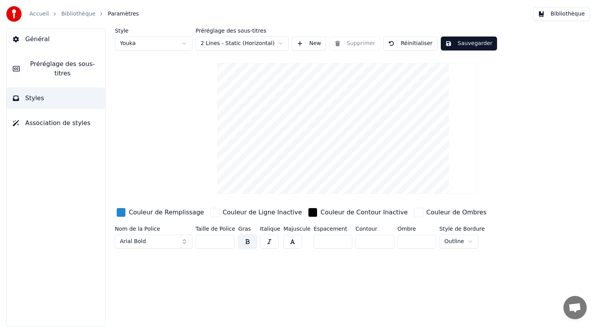
click at [50, 118] on span "Association de styles" at bounding box center [57, 122] width 65 height 9
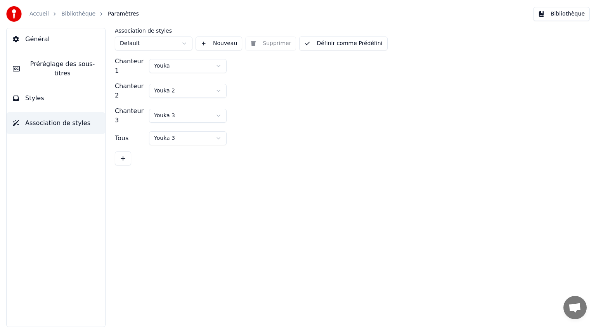
click at [38, 94] on span "Styles" at bounding box center [34, 98] width 19 height 9
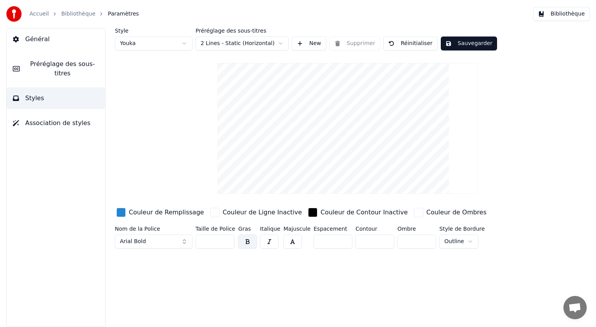
click at [43, 39] on span "Général" at bounding box center [37, 39] width 24 height 9
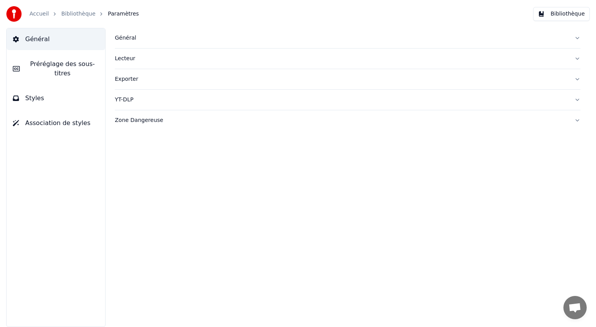
click at [40, 13] on link "Accueil" at bounding box center [38, 14] width 19 height 8
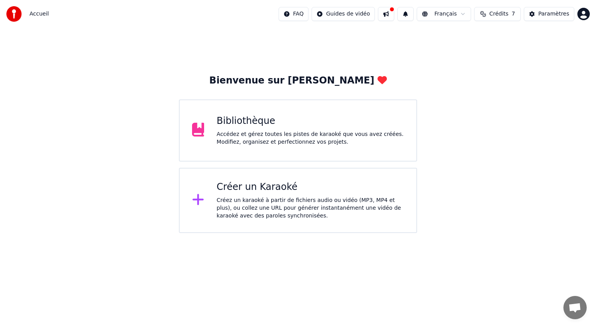
click at [238, 131] on div "Accédez et gérez toutes les pistes de karaoké que vous avez créées. Modifiez, o…" at bounding box center [310, 138] width 187 height 16
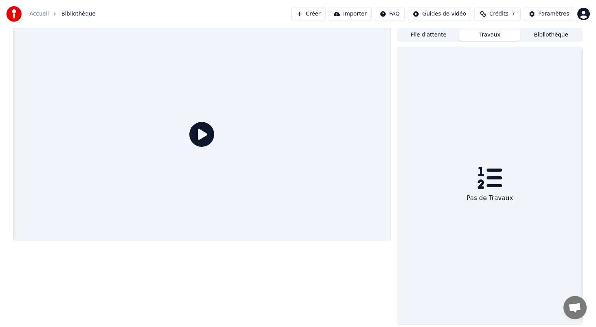
click at [490, 32] on button "Travaux" at bounding box center [490, 34] width 61 height 11
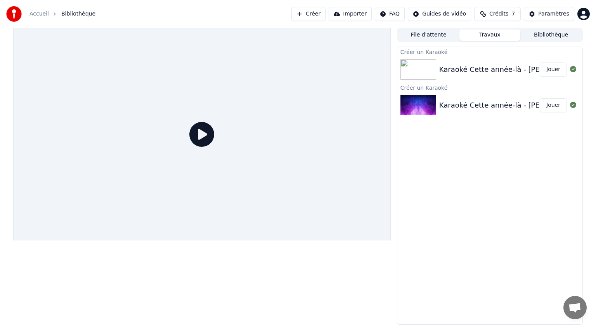
click at [519, 68] on div "Karaoké Cette année-là - Claude François _" at bounding box center [512, 69] width 147 height 11
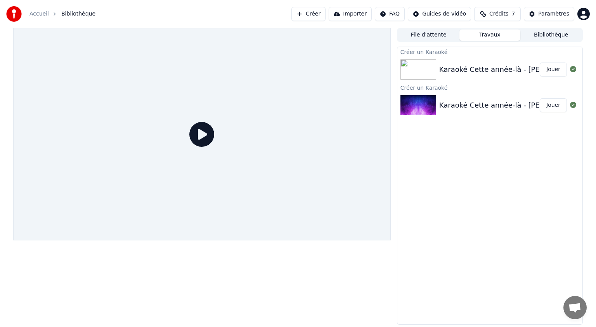
click at [519, 68] on div "Karaoké Cette année-là - Claude François _" at bounding box center [512, 69] width 147 height 11
click at [558, 68] on button "Jouer" at bounding box center [553, 69] width 27 height 14
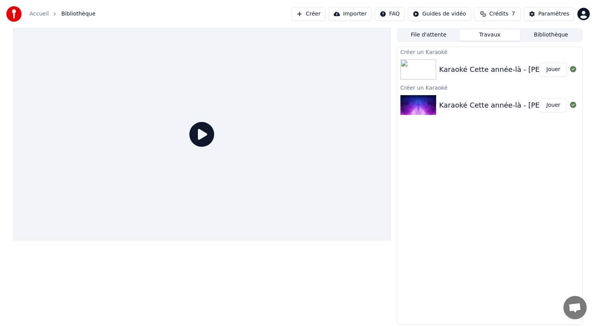
click at [558, 68] on button "Jouer" at bounding box center [553, 69] width 27 height 14
click at [326, 18] on button "Créer" at bounding box center [308, 14] width 34 height 14
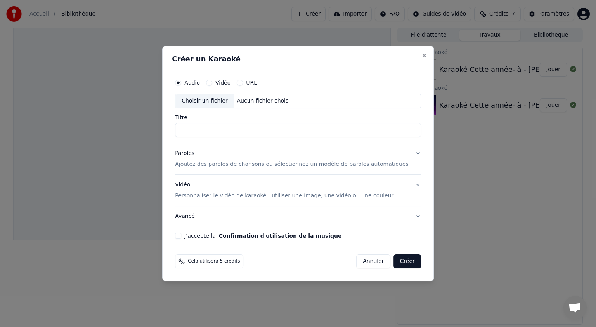
click at [224, 129] on input "Titre" at bounding box center [298, 130] width 246 height 14
click at [218, 102] on div "Choisir un fichier" at bounding box center [204, 101] width 58 height 14
type input "**********"
drag, startPoint x: 297, startPoint y: 133, endPoint x: 161, endPoint y: 131, distance: 136.2
click at [161, 131] on body "**********" at bounding box center [298, 163] width 596 height 327
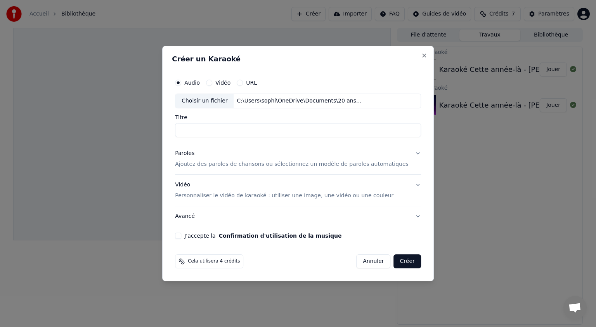
click at [216, 168] on p "Ajoutez des paroles de chansons ou sélectionnez un modèle de paroles automatiqu…" at bounding box center [292, 164] width 234 height 8
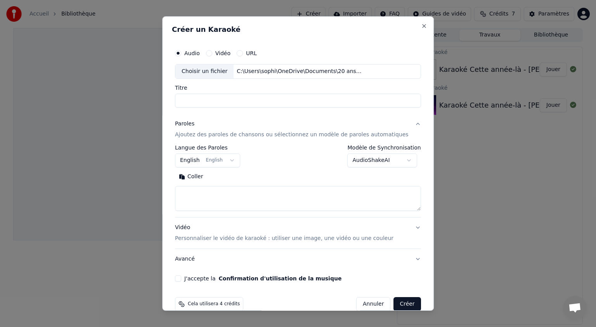
click at [197, 192] on textarea at bounding box center [298, 198] width 246 height 25
paste textarea "**********"
type textarea "**********"
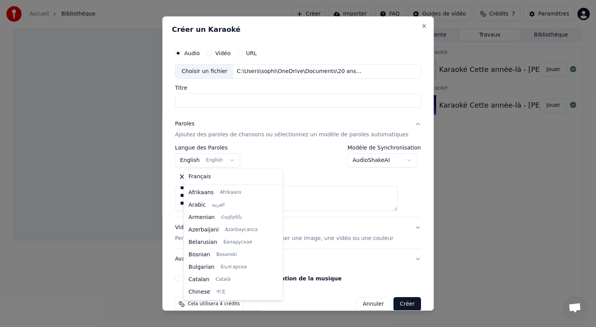
click at [233, 163] on body "**********" at bounding box center [298, 163] width 596 height 327
select select "**"
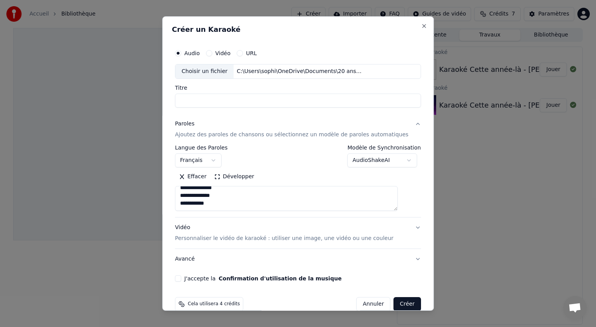
click at [231, 239] on p "Personnaliser le vidéo de karaoké : utiliser une image, une vidéo ou une couleur" at bounding box center [284, 238] width 219 height 8
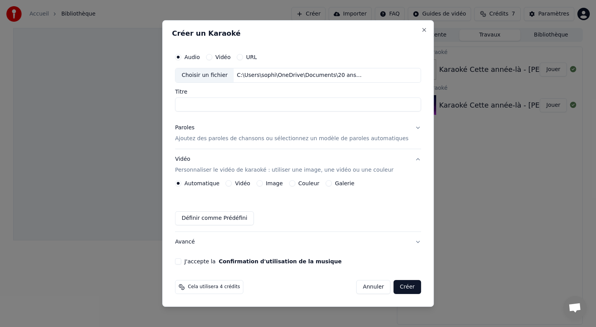
click at [277, 183] on label "Image" at bounding box center [274, 182] width 17 height 5
click at [263, 183] on button "Image" at bounding box center [260, 183] width 6 height 6
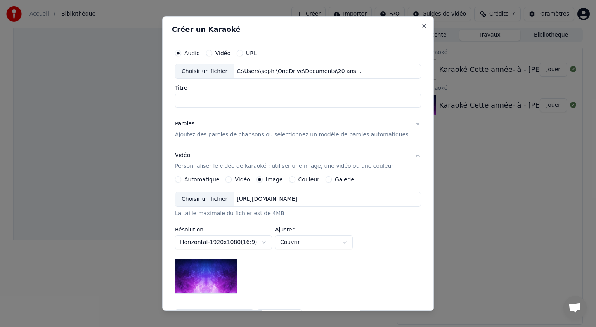
click at [216, 199] on div "Choisir un fichier" at bounding box center [204, 199] width 58 height 14
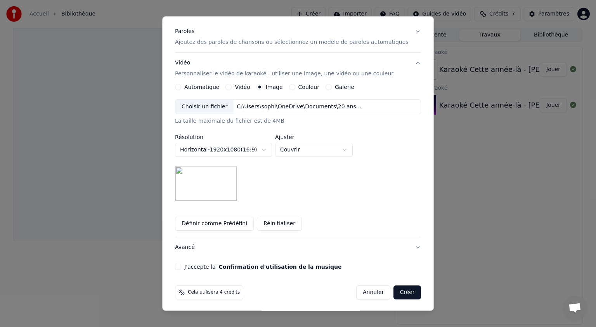
scroll to position [93, 0]
click at [224, 222] on button "Définir comme Prédéfini" at bounding box center [214, 223] width 79 height 14
click at [181, 265] on button "J'accepte la Confirmation d'utilisation de la musique" at bounding box center [178, 266] width 6 height 6
click at [394, 292] on button "Créer" at bounding box center [407, 291] width 27 height 14
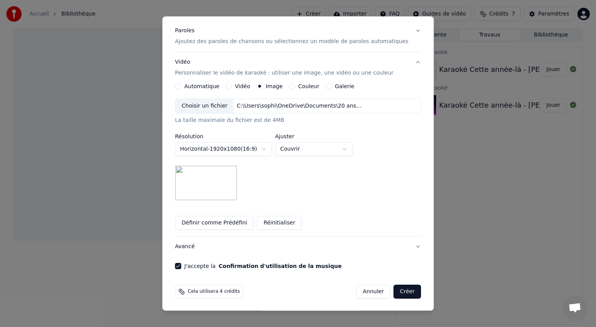
click at [394, 290] on button "Créer" at bounding box center [407, 291] width 27 height 14
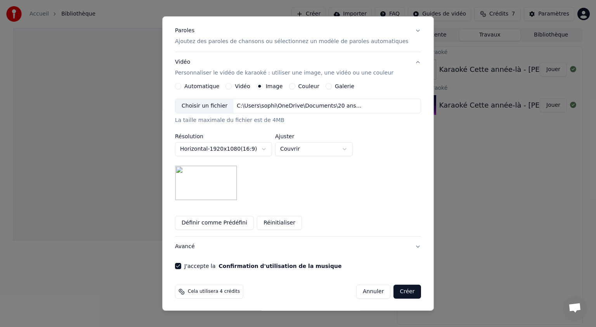
click at [394, 290] on button "Créer" at bounding box center [407, 291] width 27 height 14
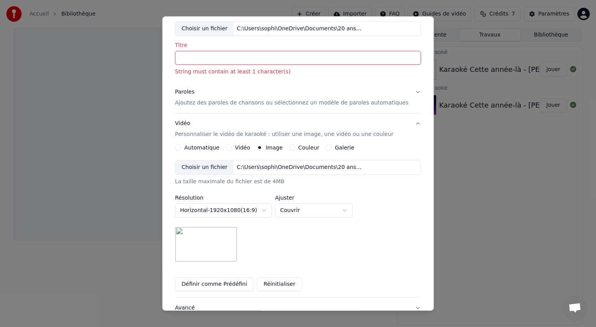
scroll to position [0, 0]
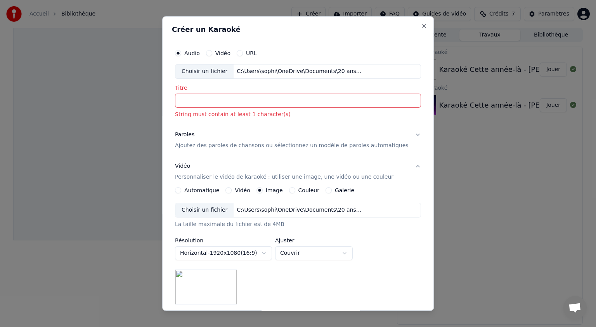
click at [216, 102] on input "Titre" at bounding box center [298, 101] width 246 height 14
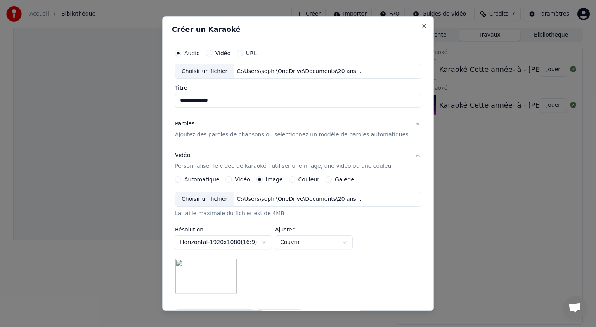
type input "**********"
click at [387, 251] on div "**********" at bounding box center [298, 243] width 246 height 102
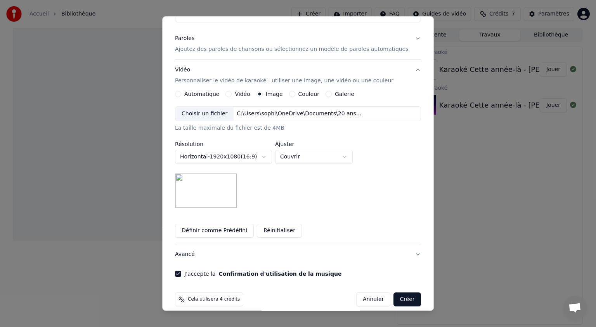
scroll to position [93, 0]
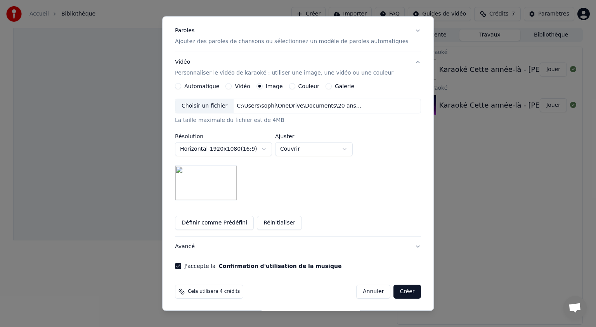
click at [394, 290] on button "Créer" at bounding box center [407, 291] width 27 height 14
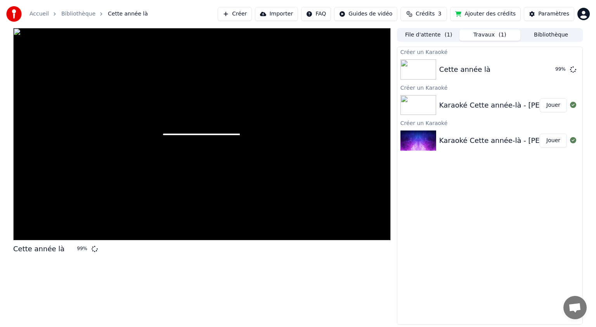
click at [503, 240] on div "Créer un Karaoké Cette année là 99 % Créer un Karaoké Karaoké Cette année-là - …" at bounding box center [490, 186] width 186 height 278
click at [478, 227] on div "Créer un Karaoké Cette année là 99 % Créer un Karaoké Karaoké Cette année-là - …" at bounding box center [490, 186] width 186 height 278
click at [463, 231] on div "Créer un Karaoké Cette année là 99 % Créer un Karaoké Karaoké Cette année-là - …" at bounding box center [490, 186] width 186 height 278
click at [182, 192] on div at bounding box center [202, 134] width 378 height 212
click at [183, 189] on div at bounding box center [202, 134] width 378 height 212
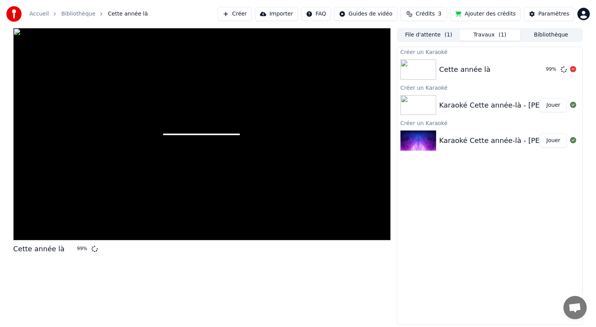
click at [459, 74] on div "Cette année là" at bounding box center [464, 69] width 51 height 11
click at [176, 207] on div at bounding box center [202, 134] width 378 height 212
click at [176, 216] on div at bounding box center [202, 134] width 378 height 212
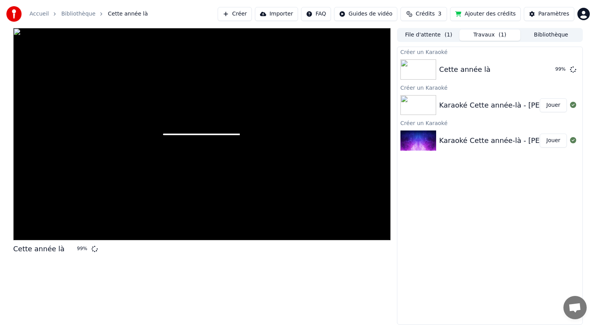
click at [176, 216] on div at bounding box center [202, 134] width 378 height 212
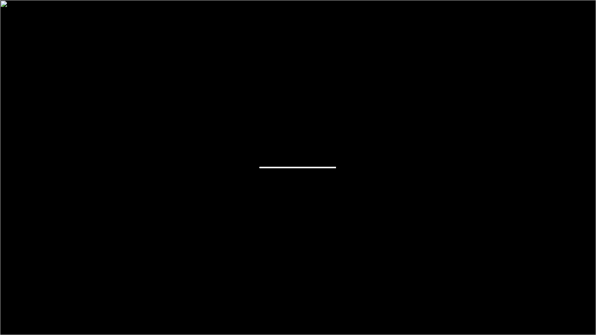
click at [274, 224] on div at bounding box center [298, 167] width 596 height 335
click at [281, 223] on div at bounding box center [298, 167] width 596 height 335
click at [284, 223] on div at bounding box center [298, 167] width 596 height 335
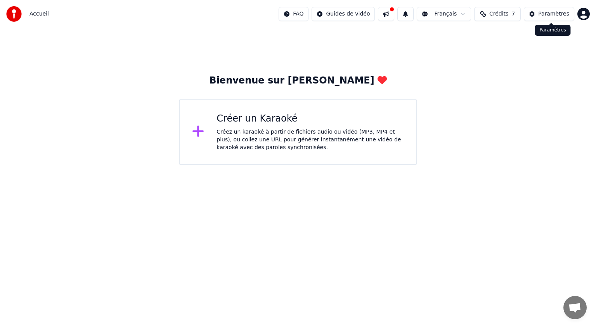
click at [531, 16] on button "Paramètres" at bounding box center [549, 14] width 50 height 14
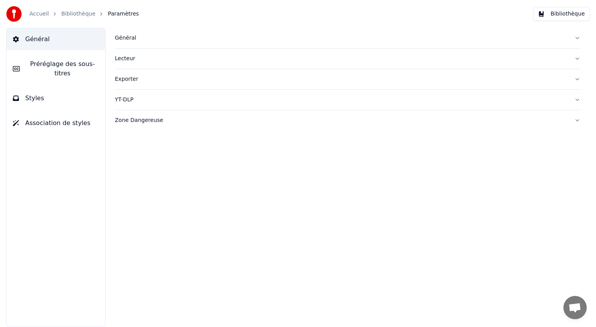
click at [84, 12] on link "Bibliothèque" at bounding box center [78, 14] width 34 height 8
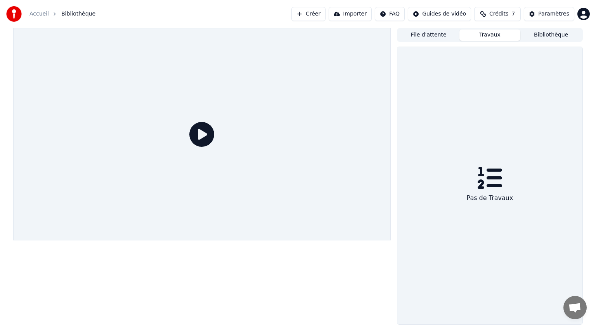
click at [487, 35] on button "Travaux" at bounding box center [490, 34] width 61 height 11
click at [426, 33] on button "File d'attente" at bounding box center [428, 34] width 61 height 11
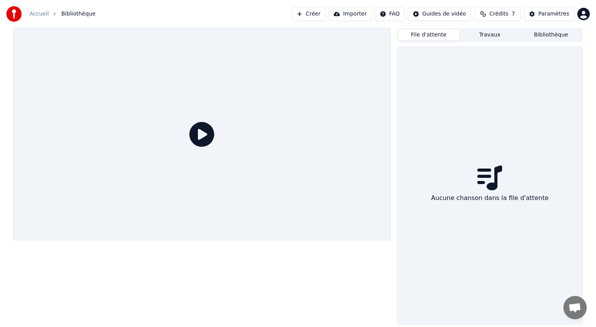
click at [426, 33] on button "File d'attente" at bounding box center [428, 34] width 61 height 11
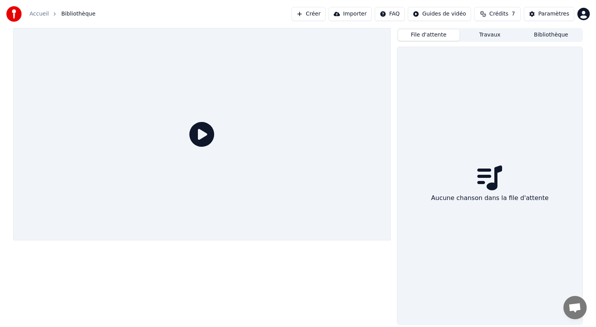
click at [426, 33] on button "File d'attente" at bounding box center [428, 34] width 61 height 11
click at [427, 30] on button "File d'attente" at bounding box center [428, 34] width 61 height 11
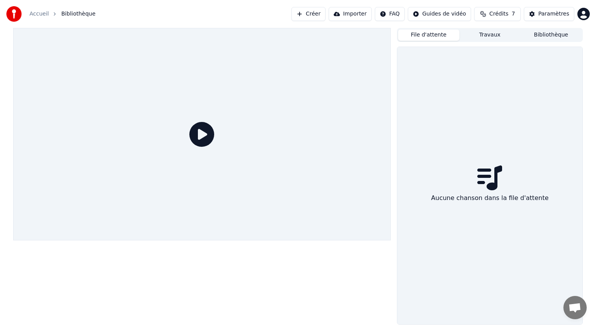
click at [427, 30] on button "File d'attente" at bounding box center [428, 34] width 61 height 11
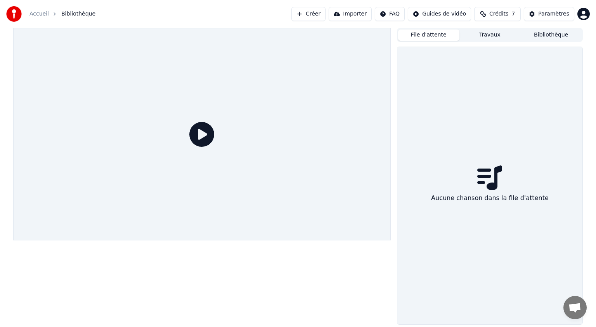
click at [427, 30] on button "File d'attente" at bounding box center [428, 34] width 61 height 11
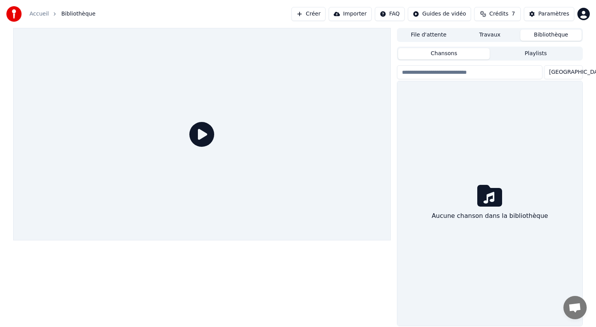
click at [545, 37] on button "Bibliothèque" at bounding box center [550, 34] width 61 height 11
click at [538, 54] on button "Playlists" at bounding box center [536, 53] width 92 height 11
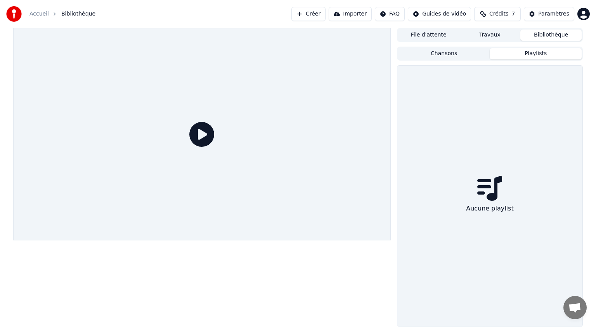
click at [548, 37] on button "Bibliothèque" at bounding box center [550, 34] width 61 height 11
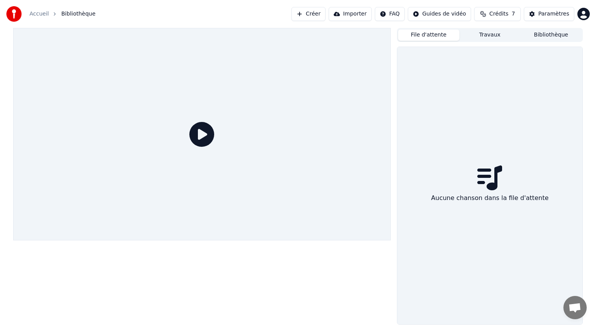
click at [442, 37] on button "File d'attente" at bounding box center [428, 34] width 61 height 11
click at [487, 36] on button "Travaux" at bounding box center [490, 34] width 61 height 11
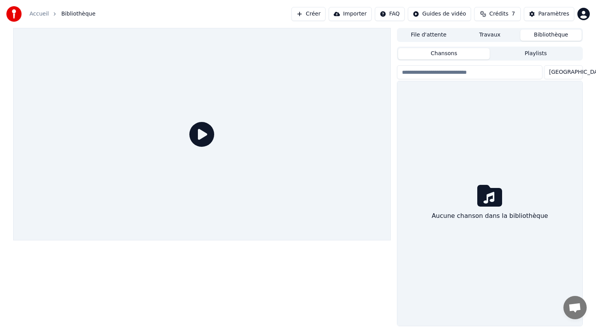
click at [543, 37] on button "Bibliothèque" at bounding box center [550, 34] width 61 height 11
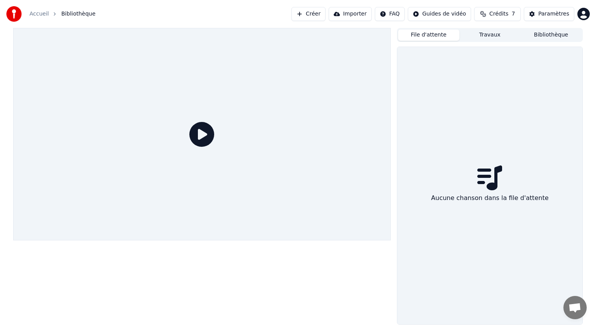
click at [445, 38] on button "File d'attente" at bounding box center [428, 34] width 61 height 11
click at [542, 38] on button "Bibliothèque" at bounding box center [550, 34] width 61 height 11
